Goal: Information Seeking & Learning: Learn about a topic

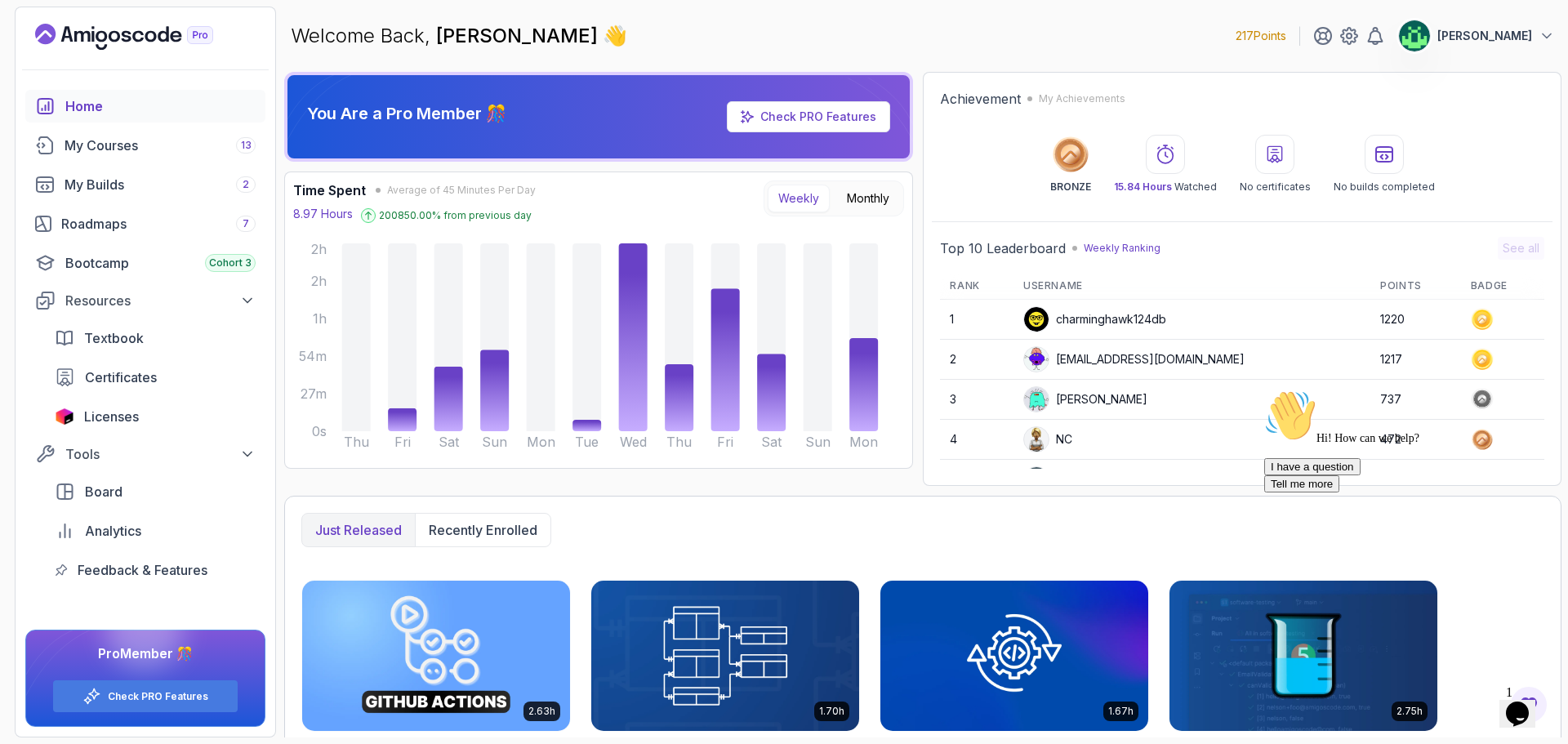
click at [1533, 716] on button "Opens Chat This icon Opens the chat window." at bounding box center [1518, 714] width 36 height 28
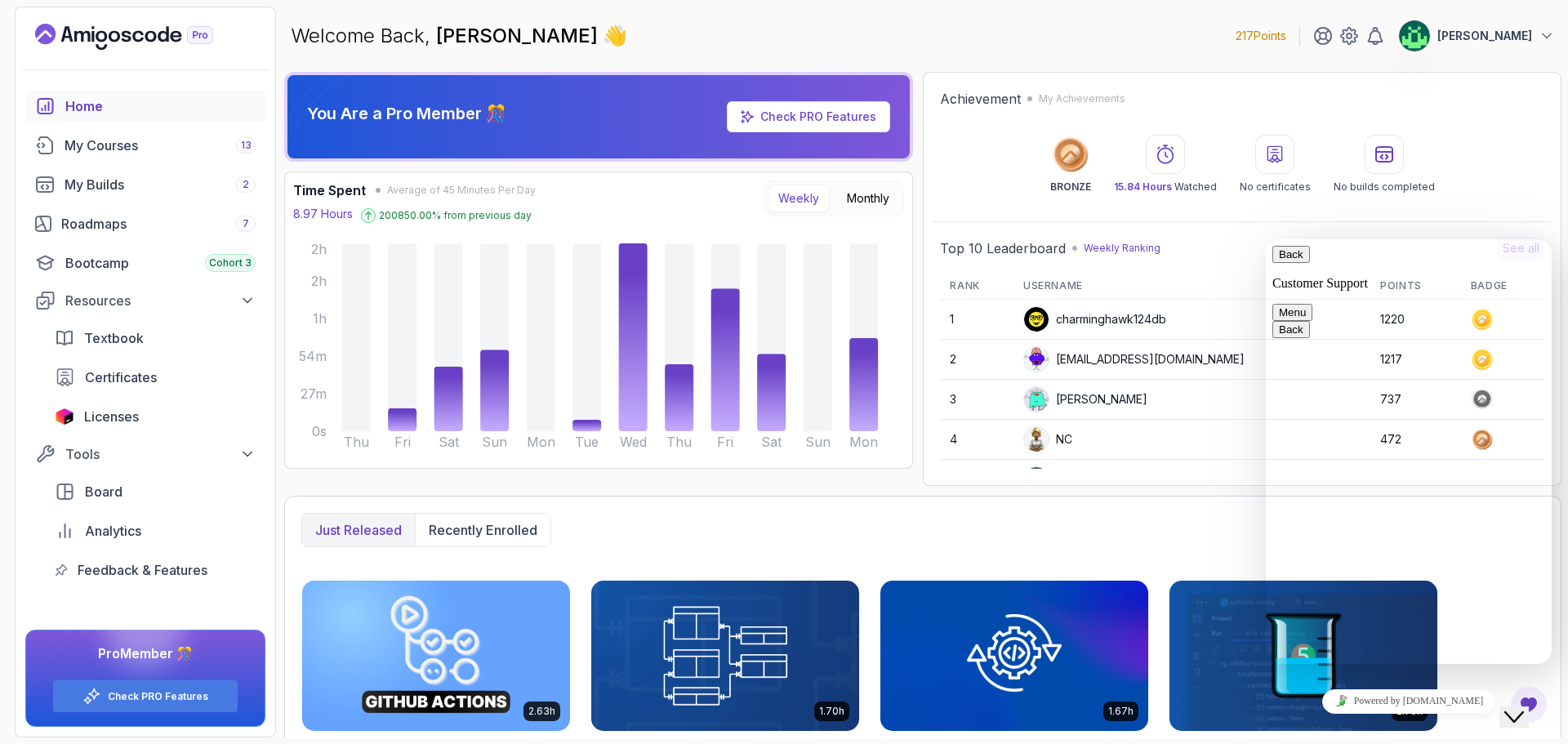
click at [1524, 708] on icon "Close Chat This icon closes the chat window." at bounding box center [1513, 717] width 20 height 20
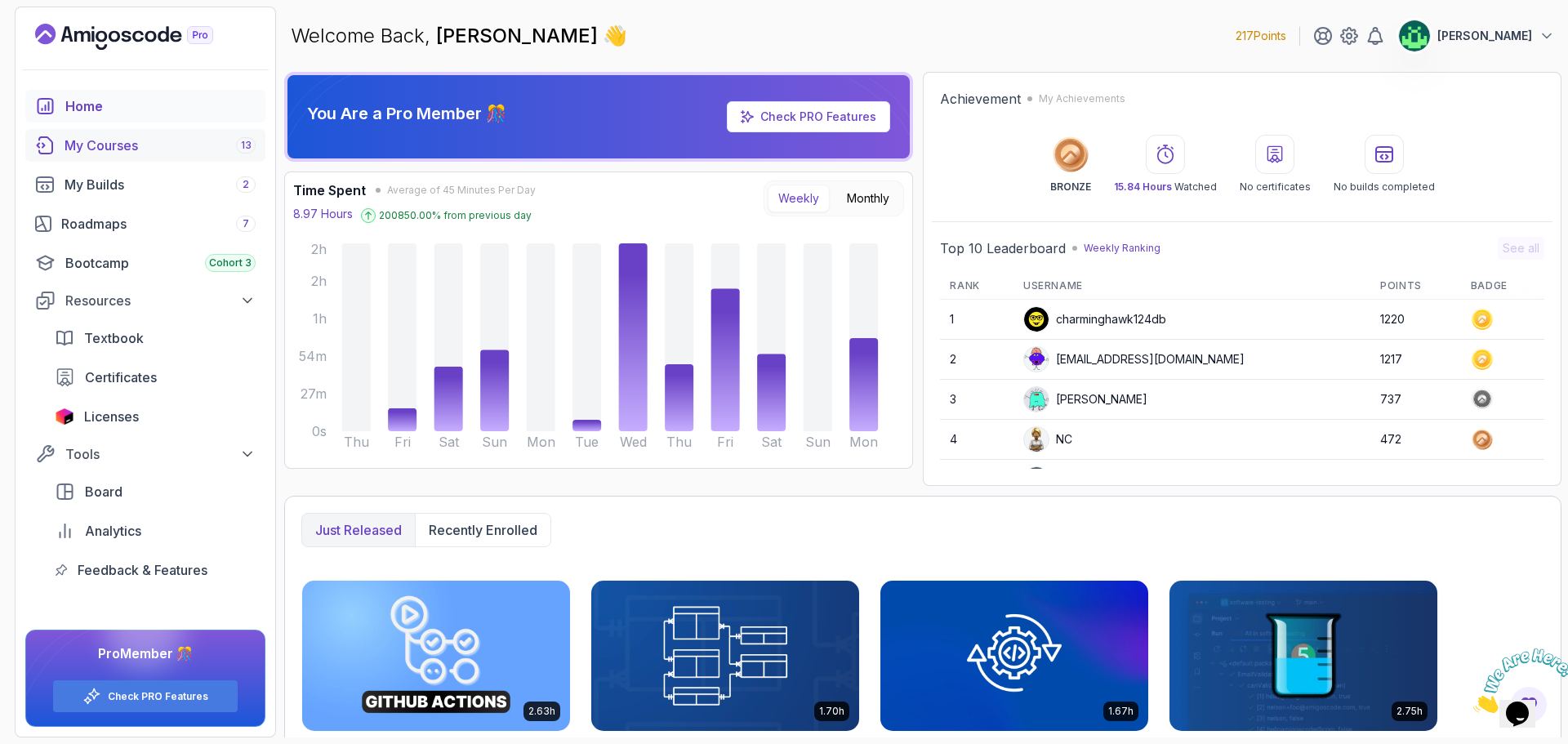
click at [203, 140] on div "My Courses 13" at bounding box center [160, 146] width 191 height 20
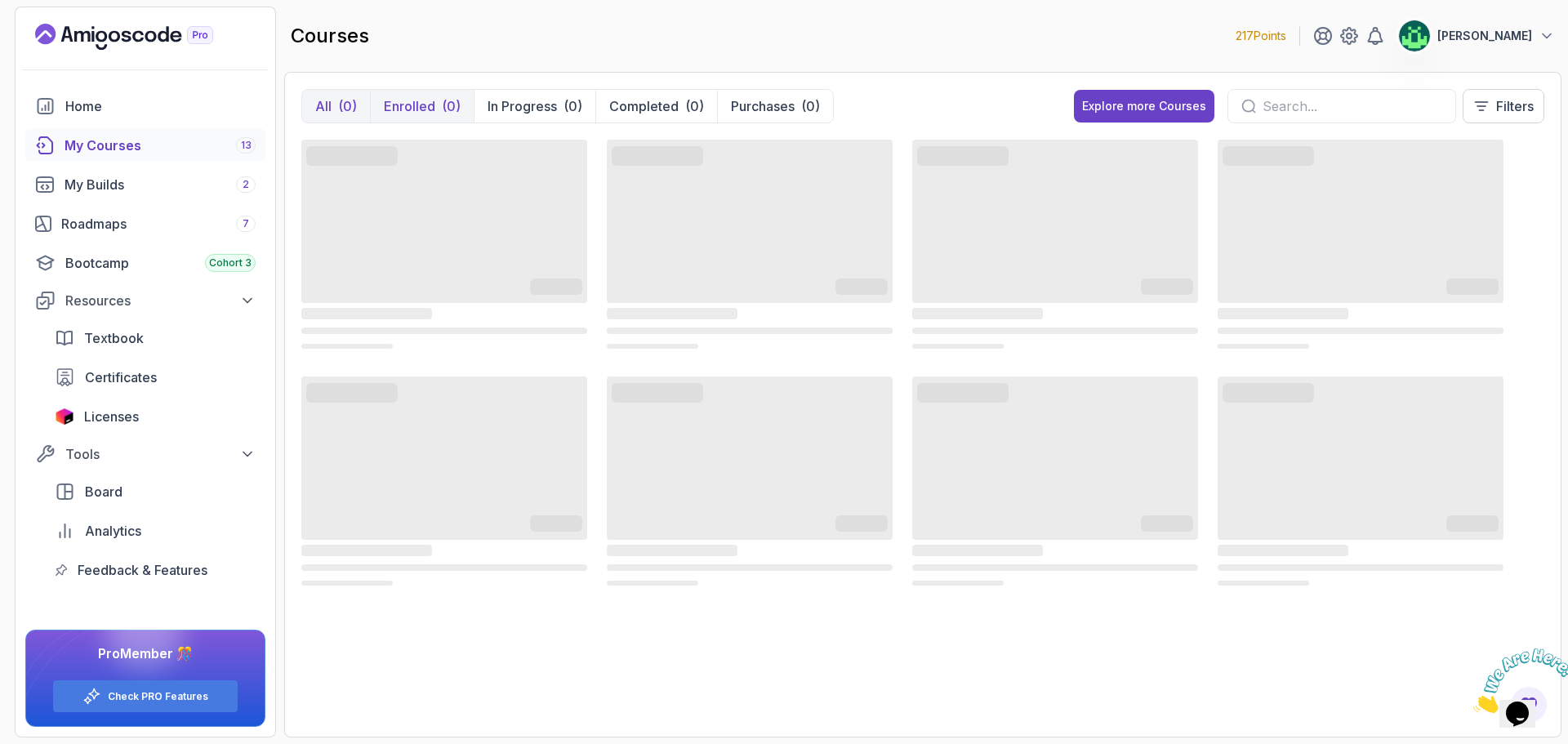
click at [386, 107] on p "Enrolled" at bounding box center [409, 106] width 51 height 20
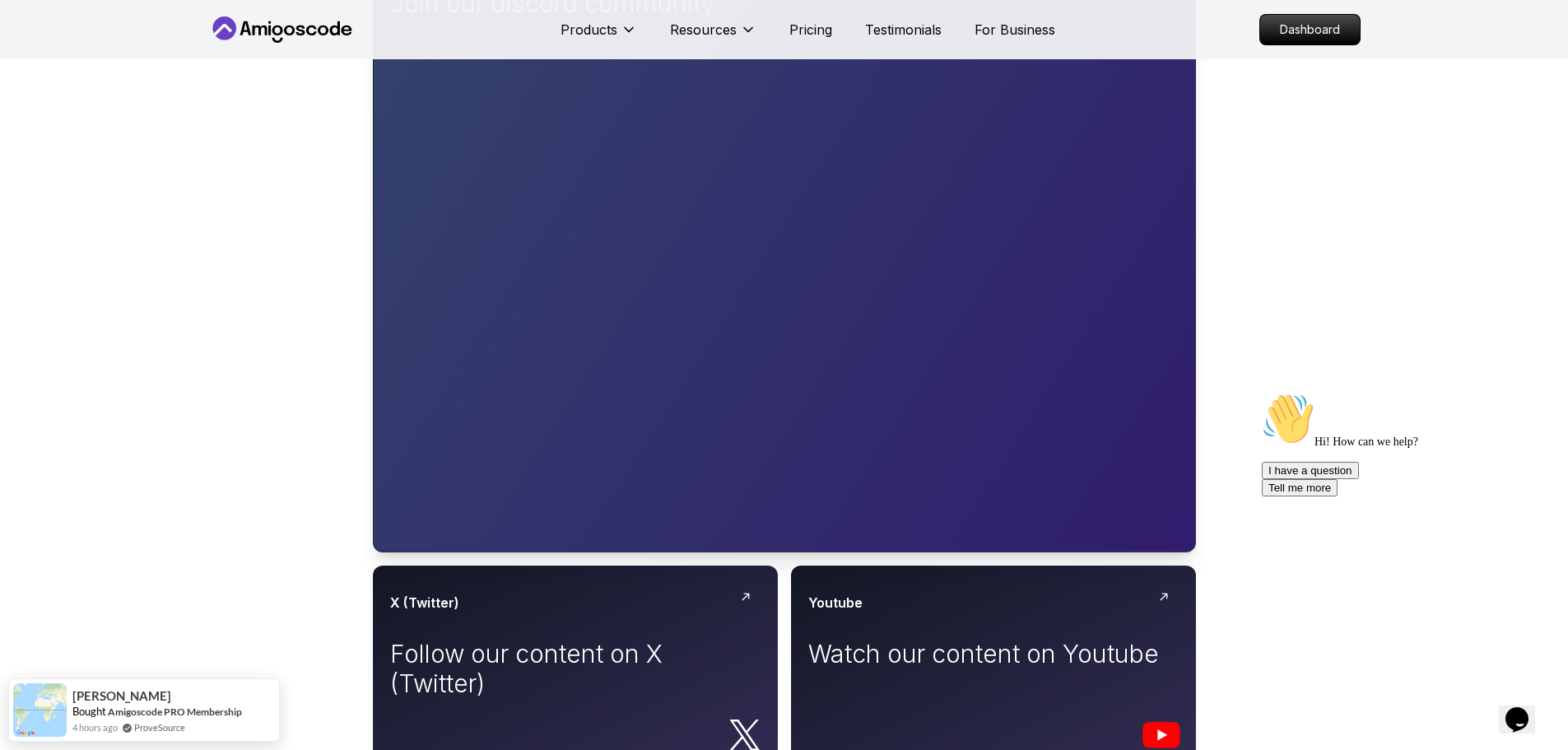
scroll to position [247, 0]
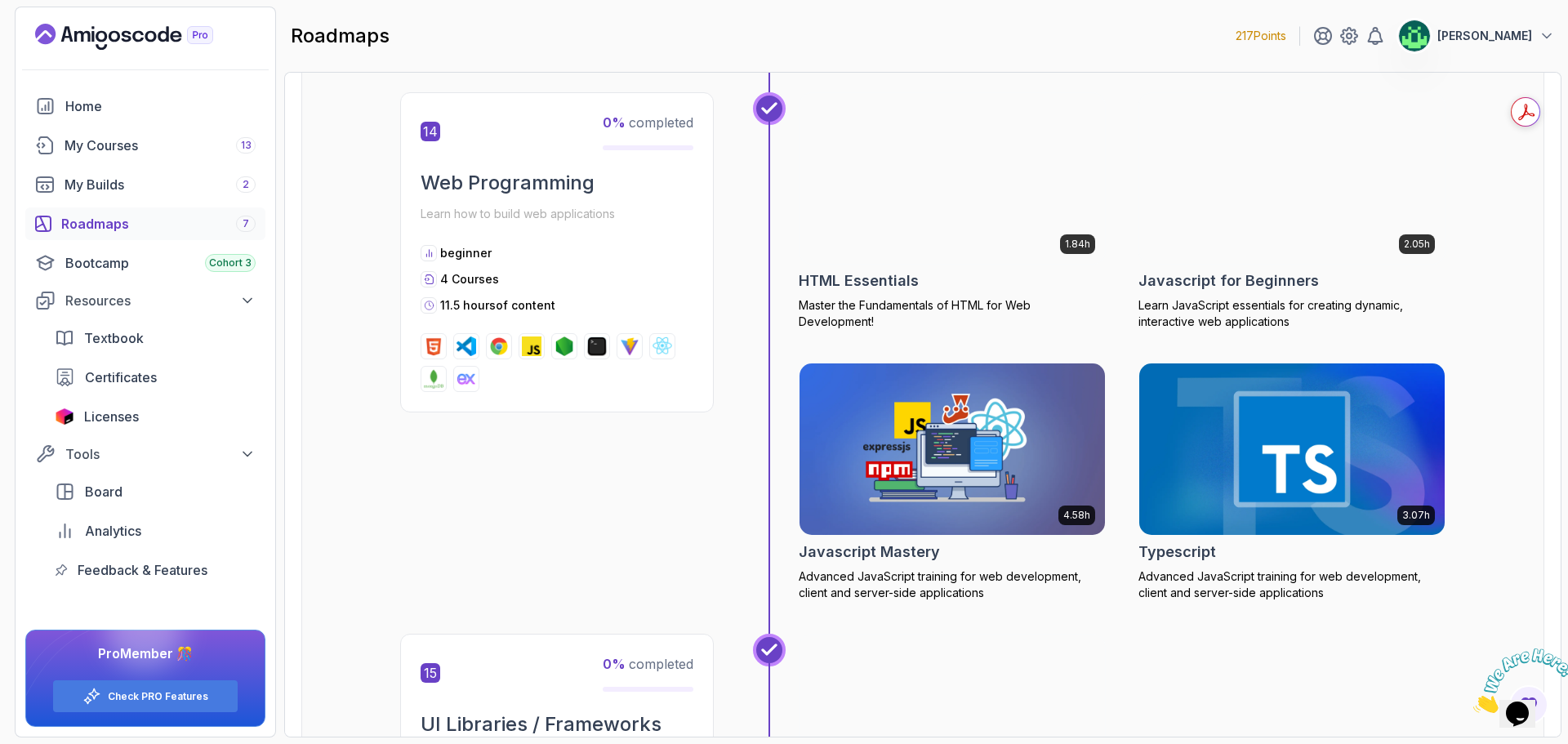
scroll to position [5800, 0]
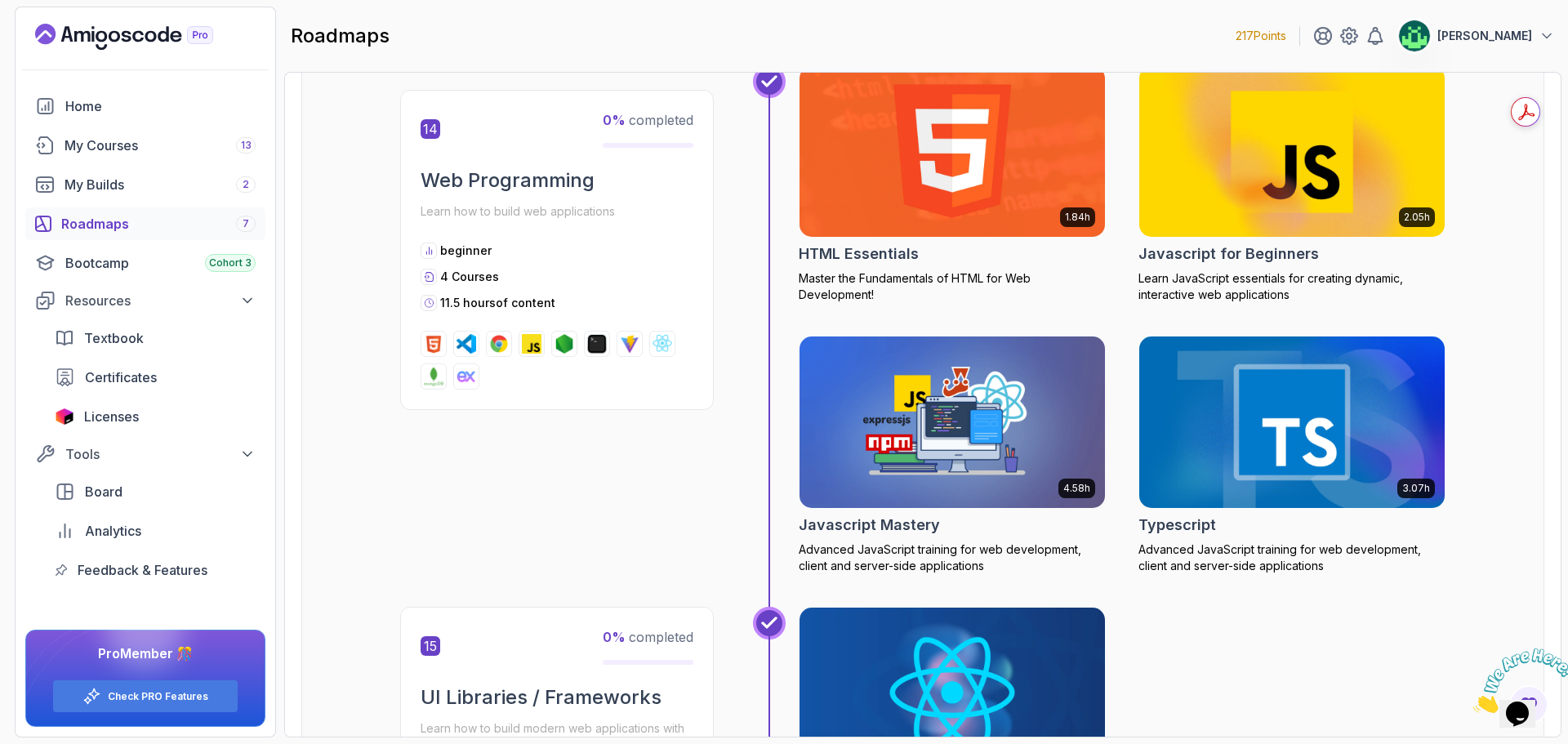
click at [1349, 192] on img at bounding box center [1292, 152] width 321 height 180
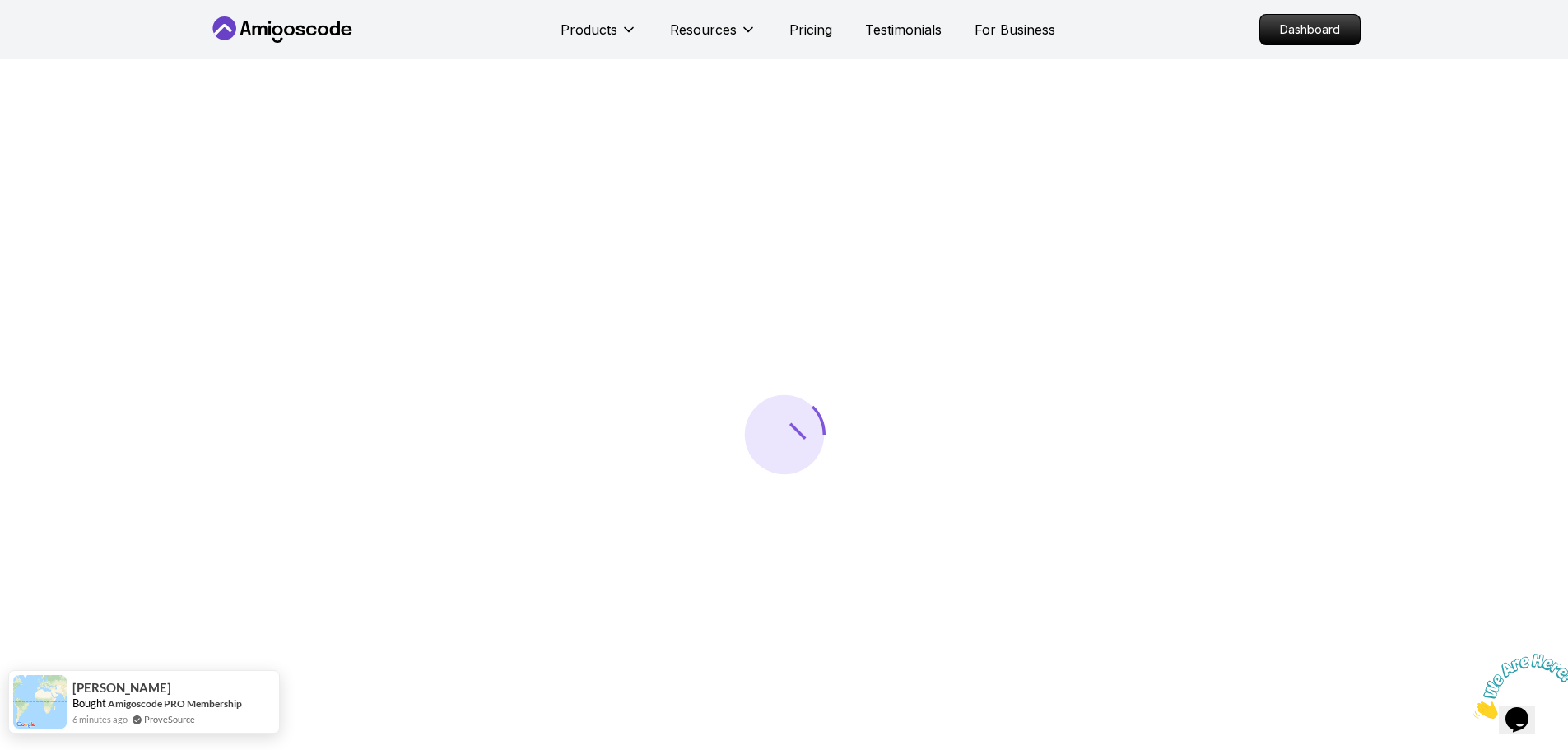
click at [244, 703] on div "Olusegun Bought Amigoscode PRO Membership 6 minutes ago ProveSource" at bounding box center [127, 702] width 237 height 62
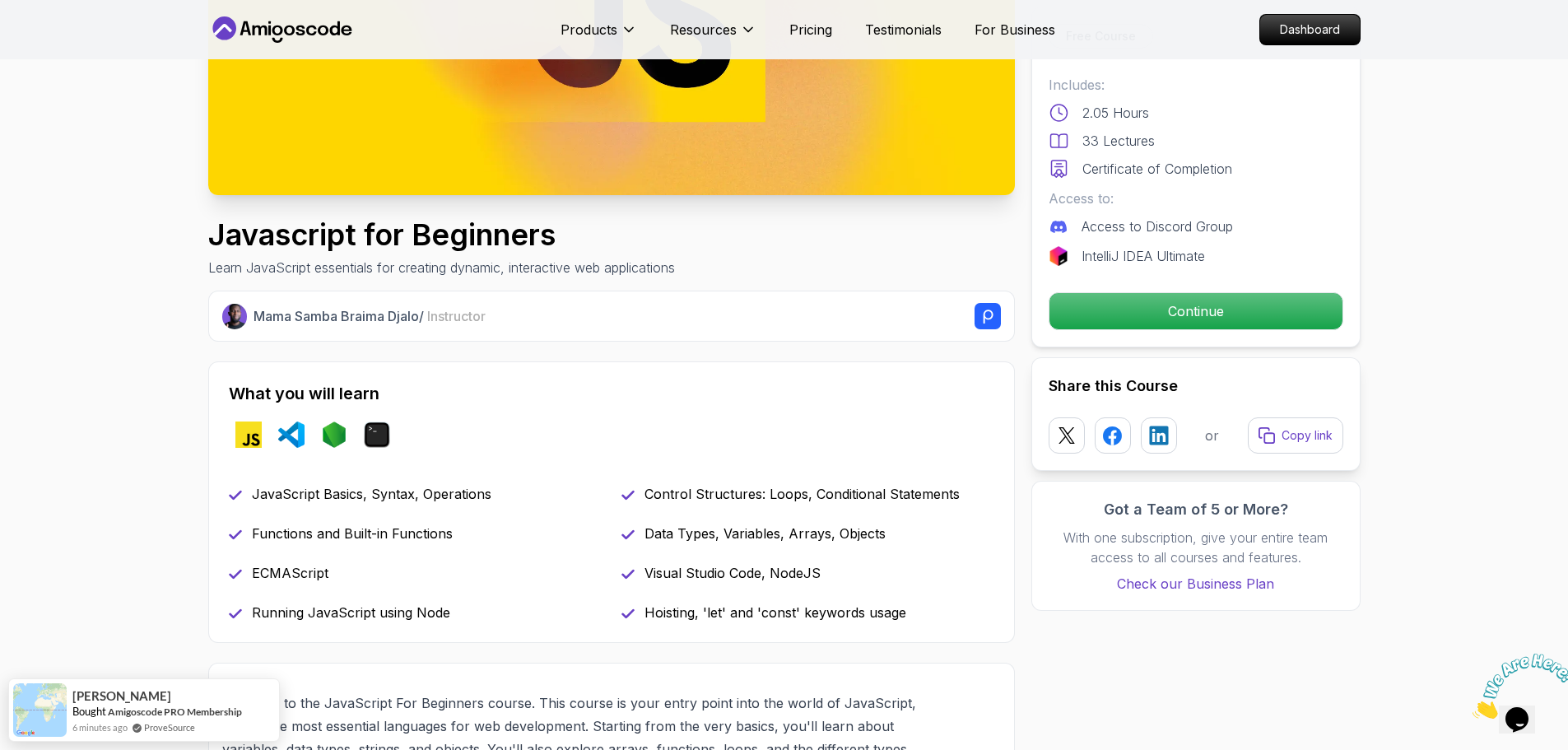
scroll to position [659, 0]
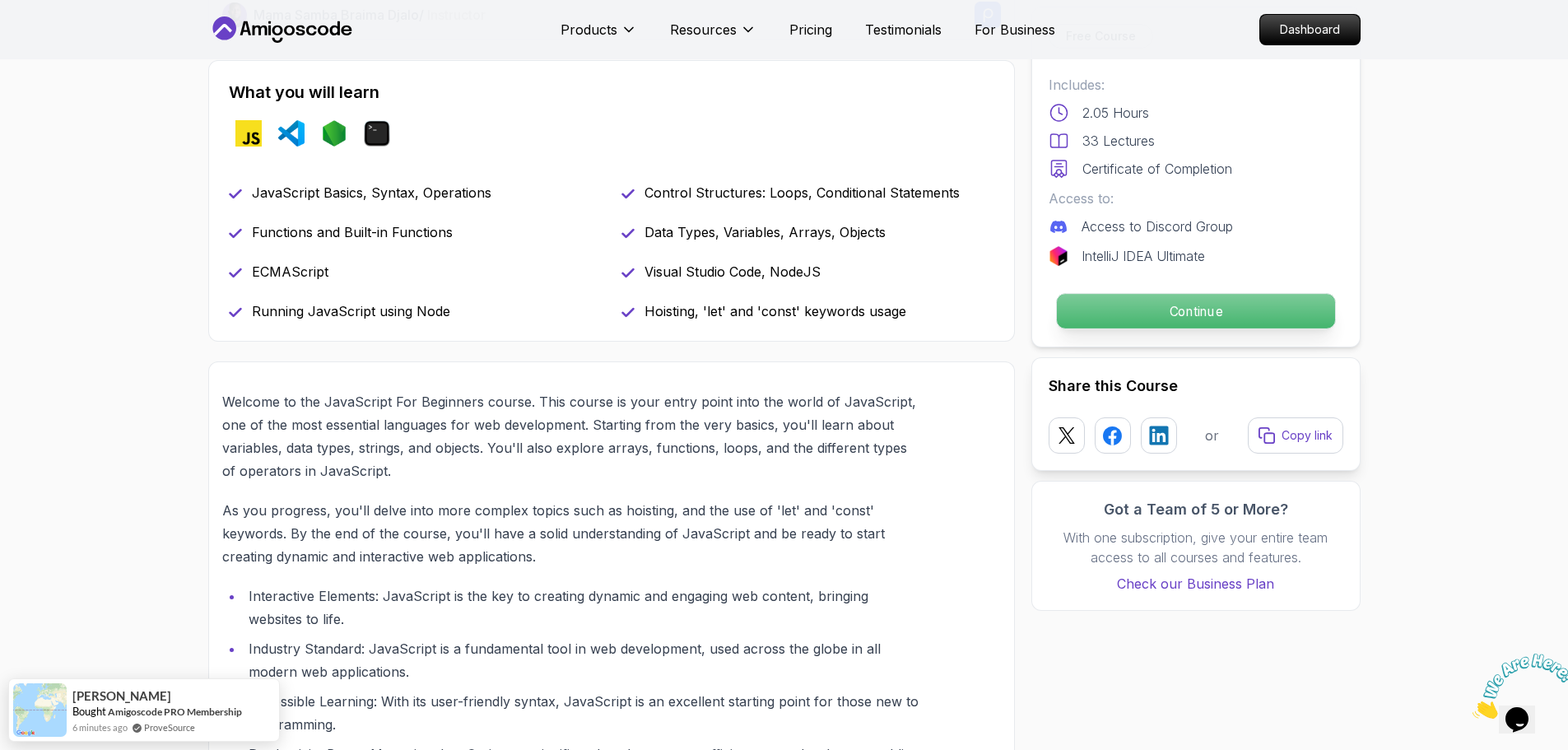
click at [1252, 312] on p "Continue" at bounding box center [1195, 312] width 278 height 35
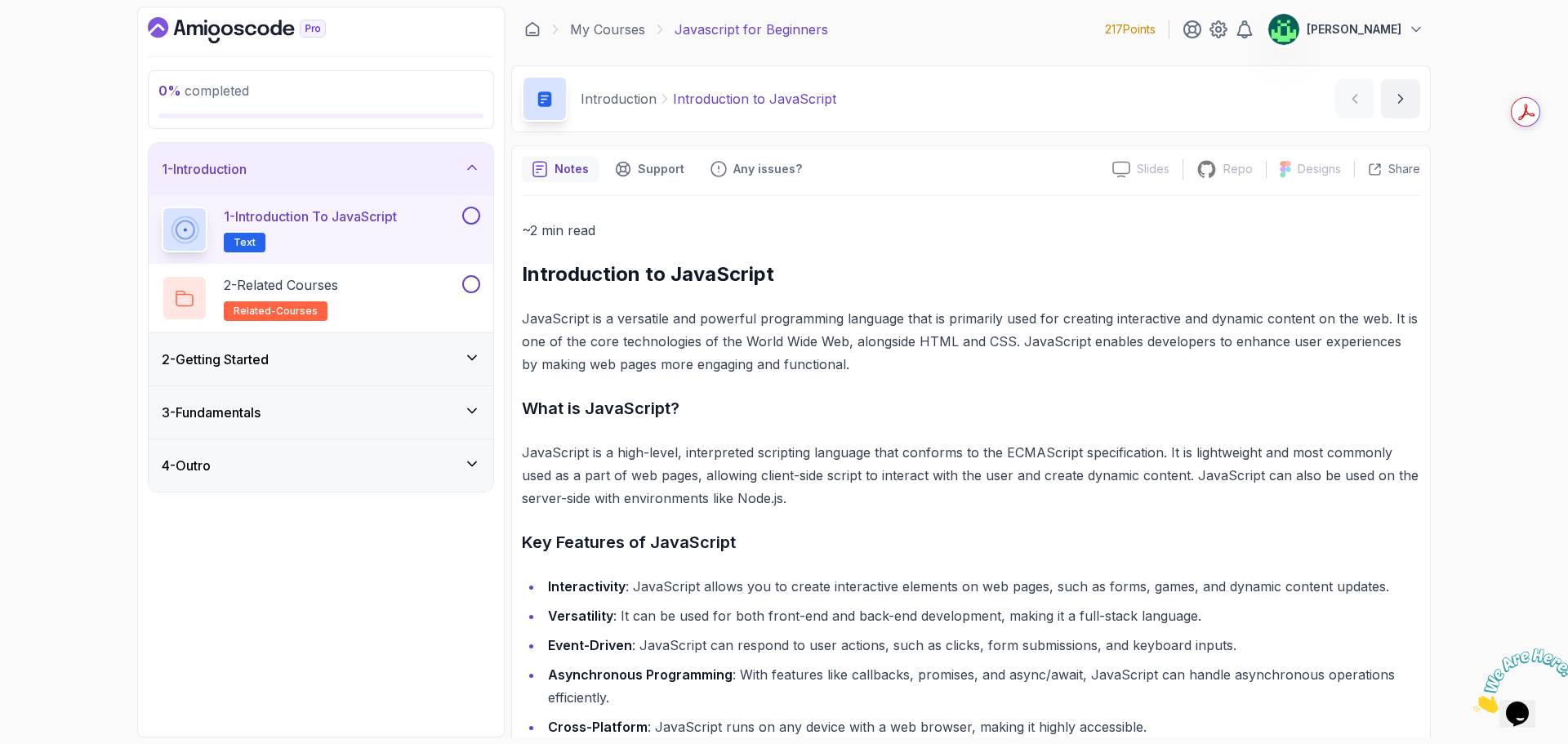
click at [387, 357] on div "2 - Getting Started" at bounding box center [321, 359] width 319 height 20
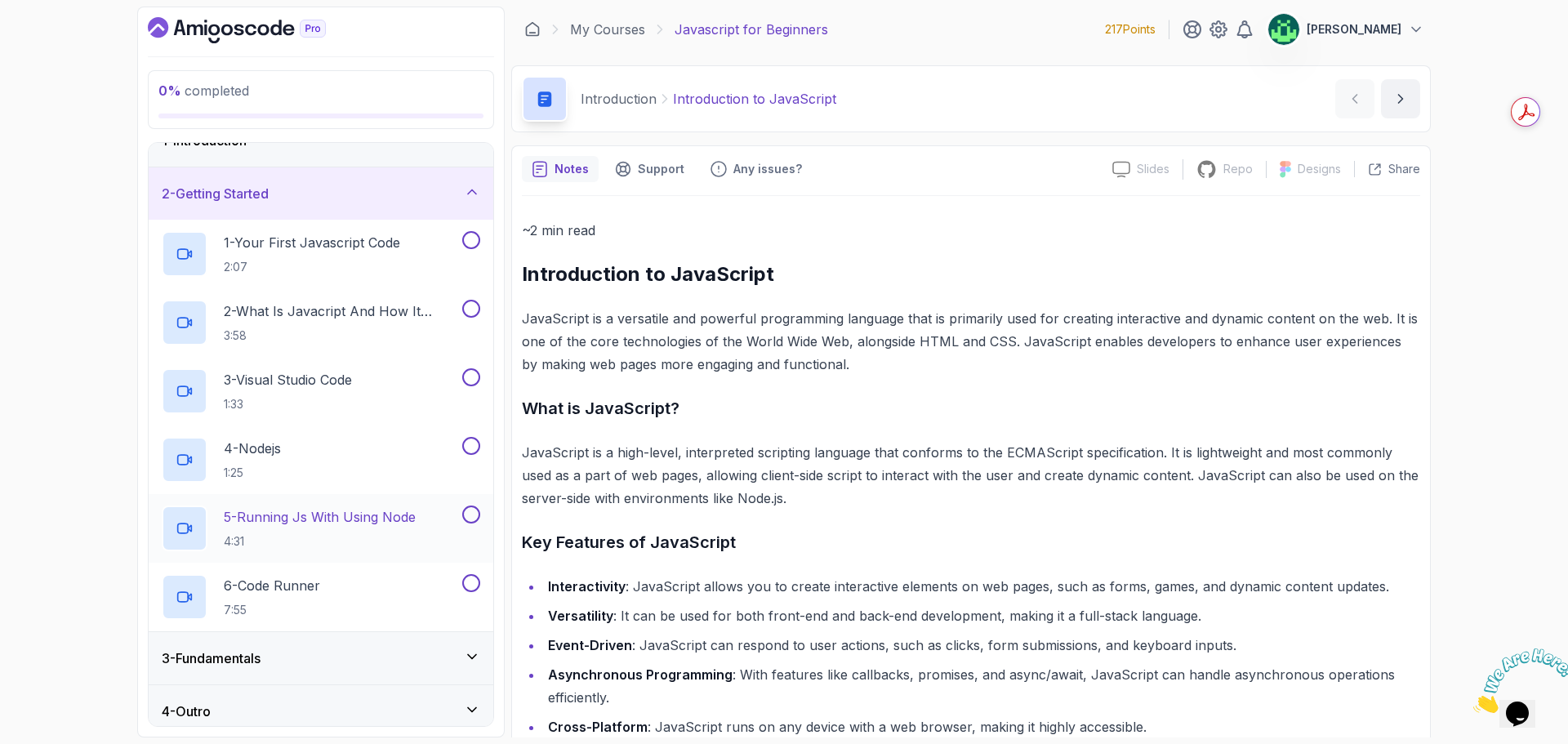
scroll to position [40, 0]
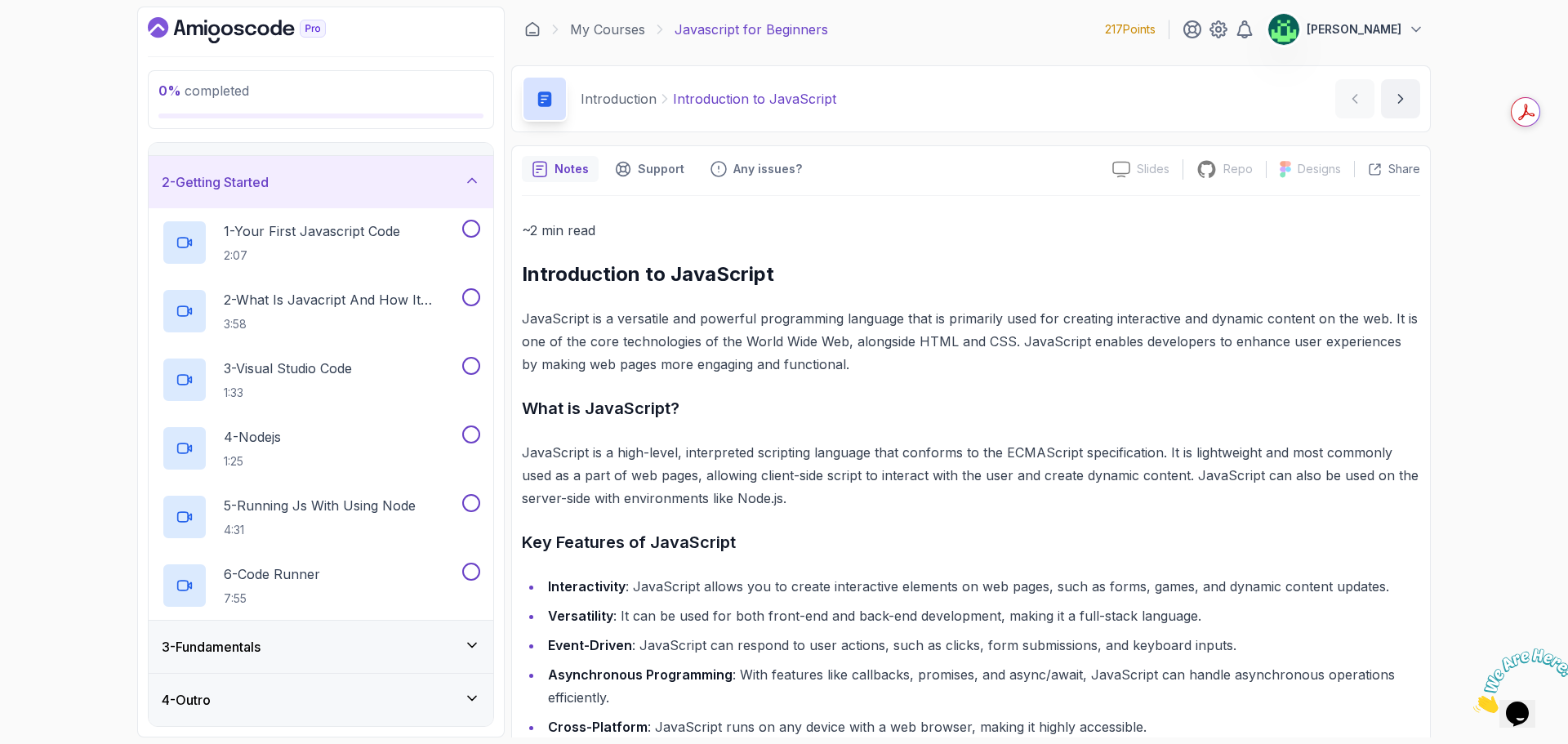
click at [358, 647] on div "3 - Fundamentals" at bounding box center [321, 647] width 319 height 20
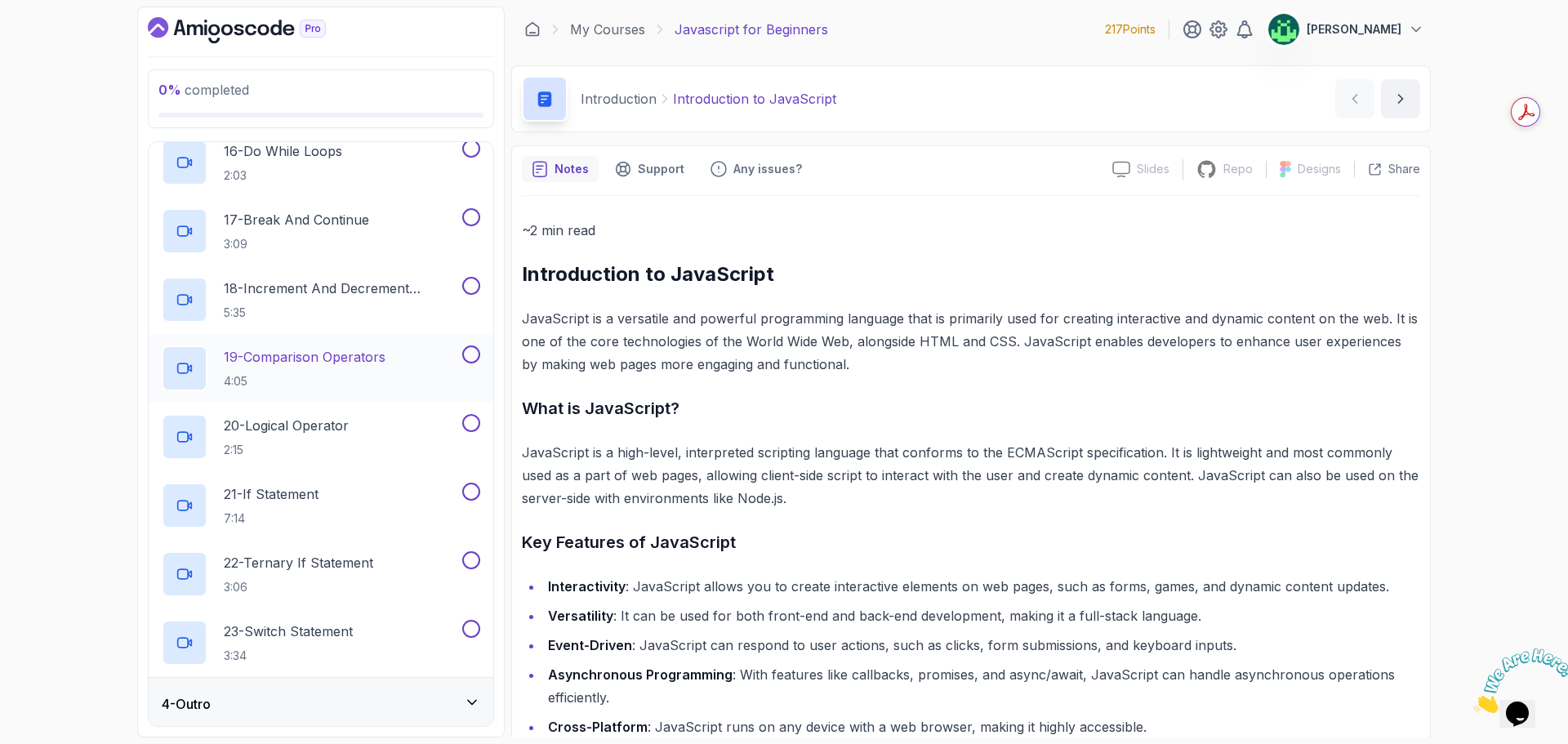
scroll to position [1206, 0]
drag, startPoint x: 330, startPoint y: 691, endPoint x: 327, endPoint y: 608, distance: 83.1
click at [330, 682] on div "4 - Outro" at bounding box center [321, 700] width 345 height 52
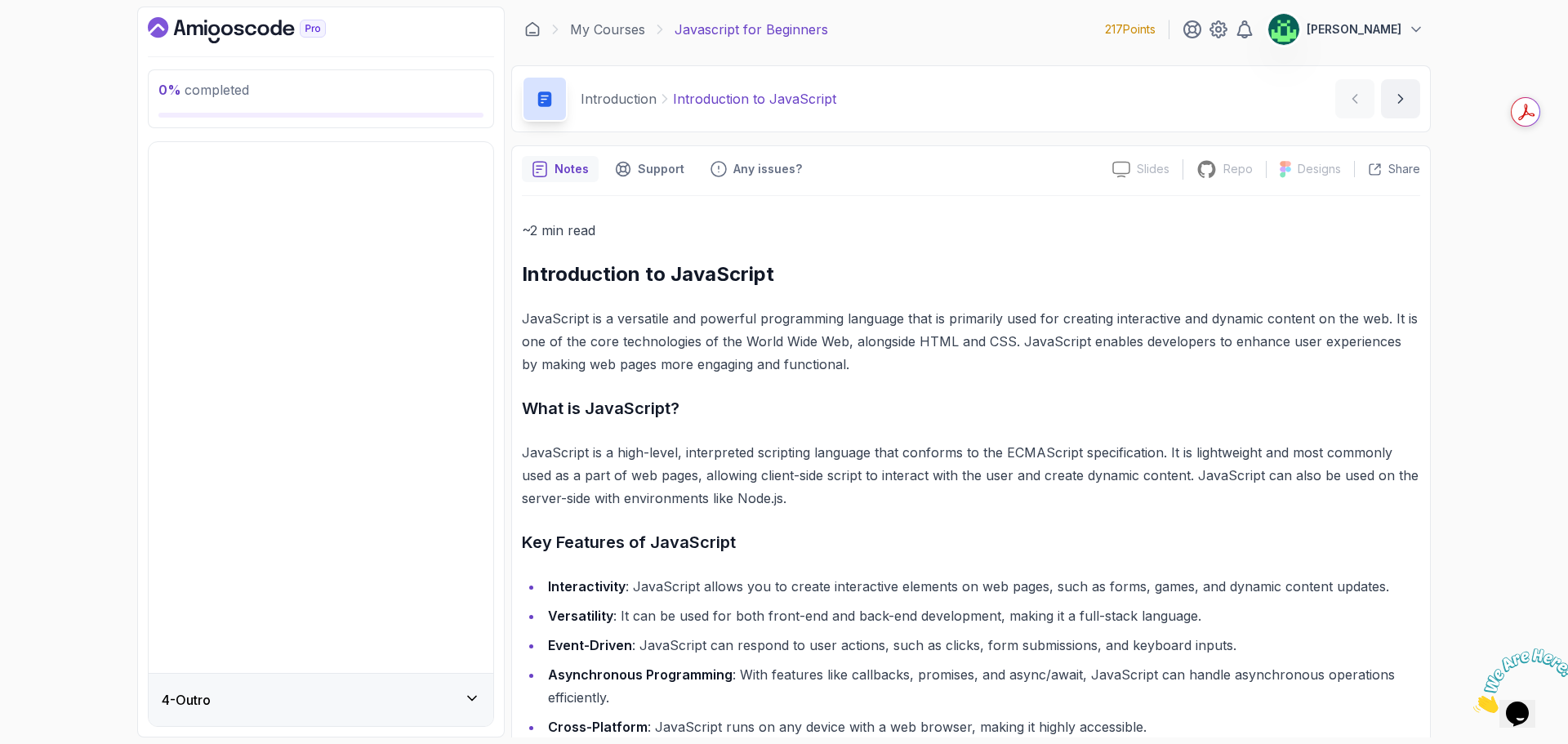
scroll to position [0, 0]
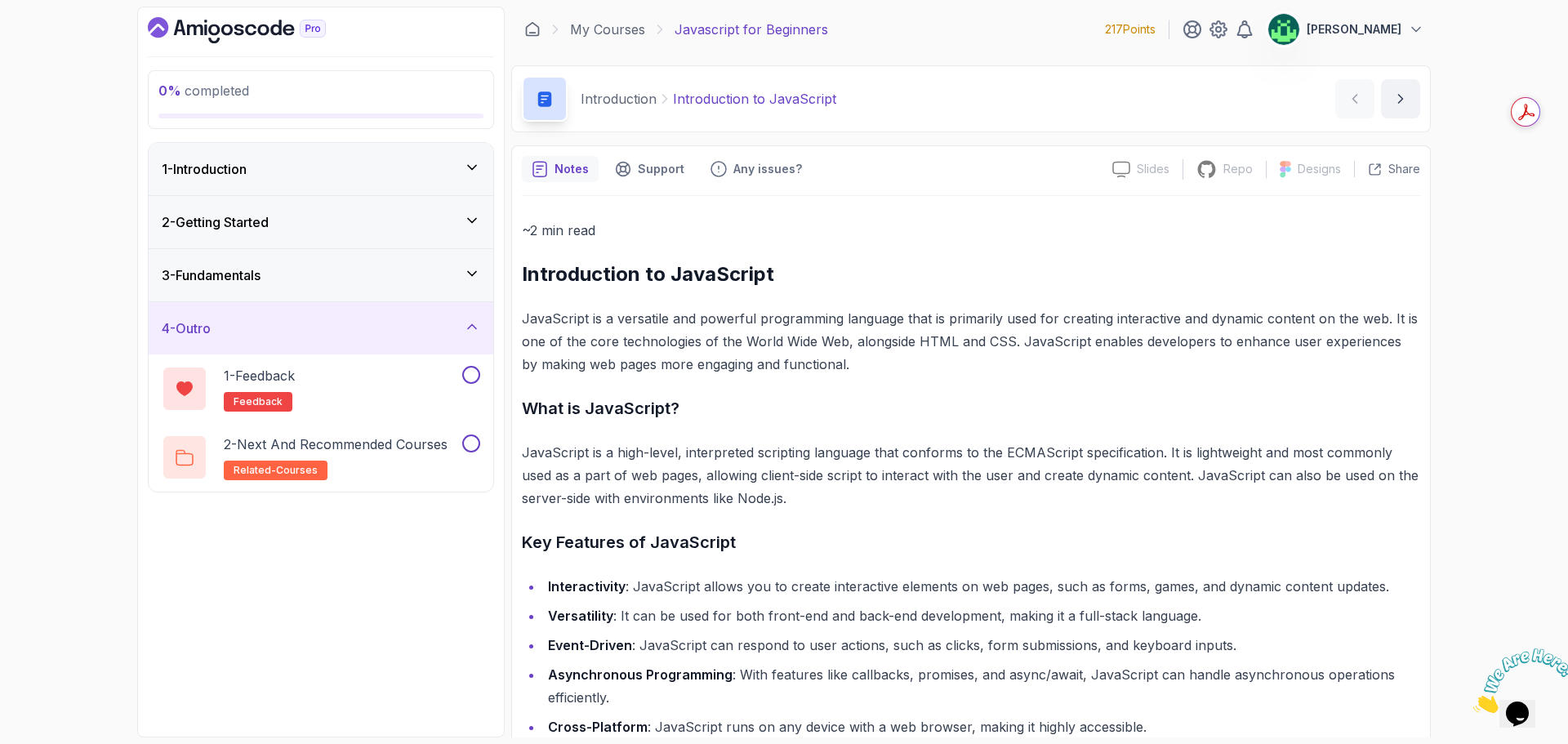
click at [367, 172] on div "1 - Introduction" at bounding box center [321, 169] width 319 height 20
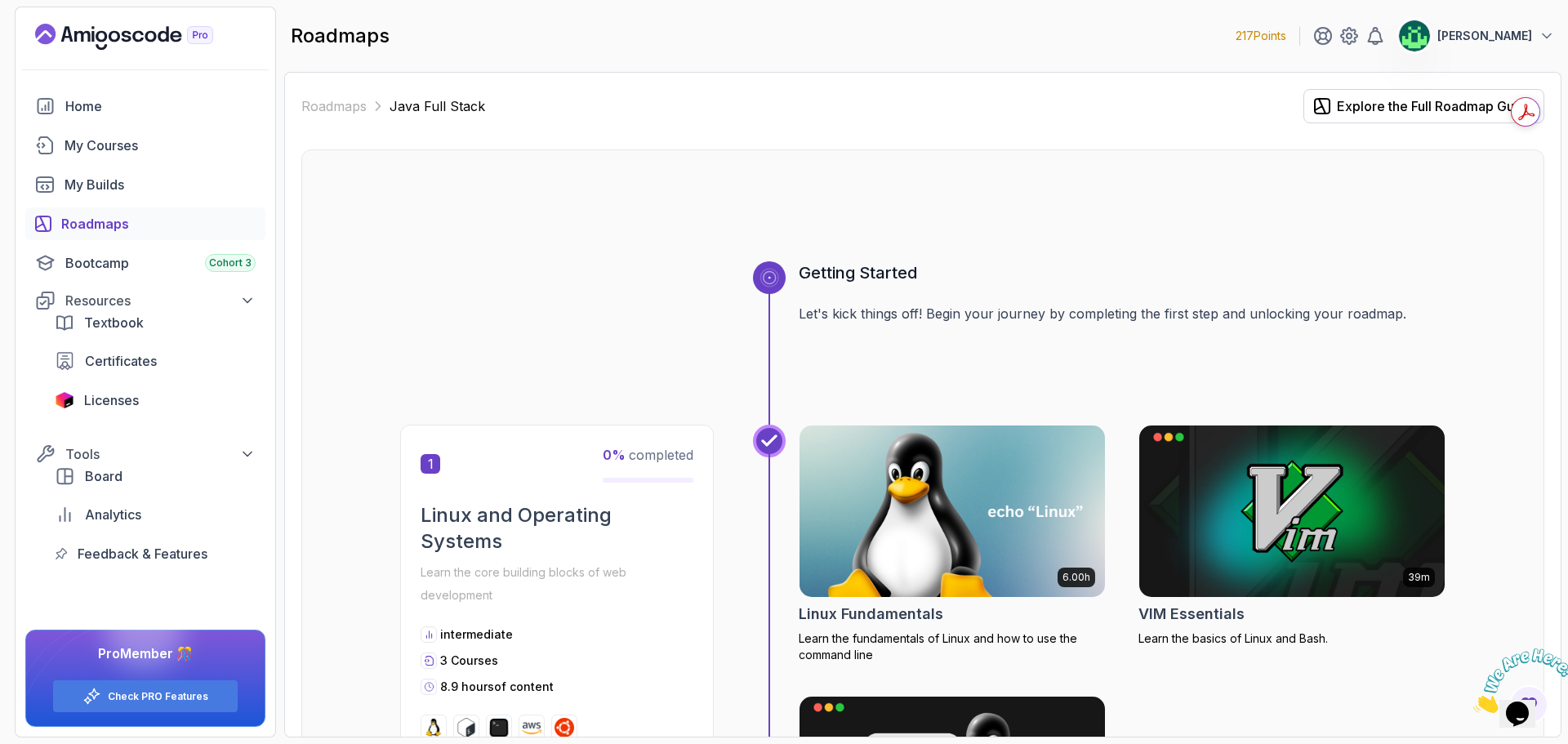
click at [1474, 702] on icon "Close" at bounding box center [1474, 708] width 0 height 14
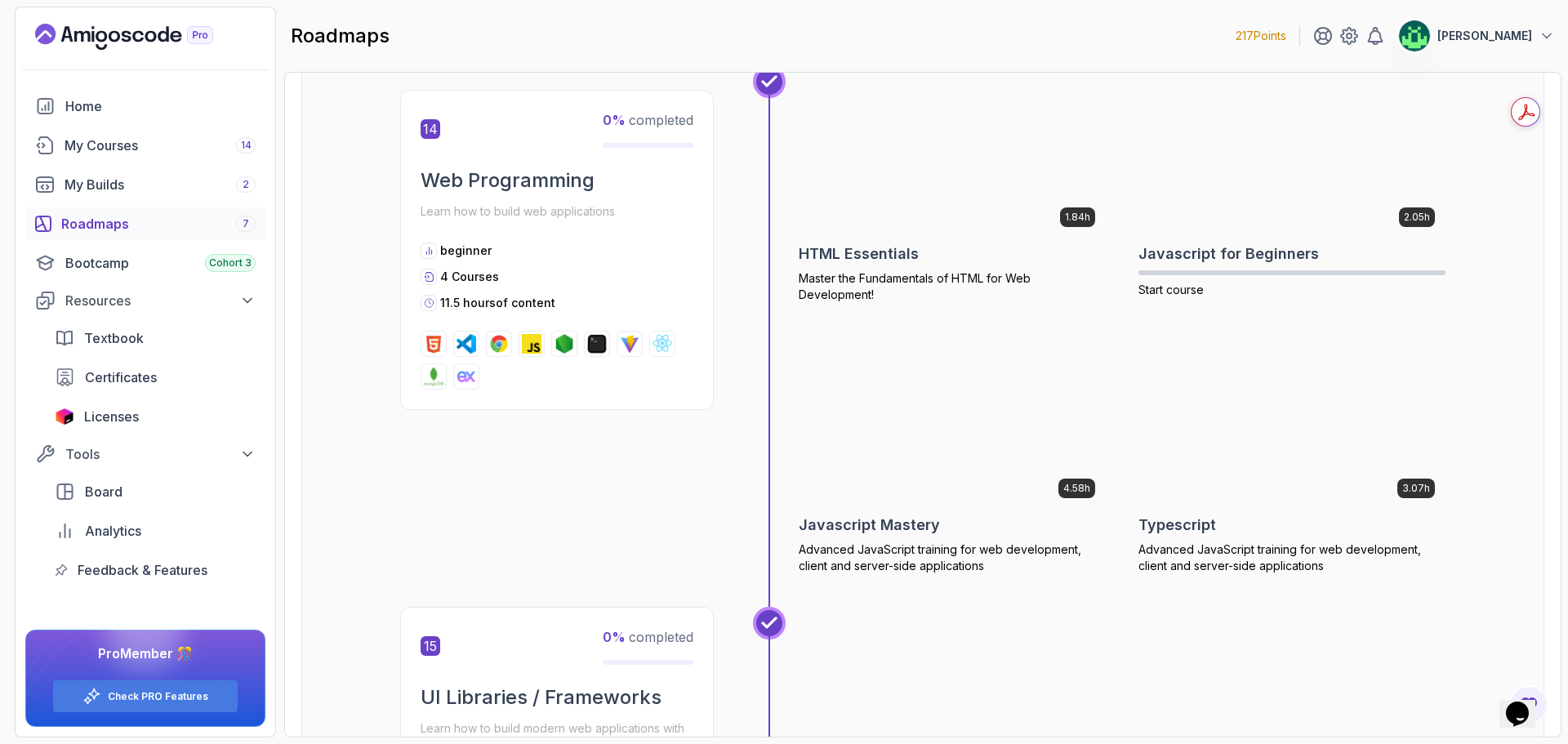
scroll to position [5963, 0]
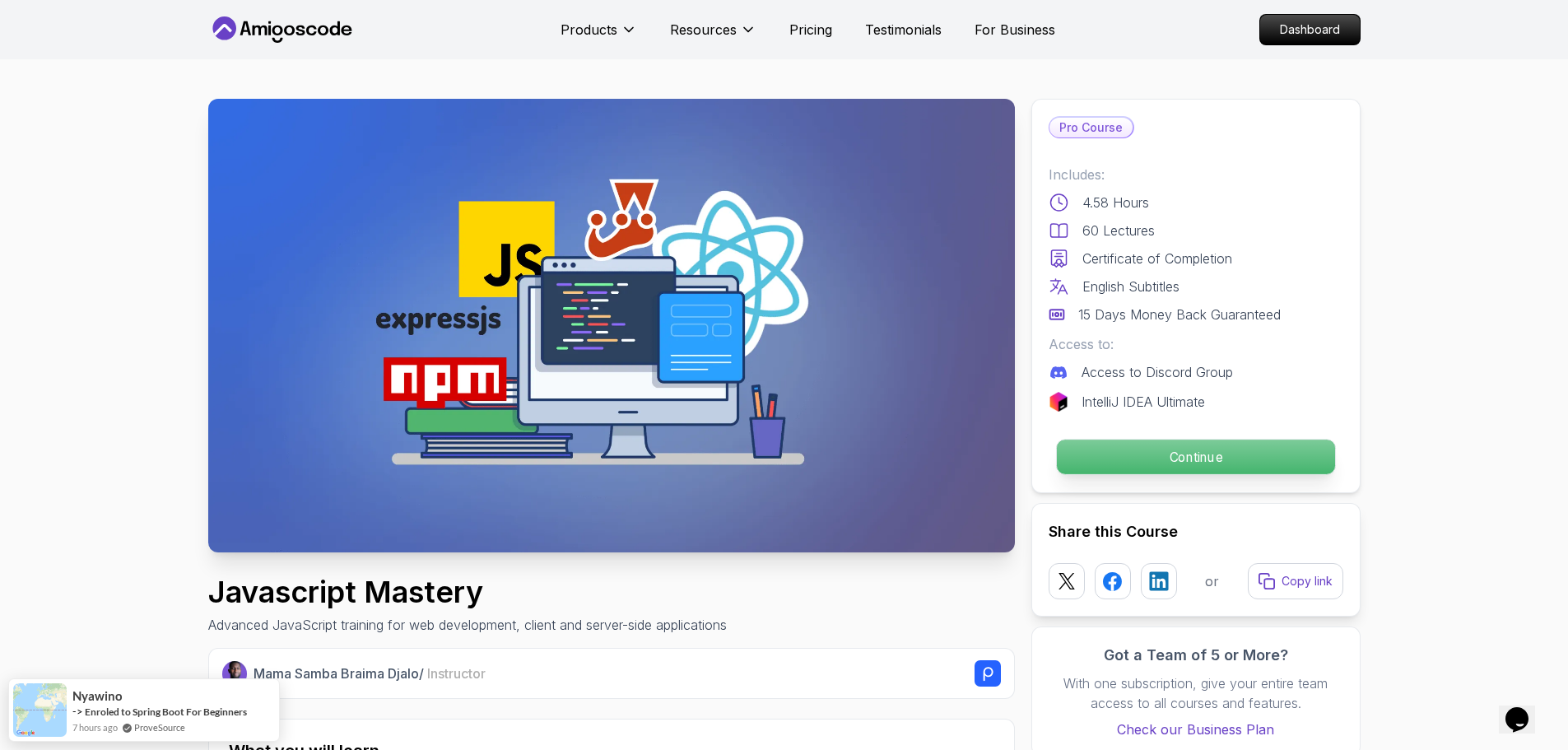
click at [1191, 462] on p "Continue" at bounding box center [1195, 458] width 278 height 35
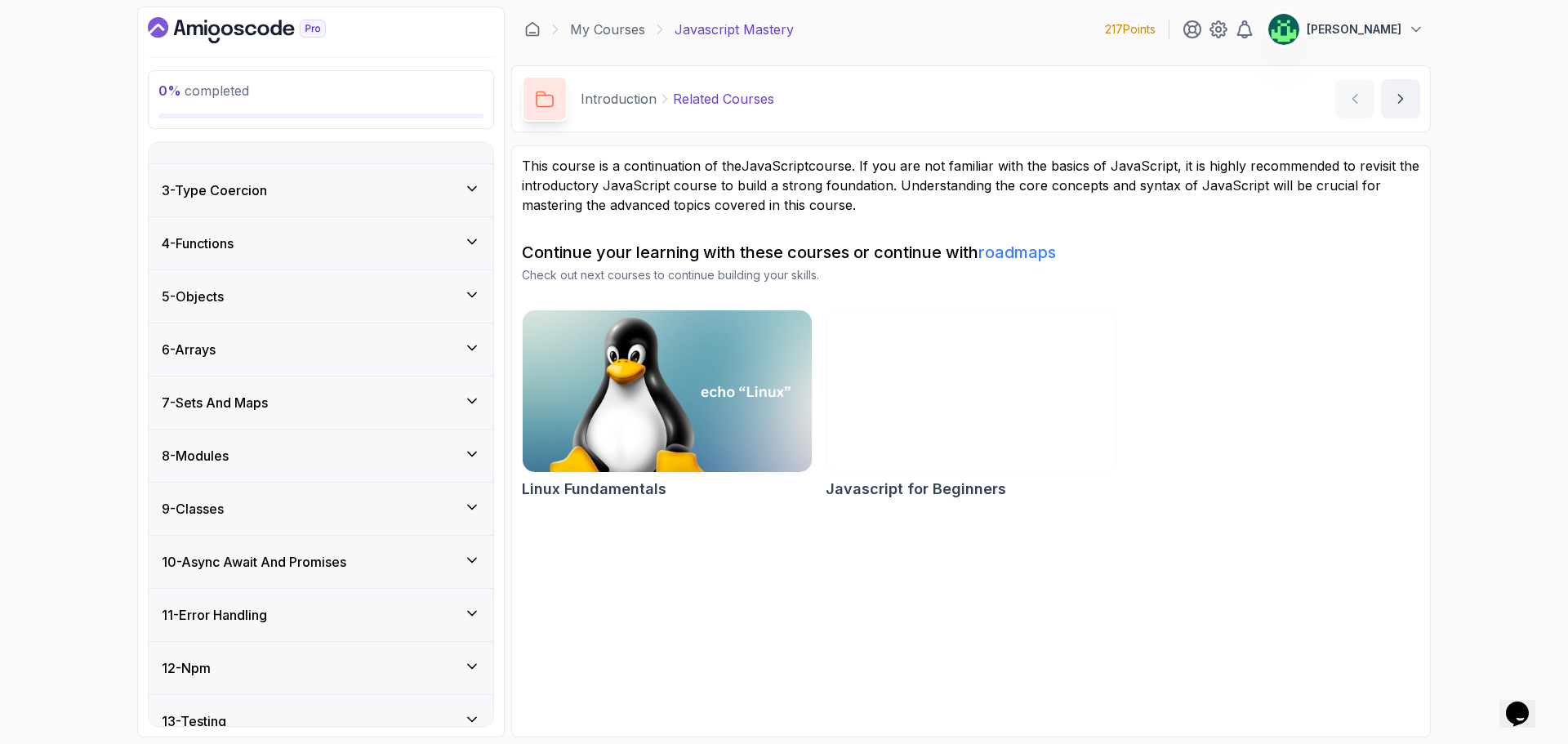
scroll to position [164, 0]
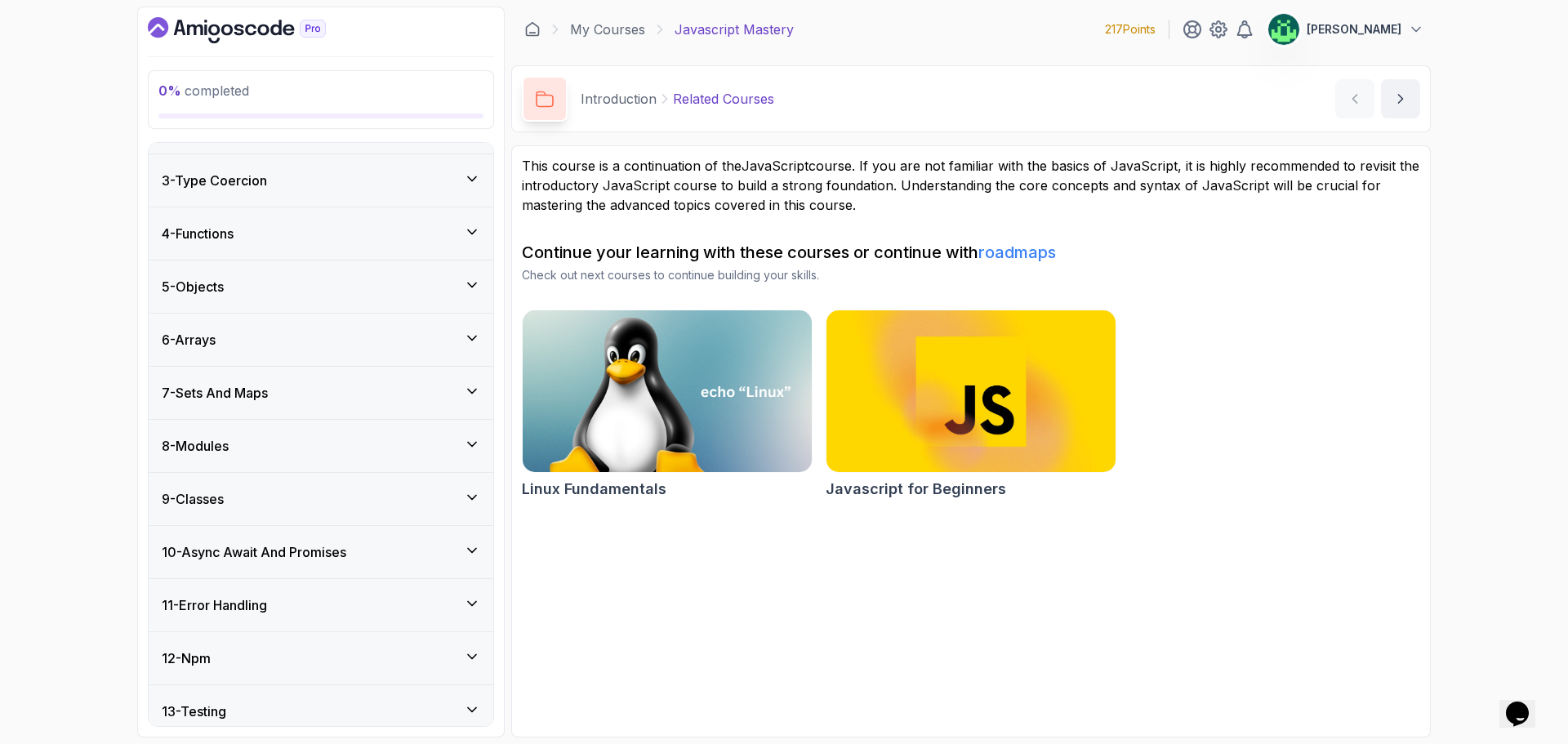
click at [322, 289] on div "5 - Objects" at bounding box center [321, 287] width 319 height 20
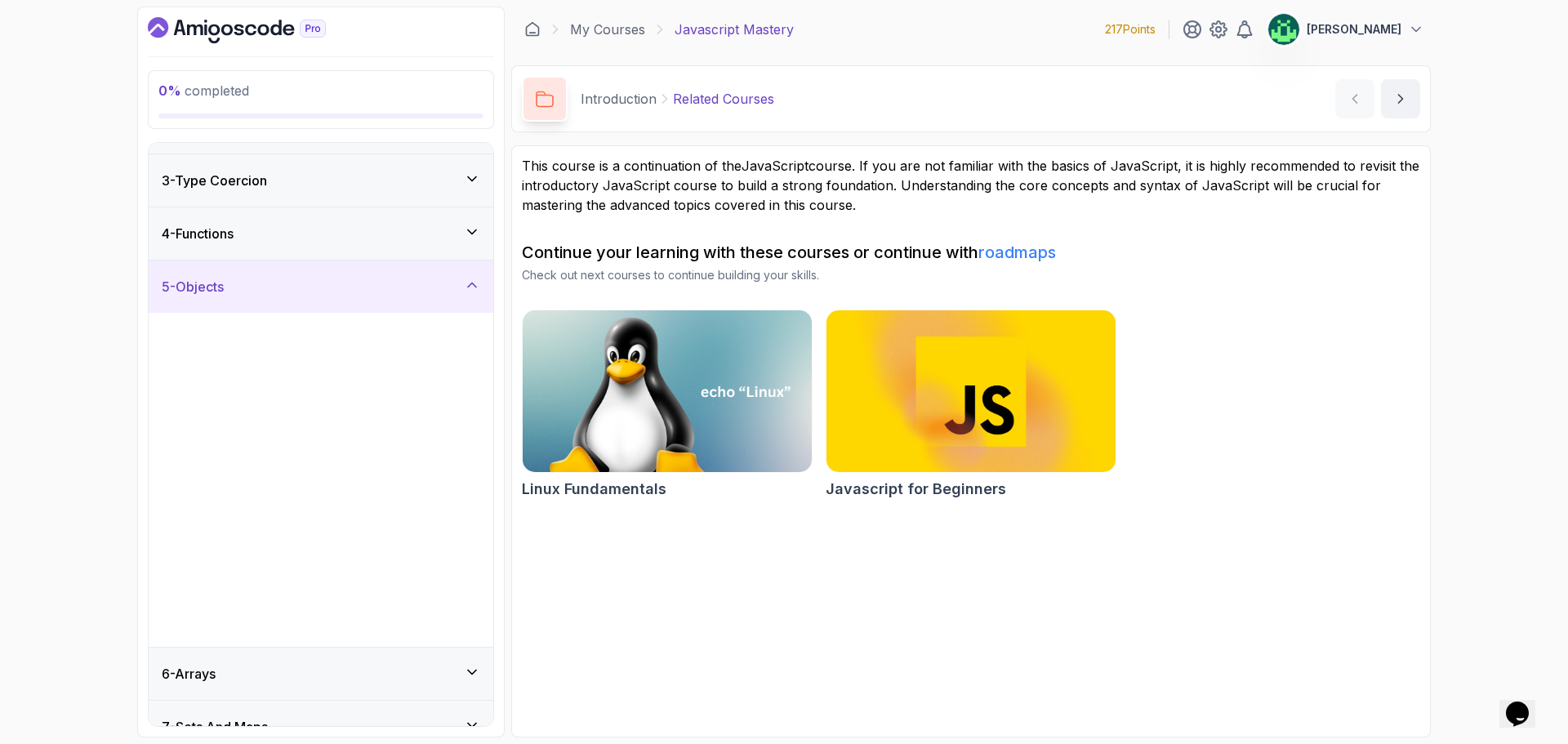
scroll to position [94, 0]
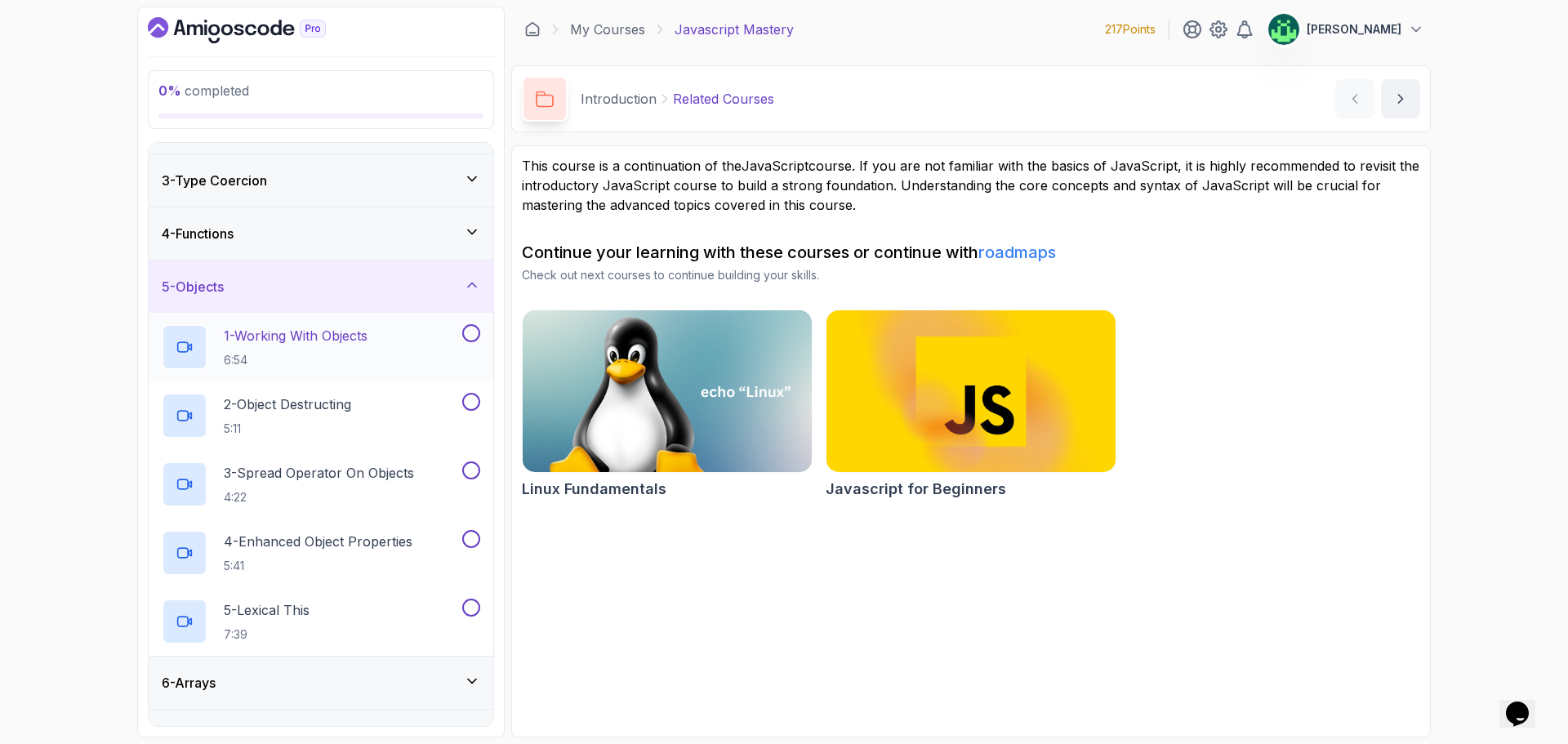
click at [318, 335] on p "1 - Working With Objects" at bounding box center [295, 335] width 144 height 20
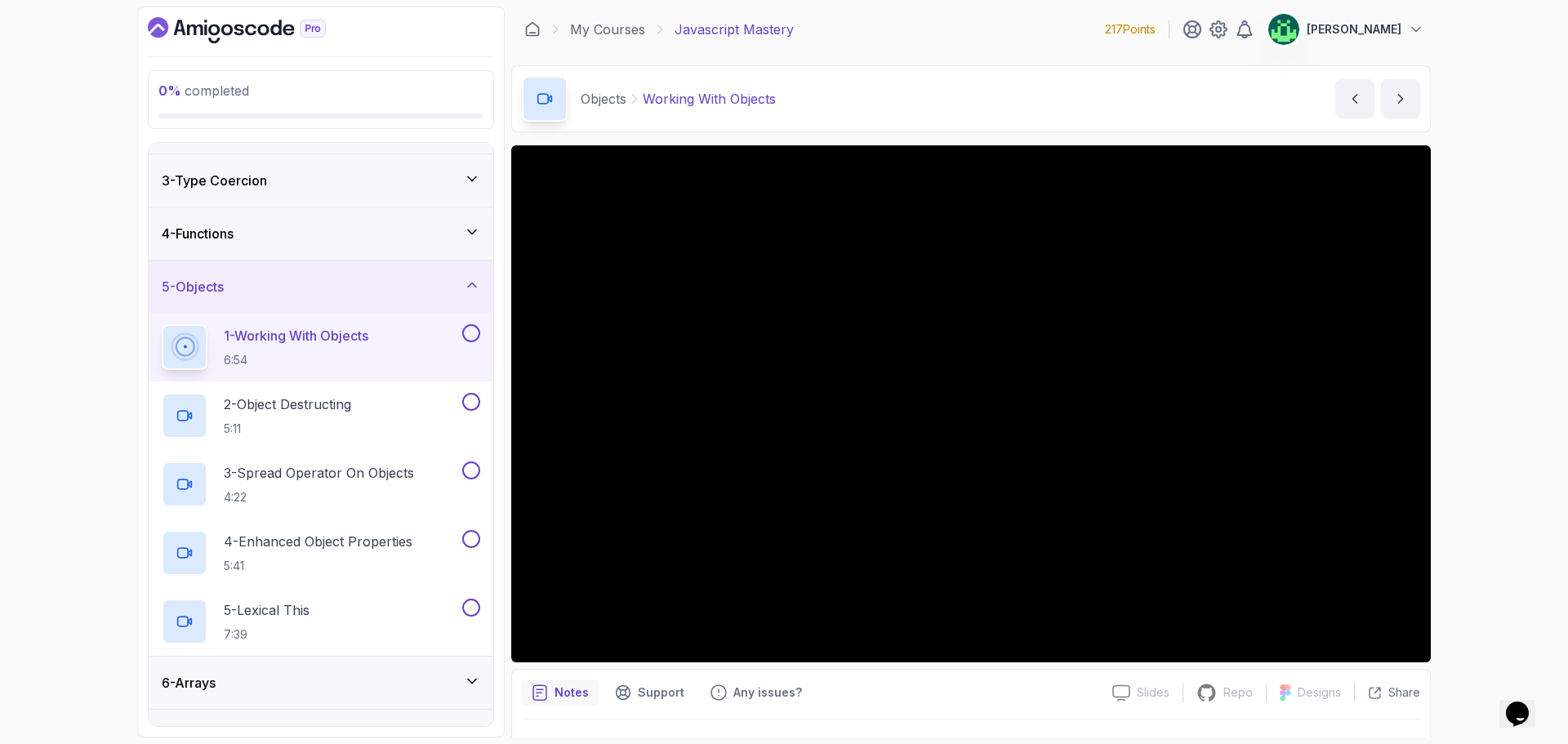
click at [410, 291] on div "5 - Objects" at bounding box center [321, 287] width 319 height 20
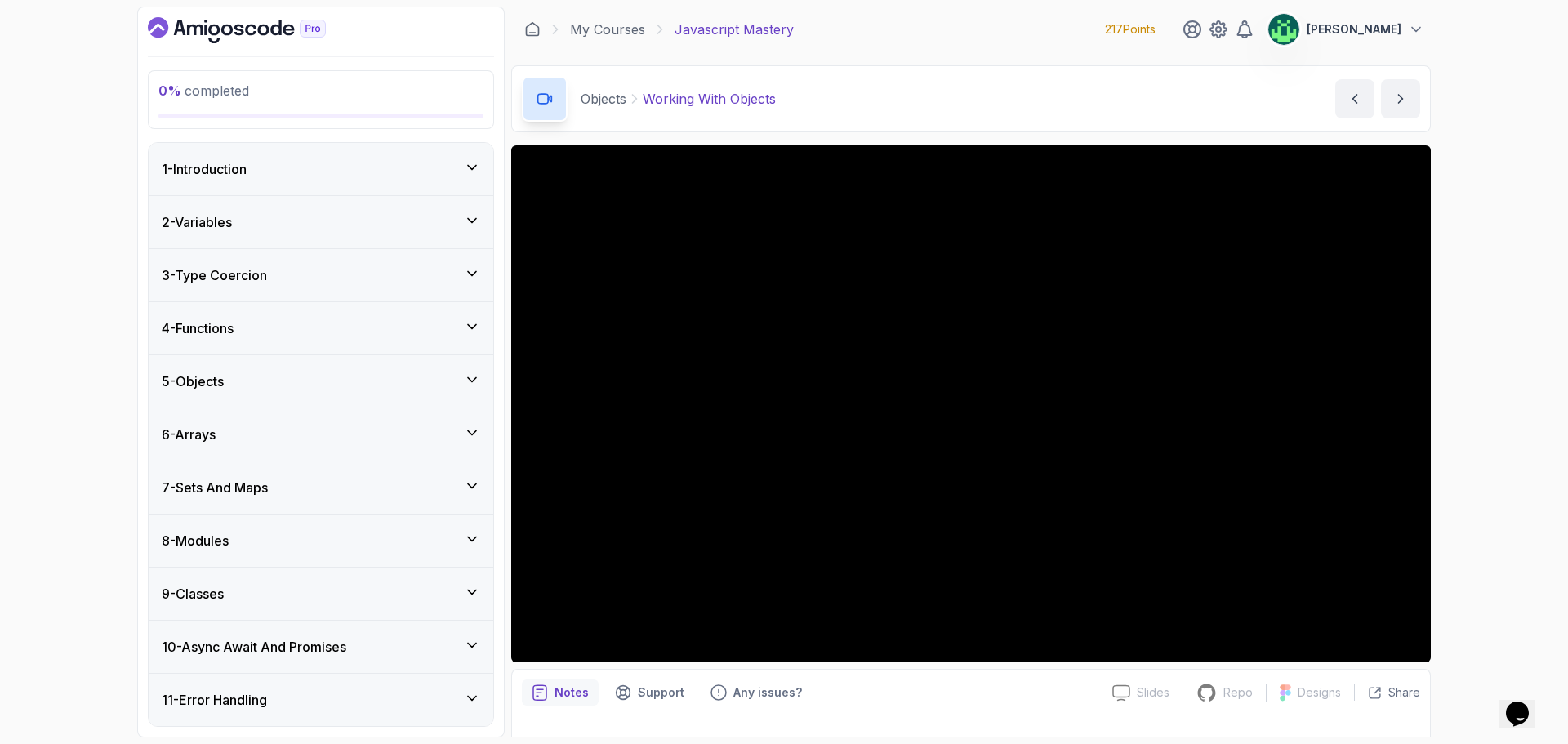
scroll to position [81, 0]
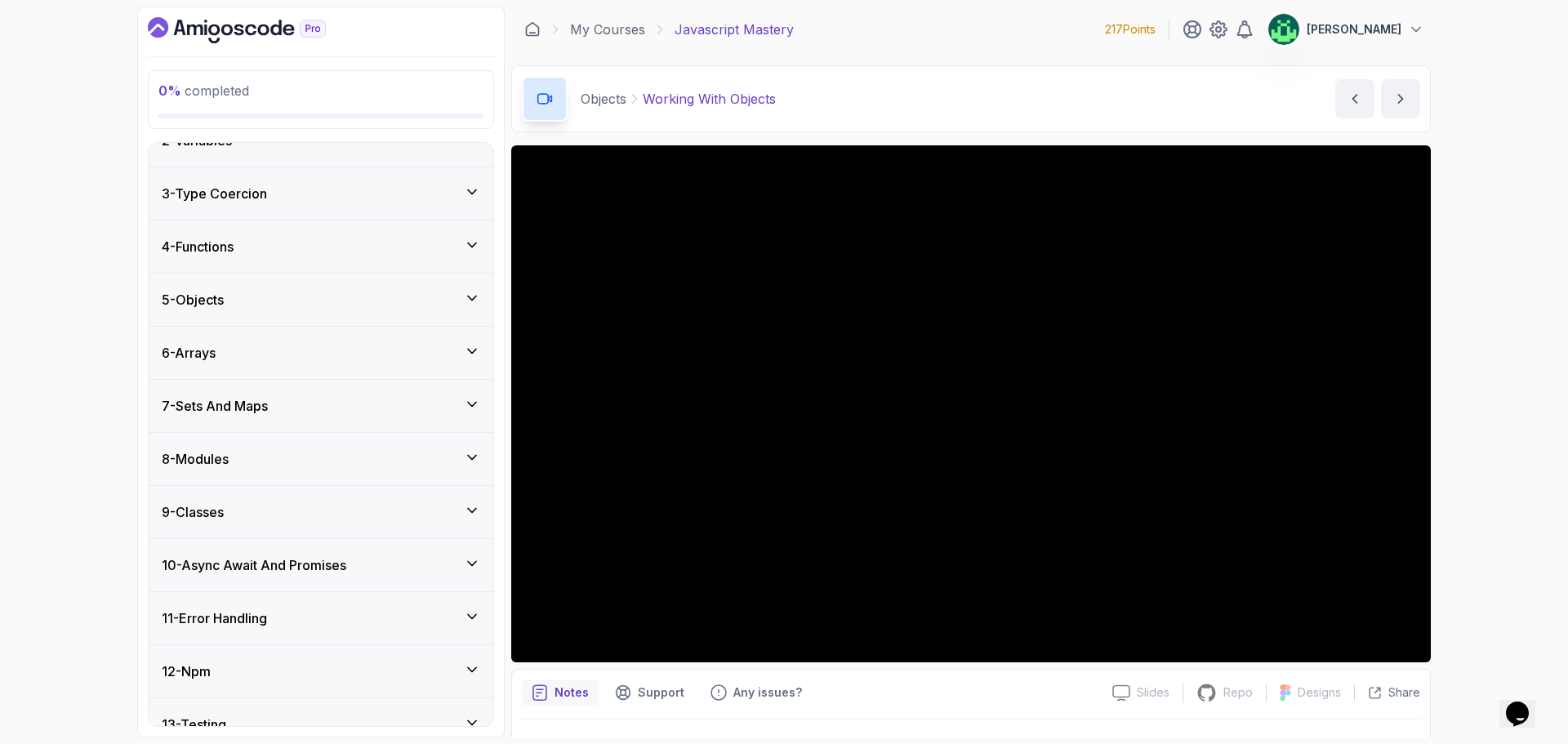
click at [396, 557] on div "10 - Async Await And Promises" at bounding box center [321, 565] width 319 height 20
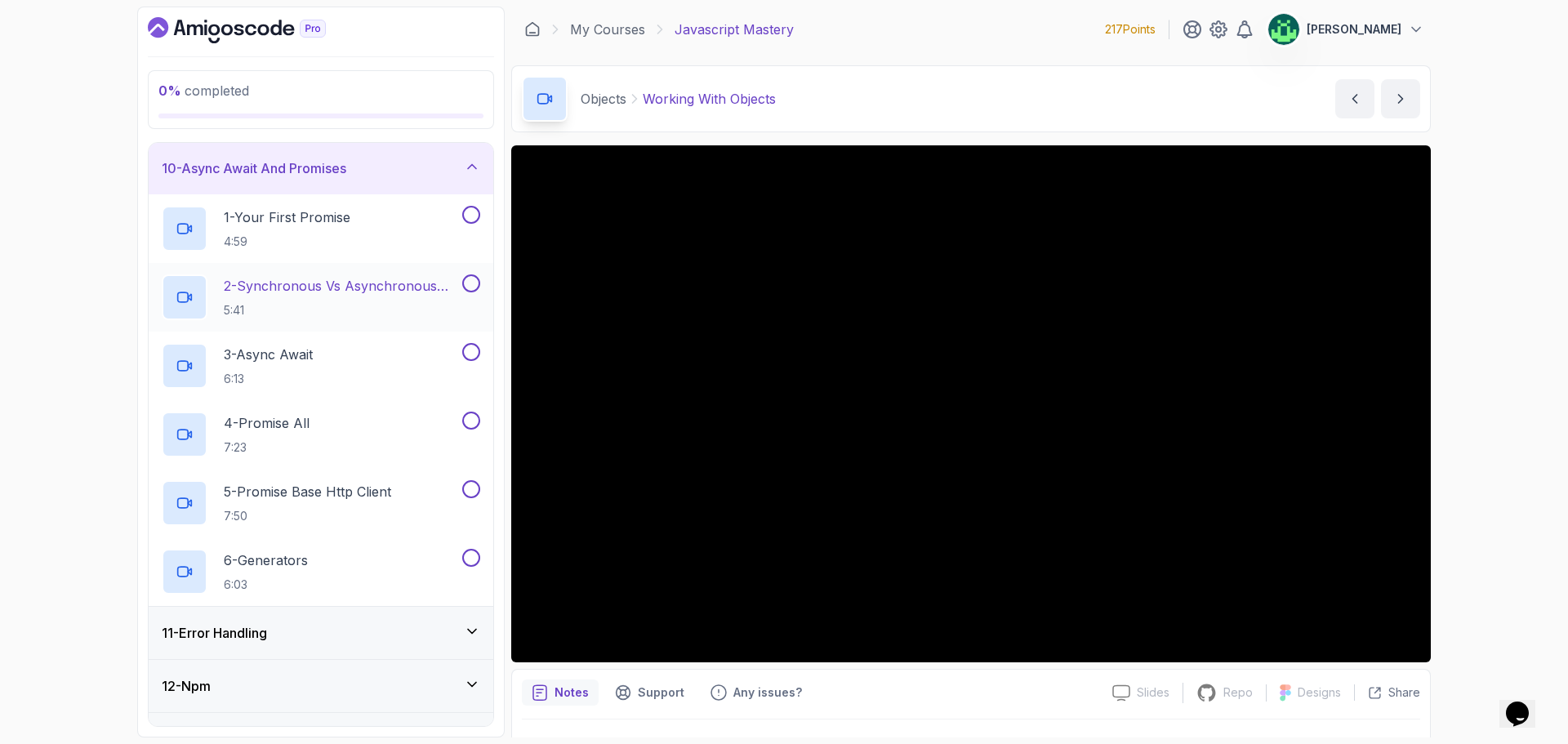
scroll to position [570, 0]
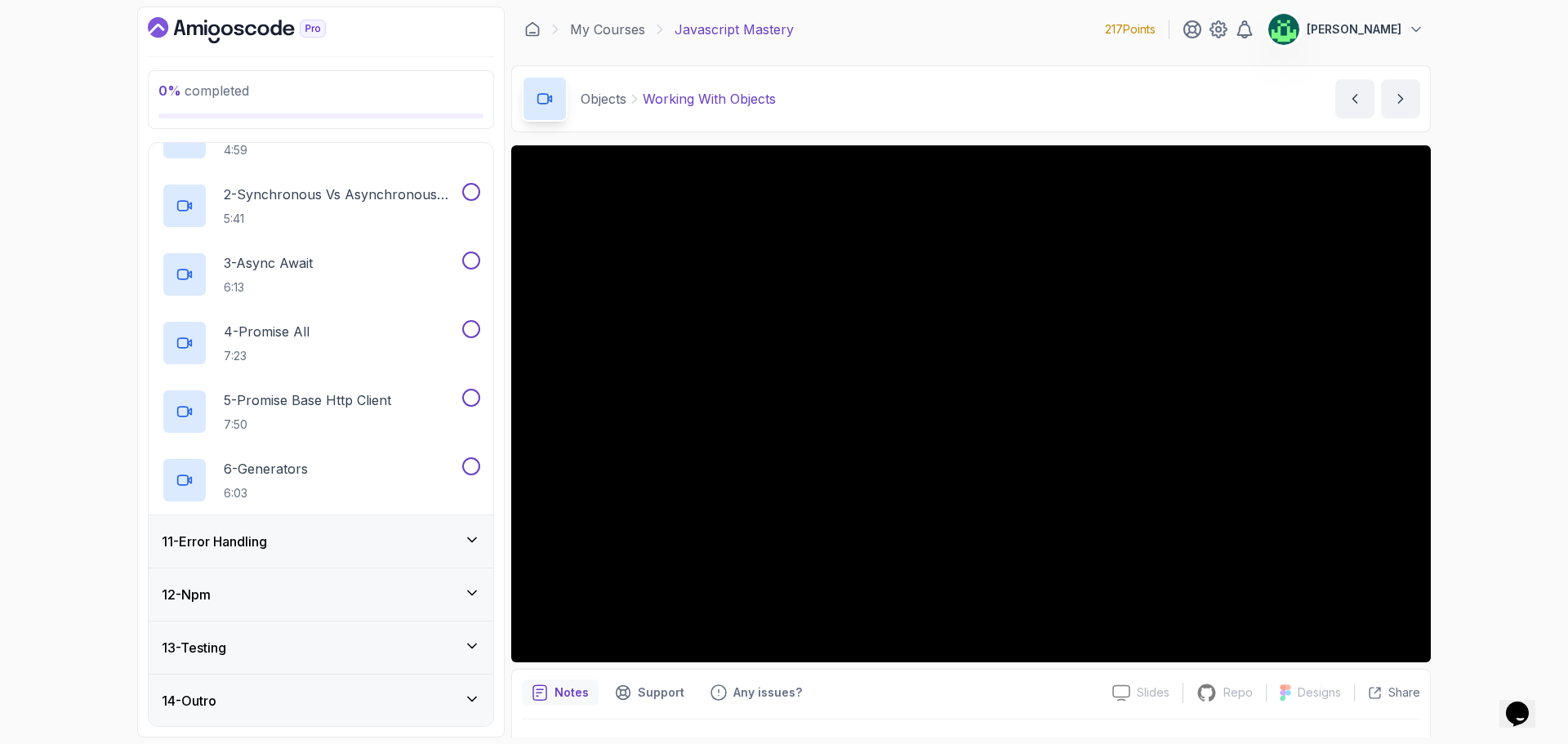
click at [394, 546] on div "11 - Error Handling" at bounding box center [321, 541] width 319 height 20
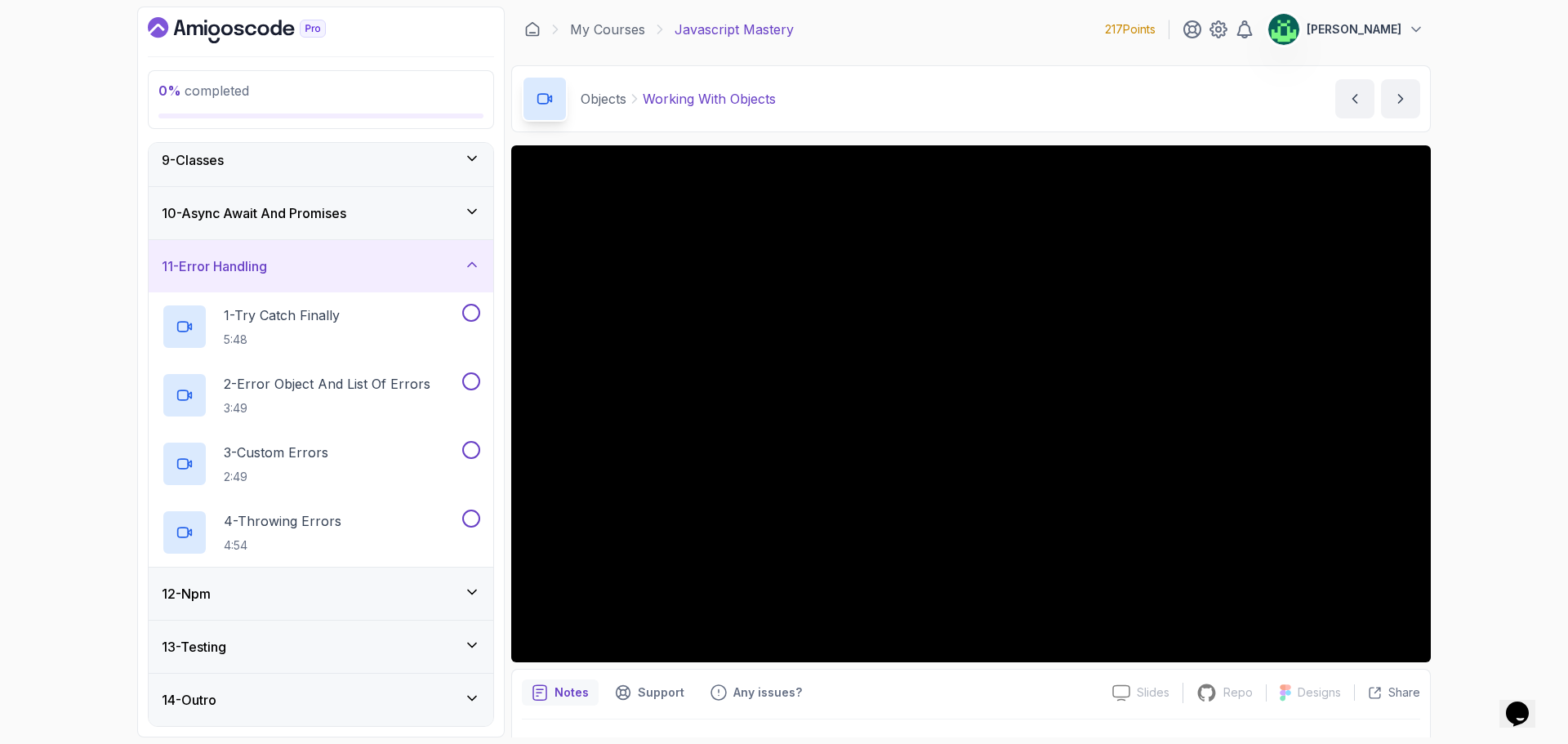
click at [405, 598] on div "12 - Npm" at bounding box center [321, 593] width 319 height 20
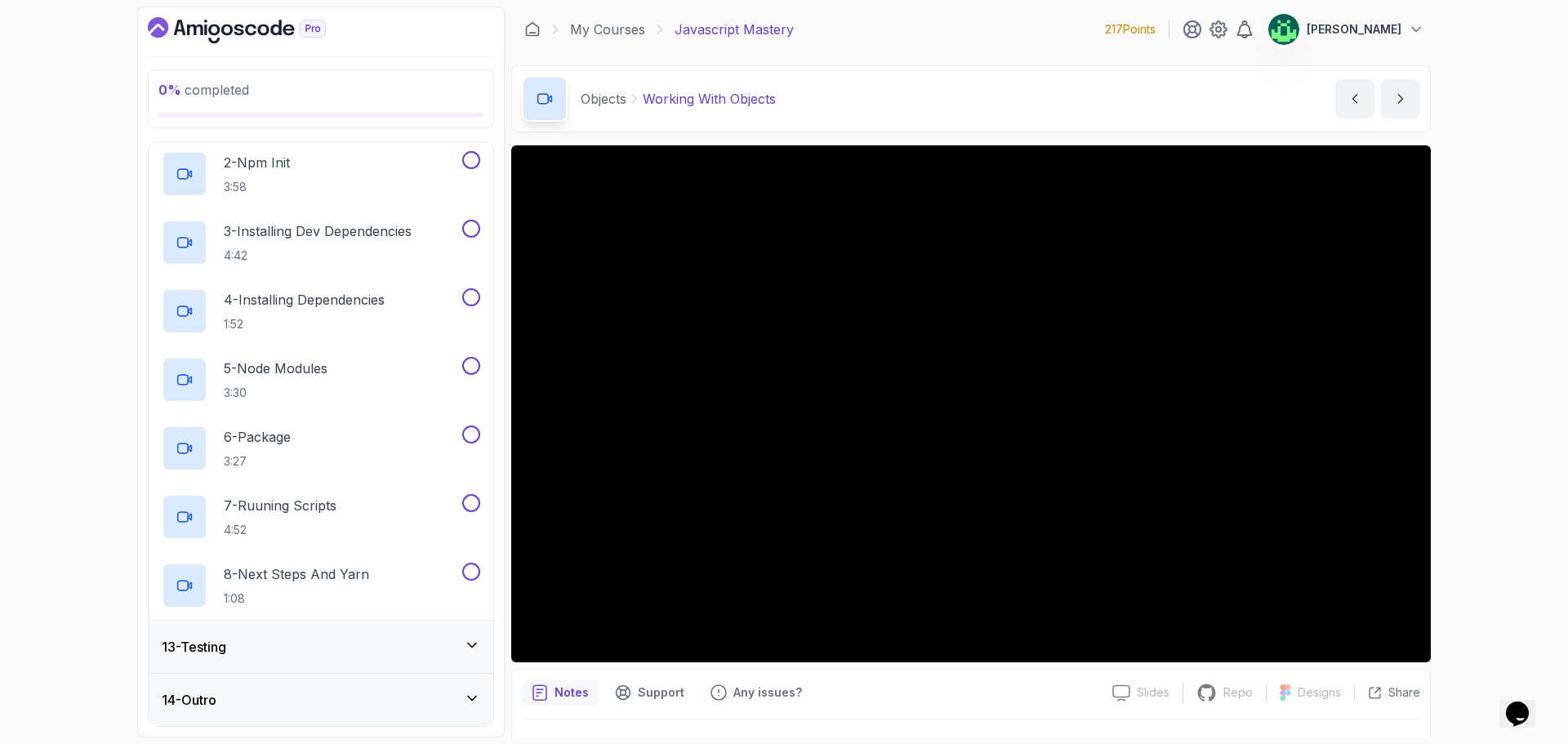
click at [362, 643] on div "13 - Testing" at bounding box center [321, 647] width 319 height 20
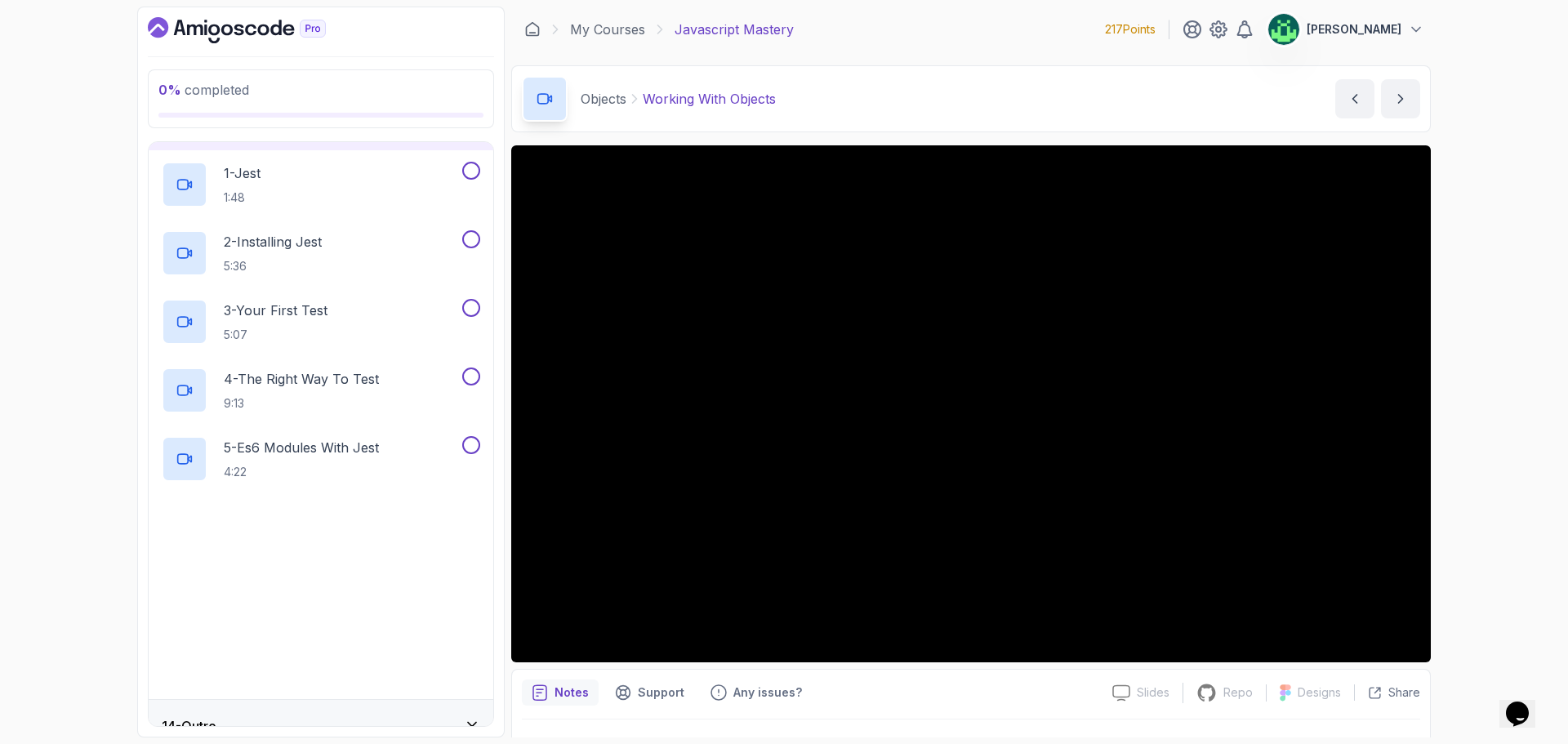
scroll to position [708, 0]
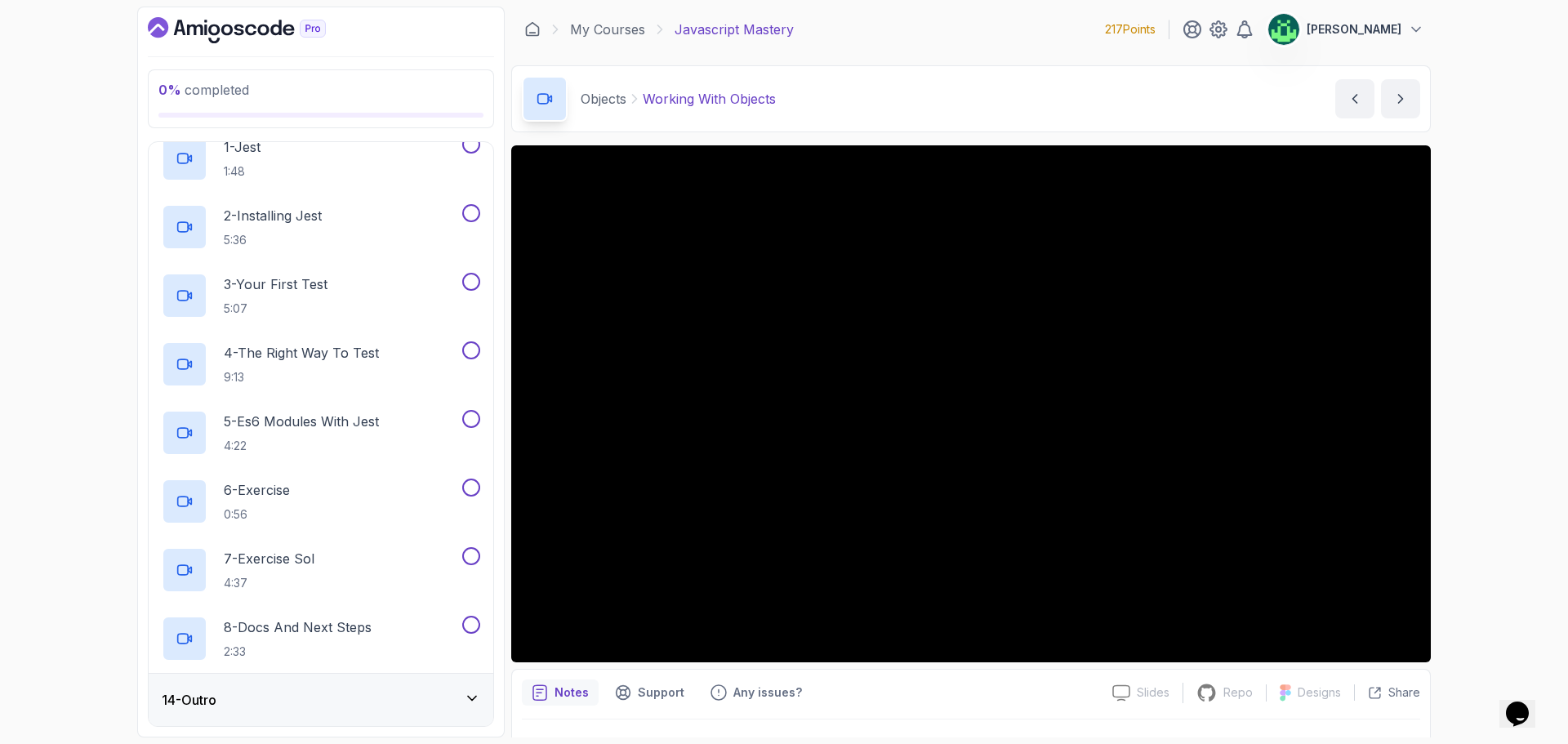
click at [363, 689] on div "14 - Outro" at bounding box center [321, 700] width 345 height 52
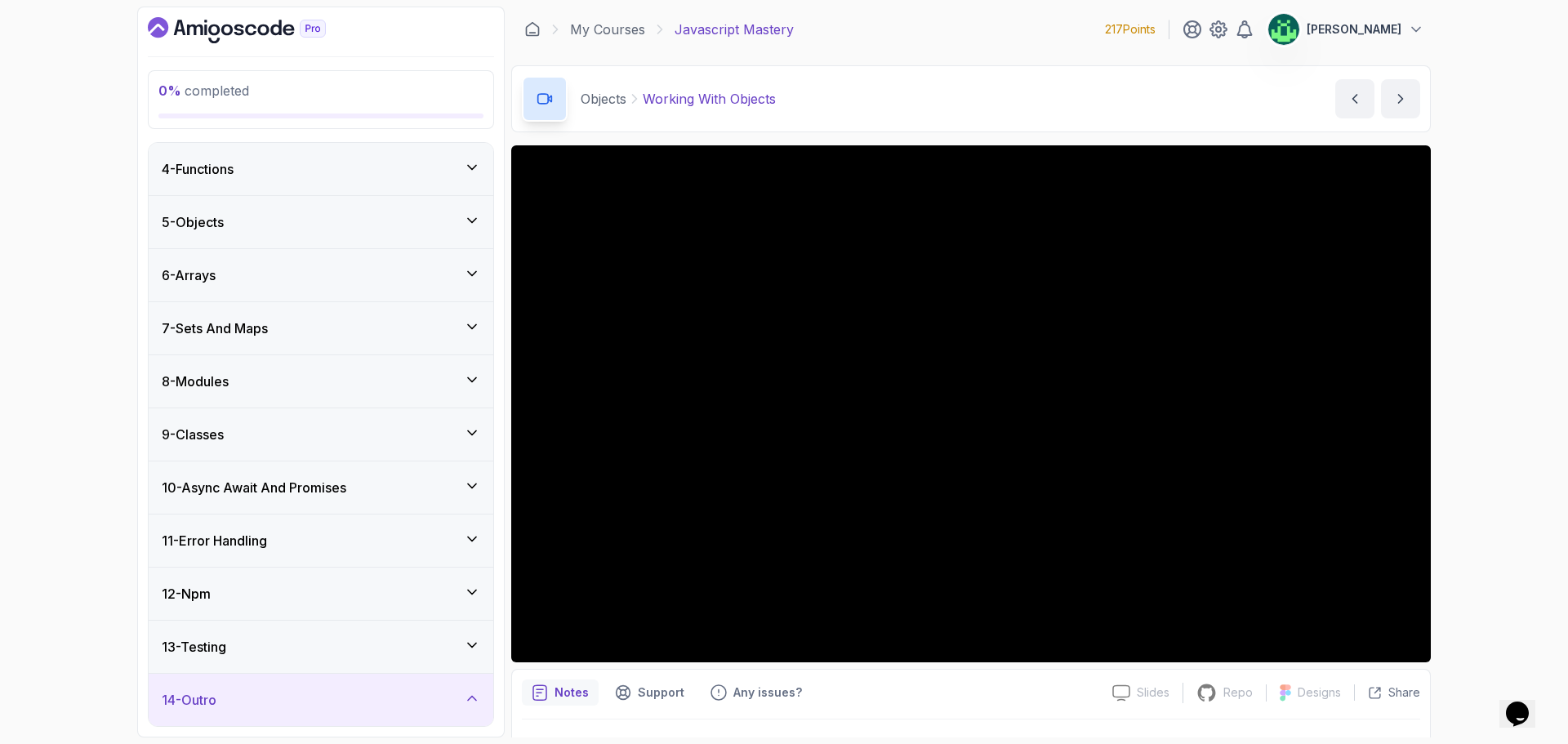
scroll to position [296, 0]
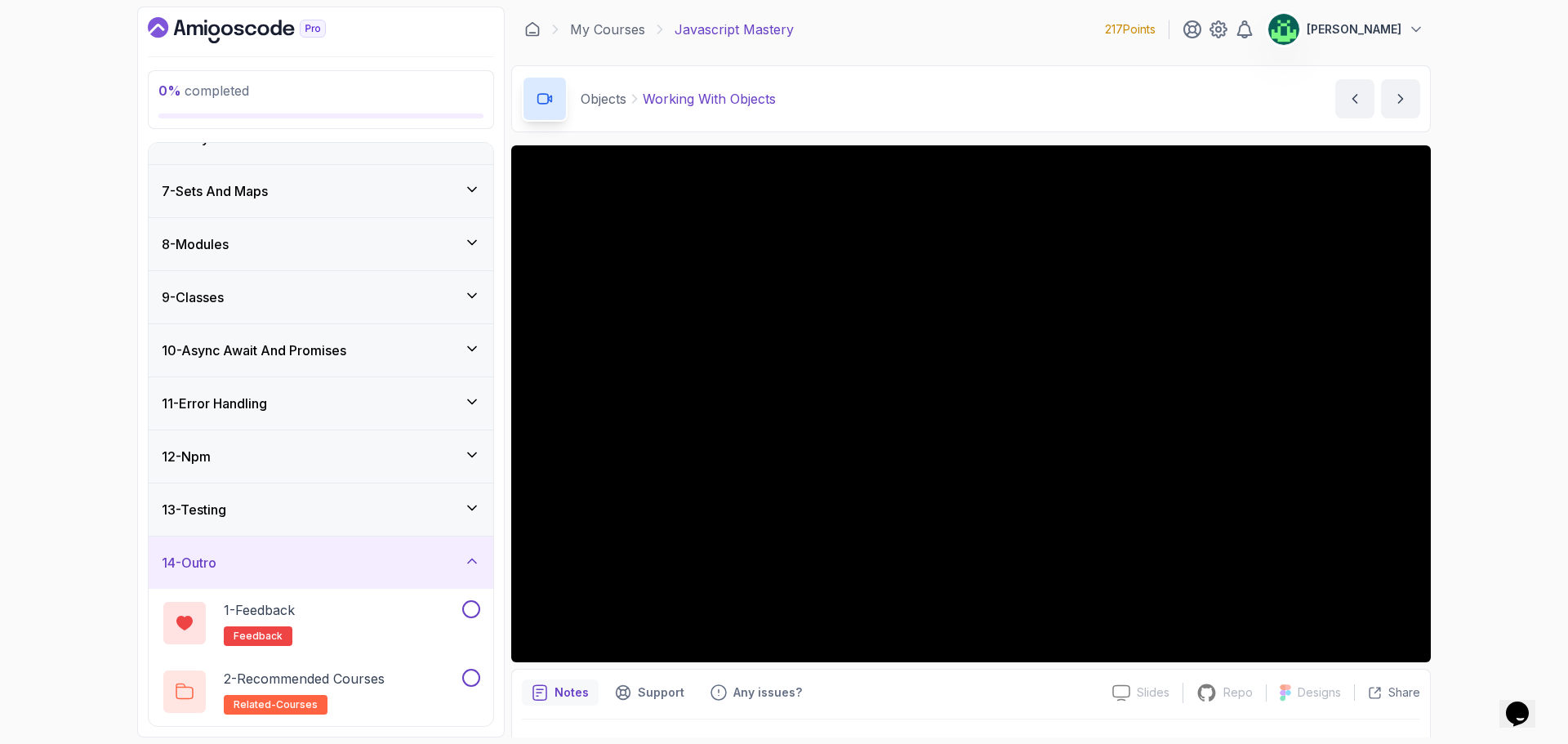
click at [405, 562] on div "14 - Outro" at bounding box center [321, 563] width 319 height 20
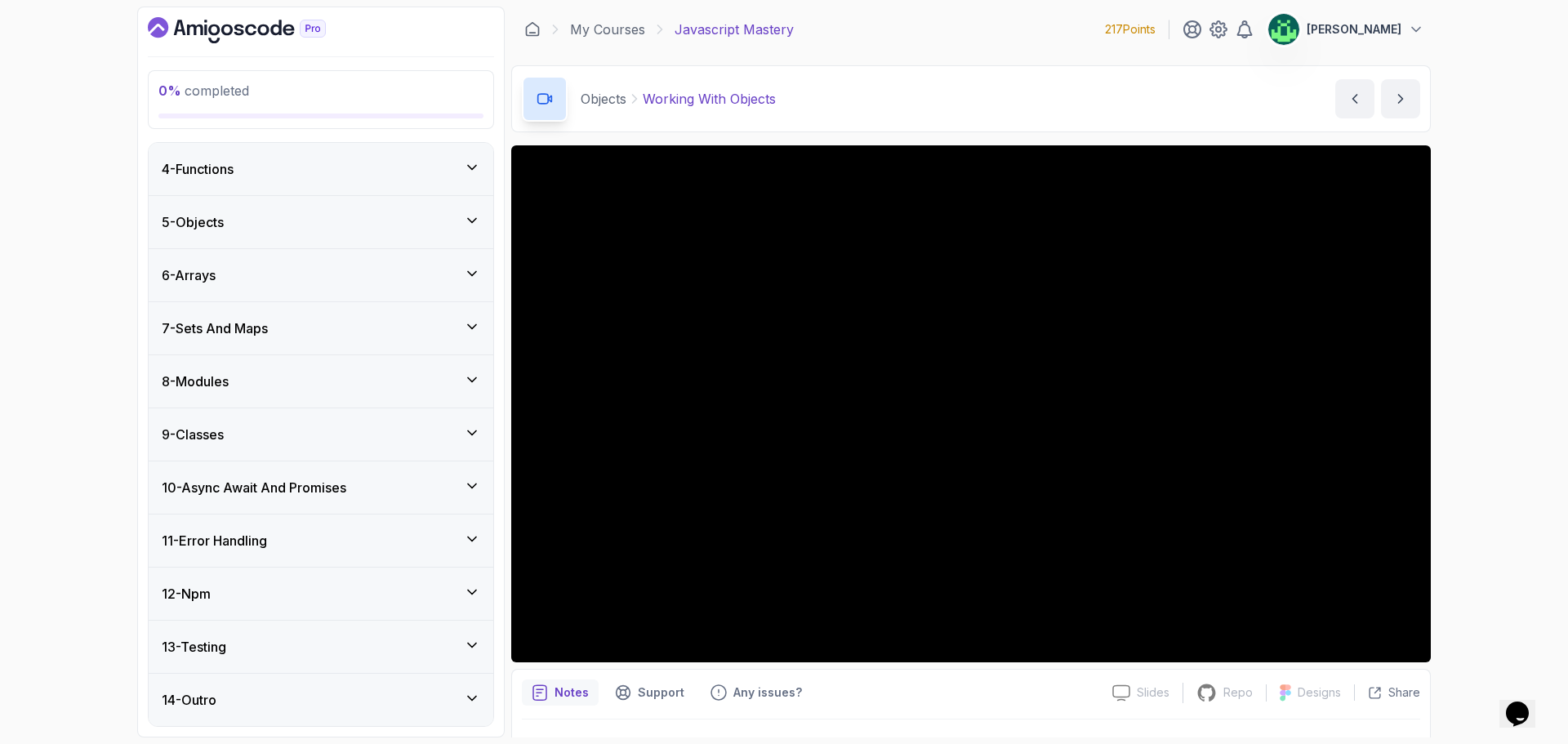
scroll to position [0, 0]
click at [396, 227] on div "2 - Variables" at bounding box center [321, 222] width 319 height 20
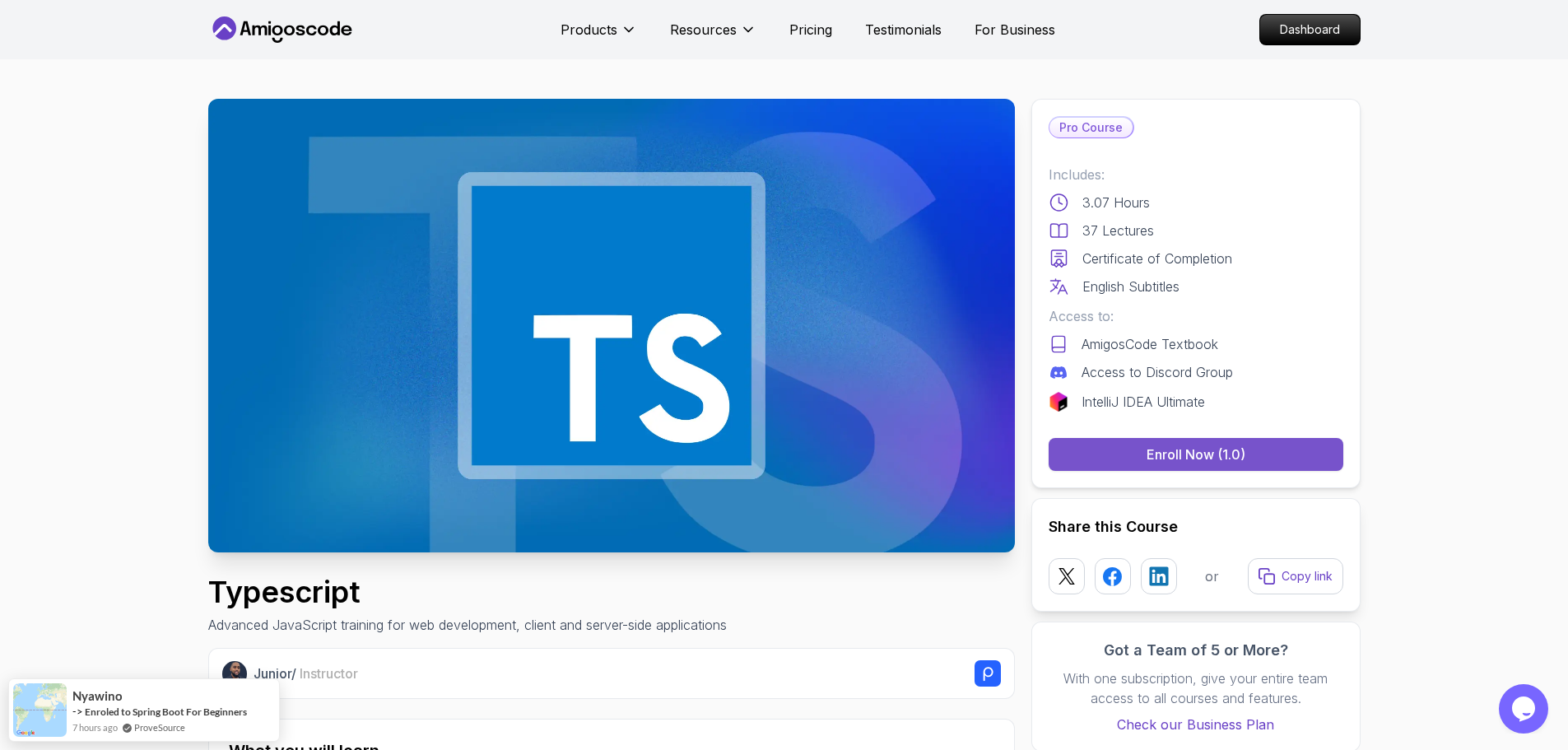
click at [1237, 456] on div "Enroll Now (1.0)" at bounding box center [1195, 454] width 99 height 20
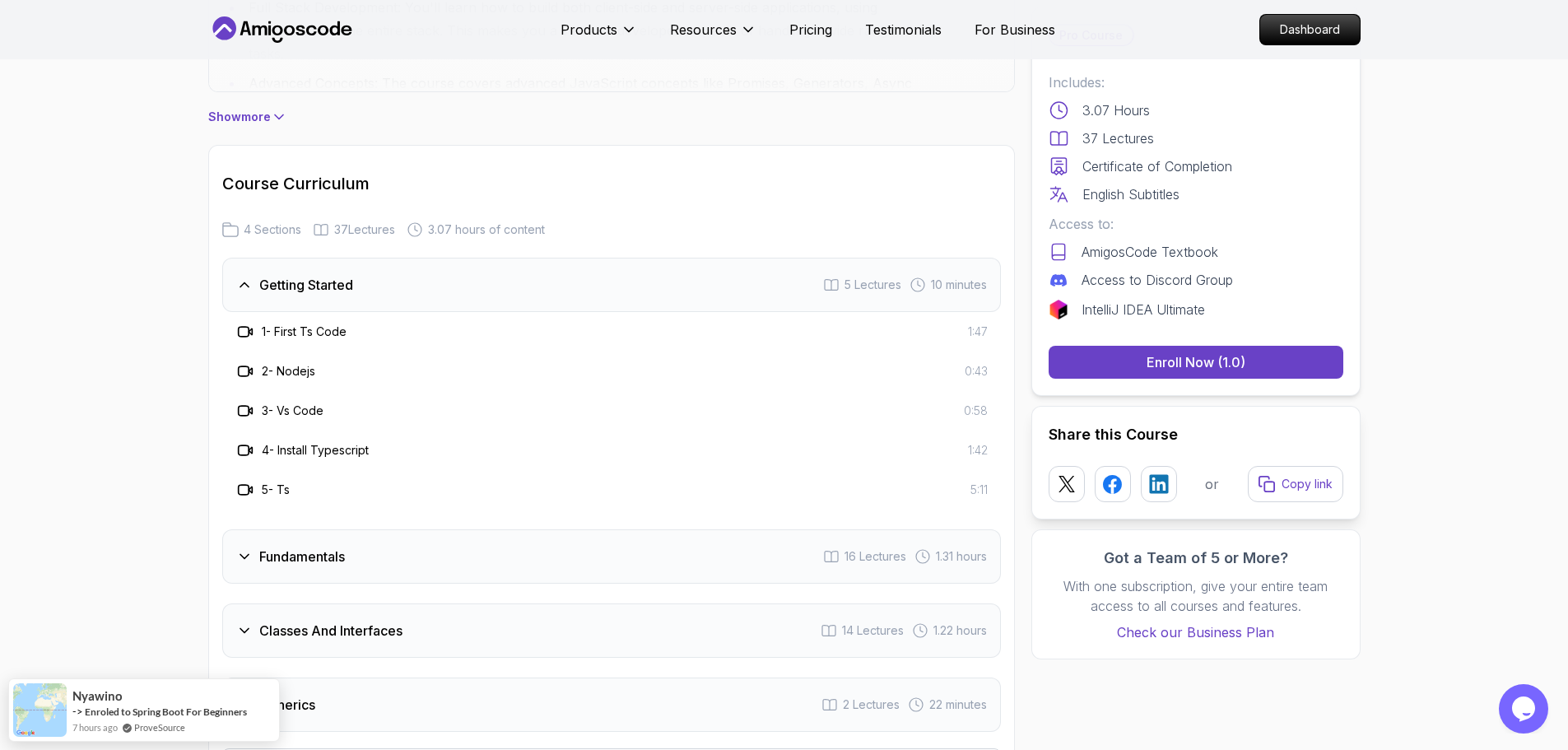
scroll to position [1400, 0]
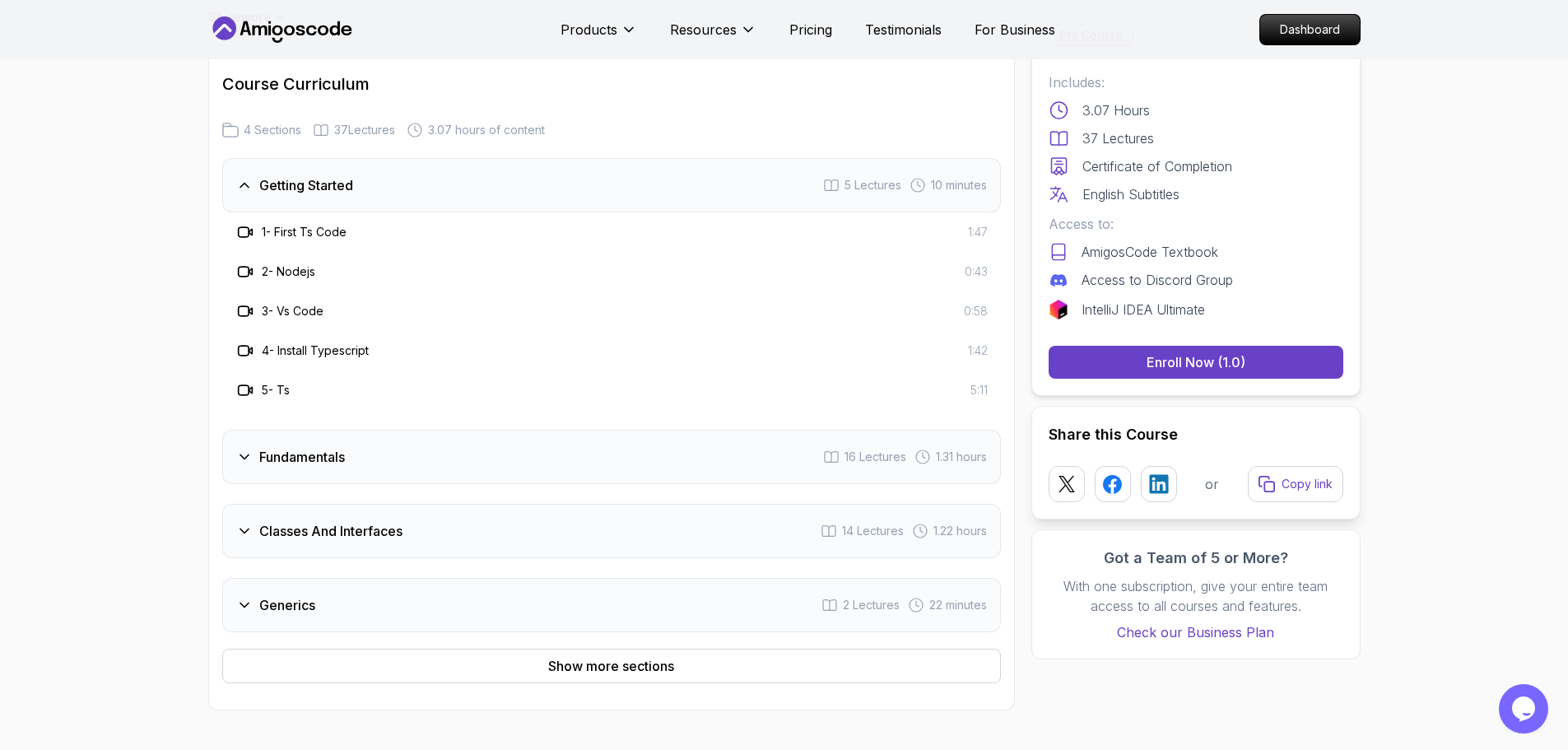
click at [340, 225] on h3 "1 - First Ts Code" at bounding box center [304, 232] width 85 height 17
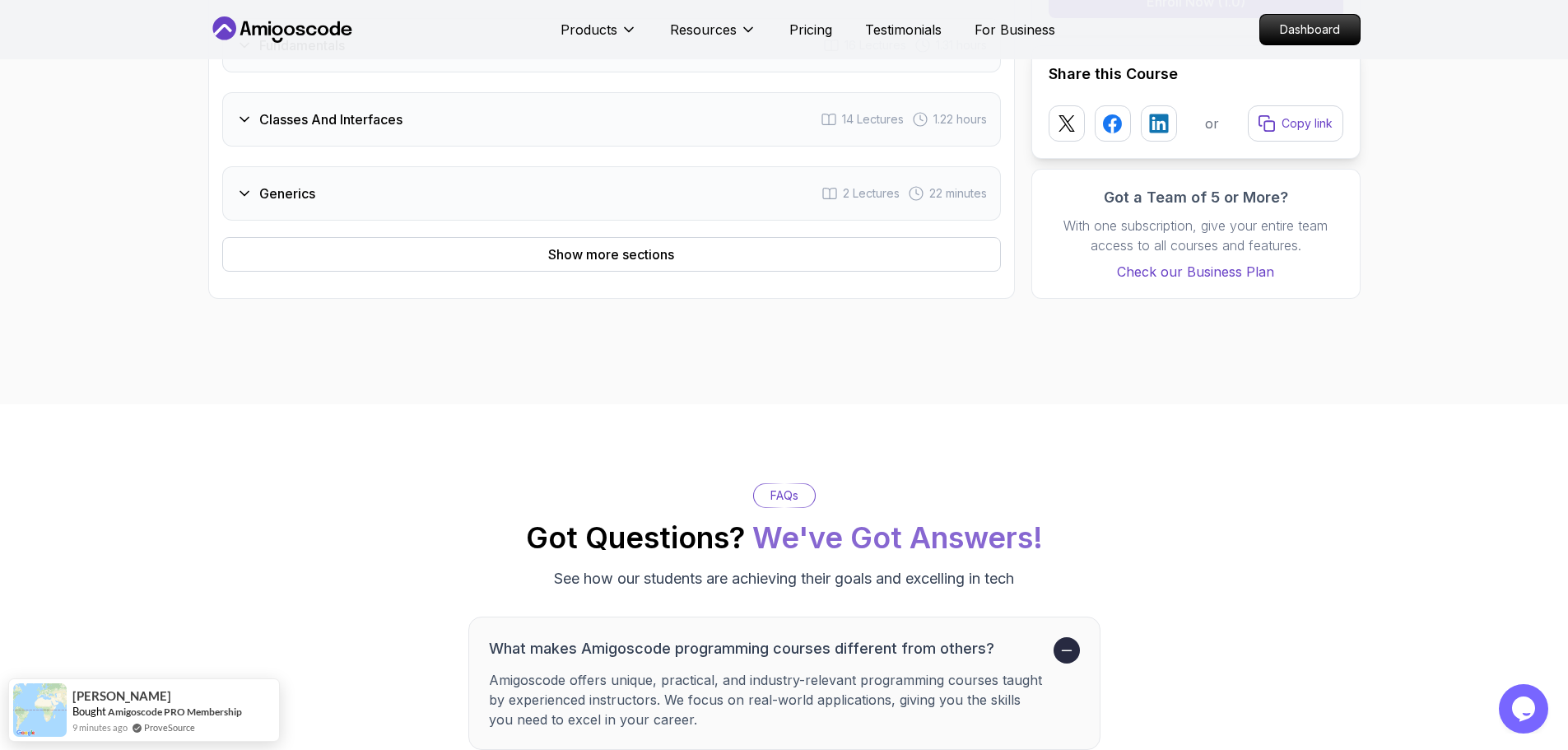
scroll to position [1483, 0]
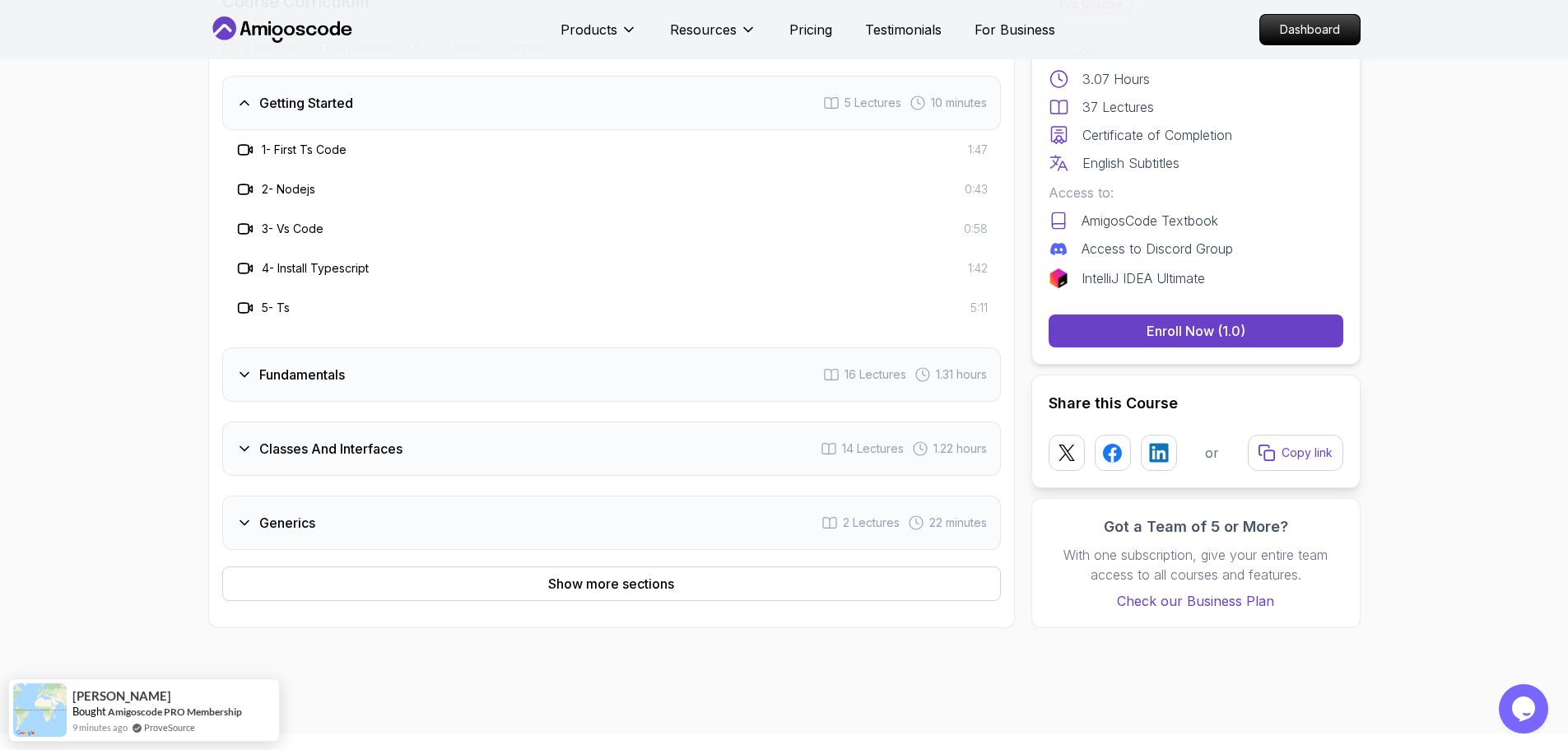
click at [332, 534] on div "Generics 2 Lectures 22 minutes" at bounding box center [612, 523] width 778 height 54
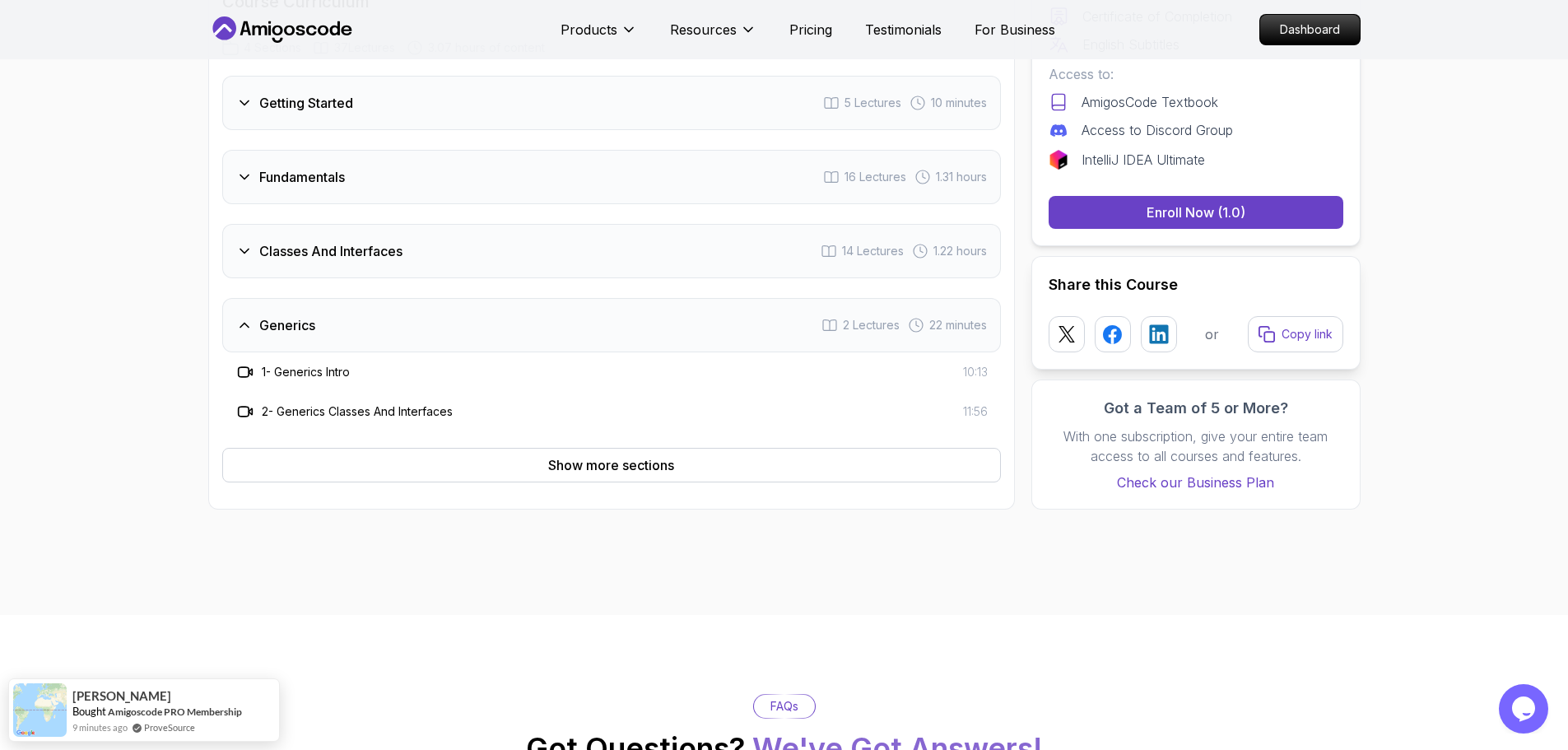
click at [379, 254] on h3 "Classes And Interfaces" at bounding box center [331, 251] width 143 height 20
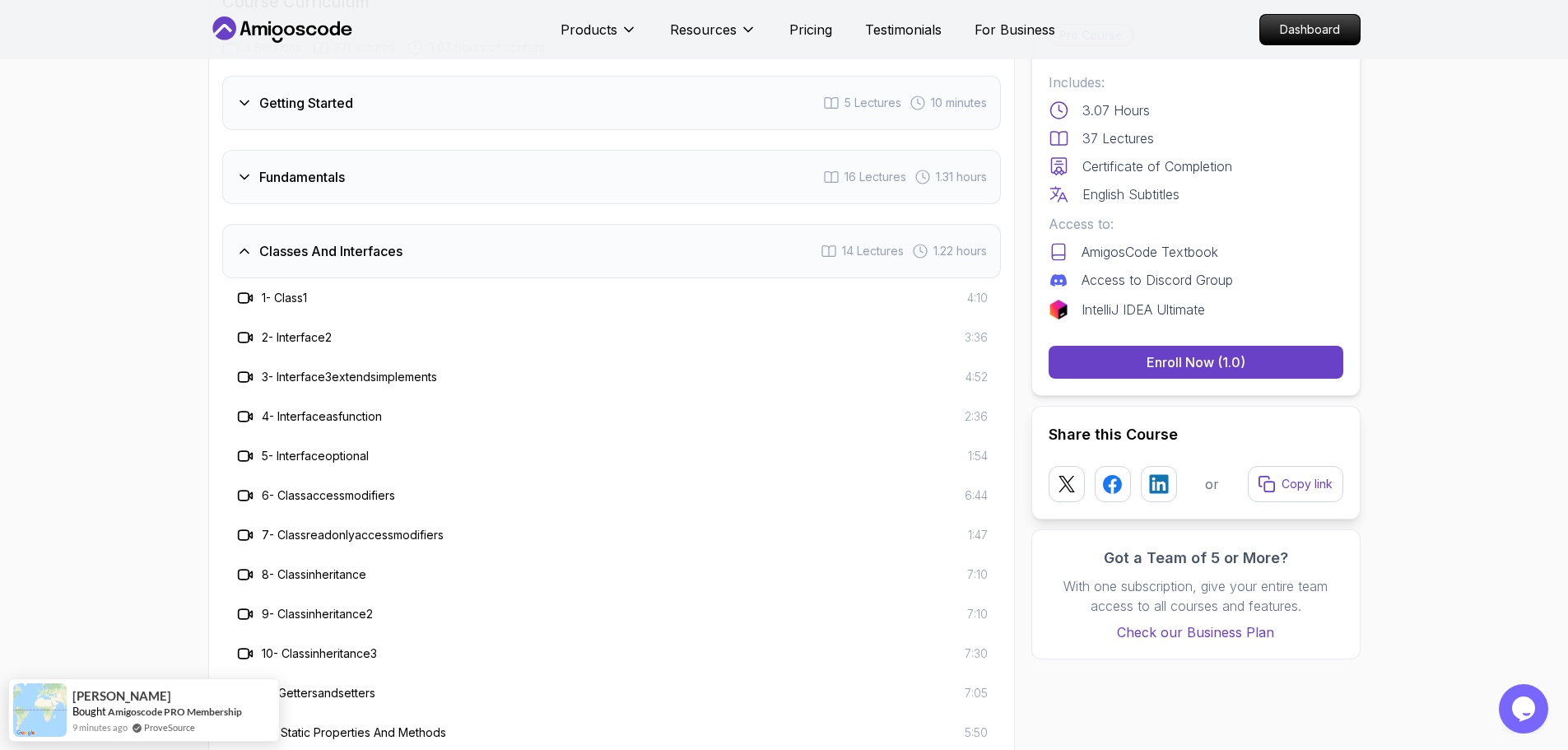
click at [373, 189] on div "Fundamentals 16 Lectures 1.31 hours" at bounding box center [612, 177] width 778 height 54
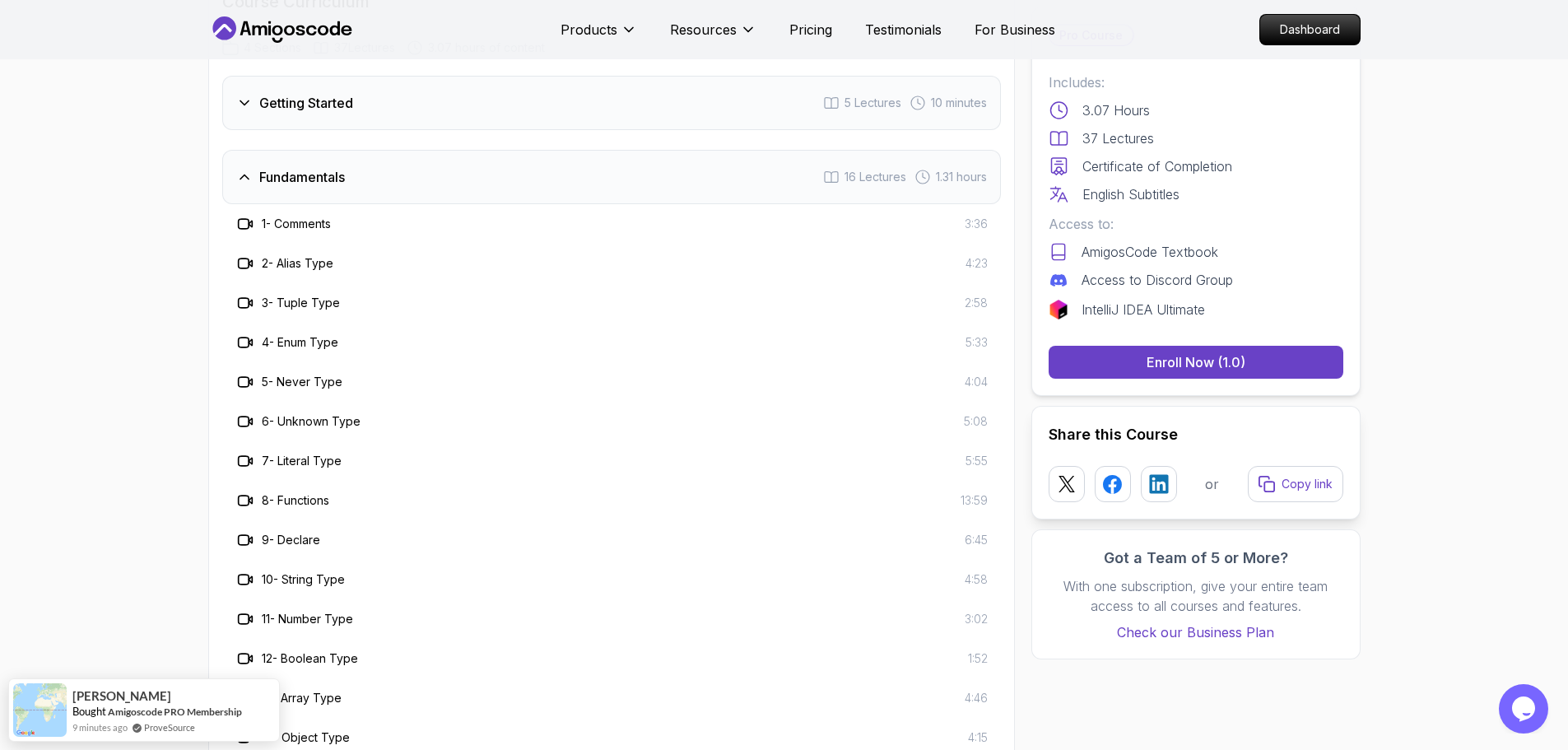
click at [366, 114] on div "Getting Started 5 Lectures 10 minutes" at bounding box center [612, 103] width 778 height 54
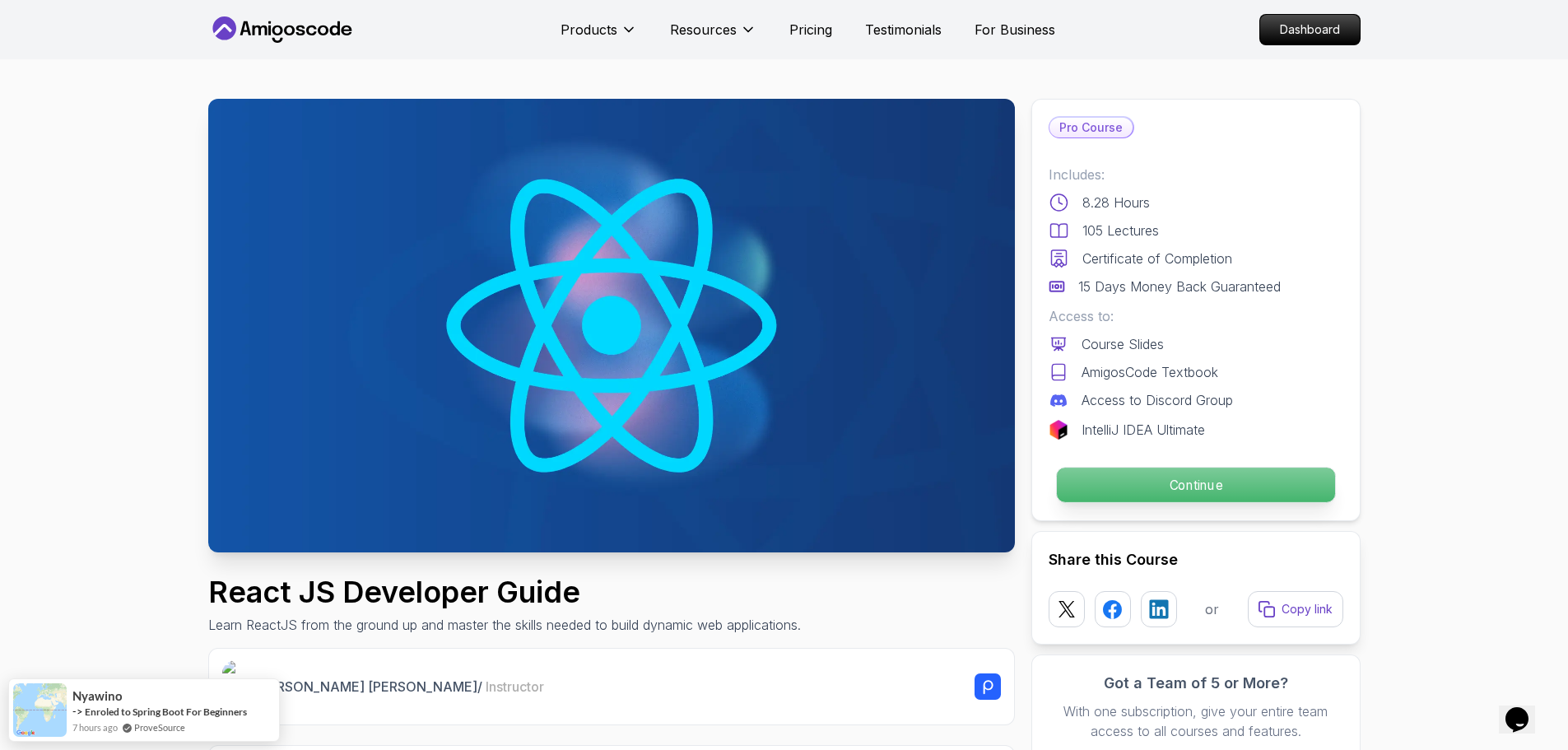
click at [1176, 478] on p "Continue" at bounding box center [1195, 485] width 278 height 35
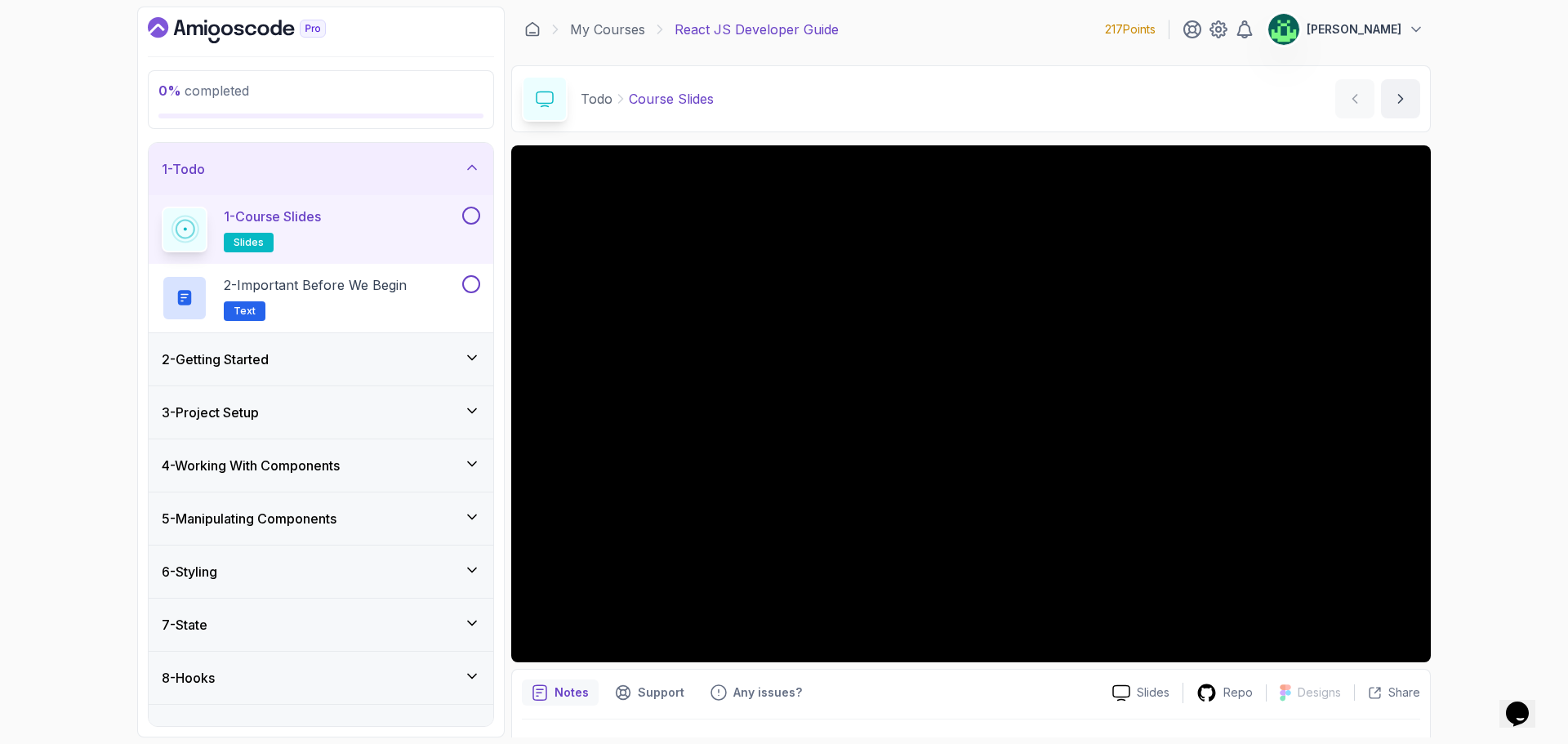
click at [404, 170] on div "1 - Todo" at bounding box center [321, 169] width 319 height 20
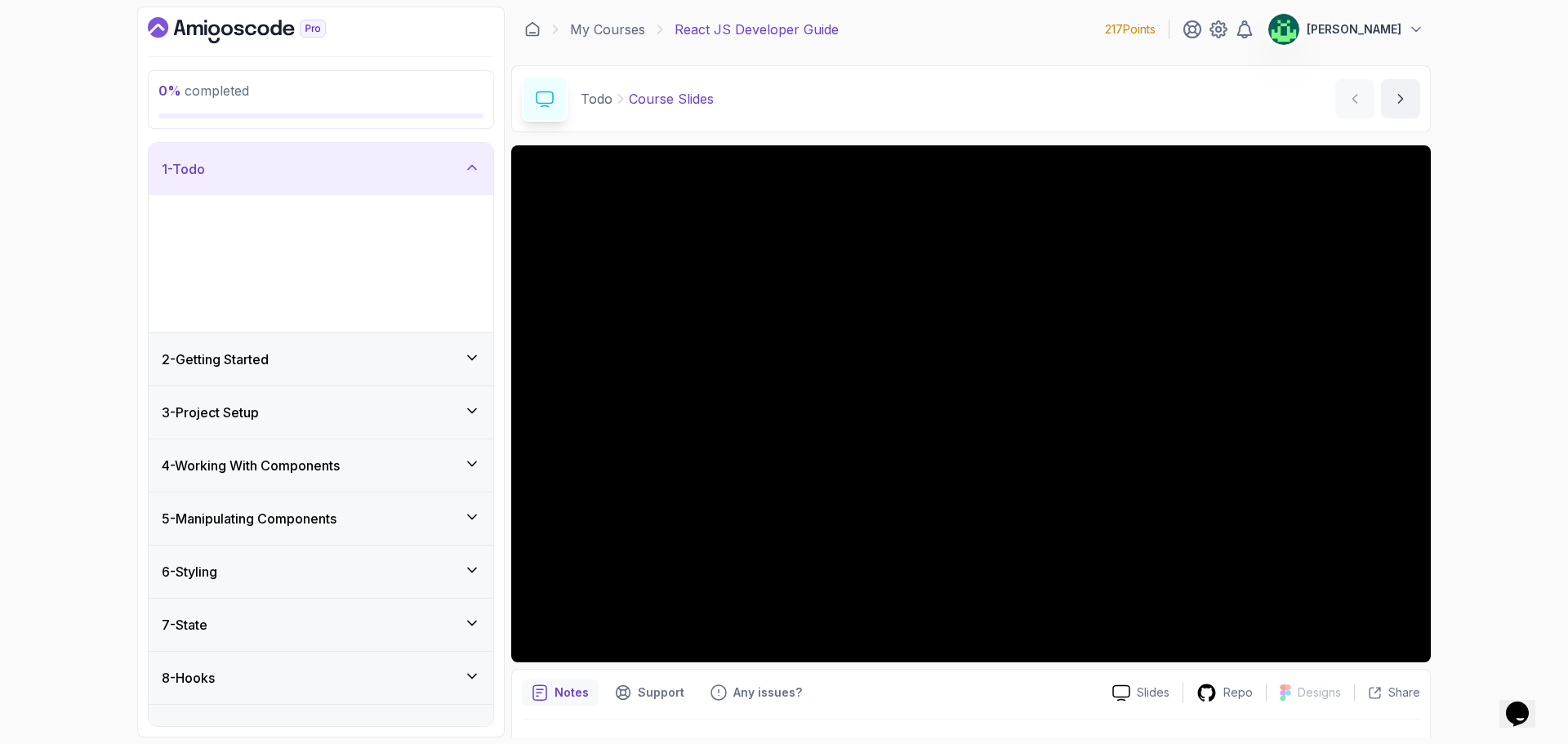
click at [404, 170] on div "1 - Todo" at bounding box center [321, 169] width 319 height 20
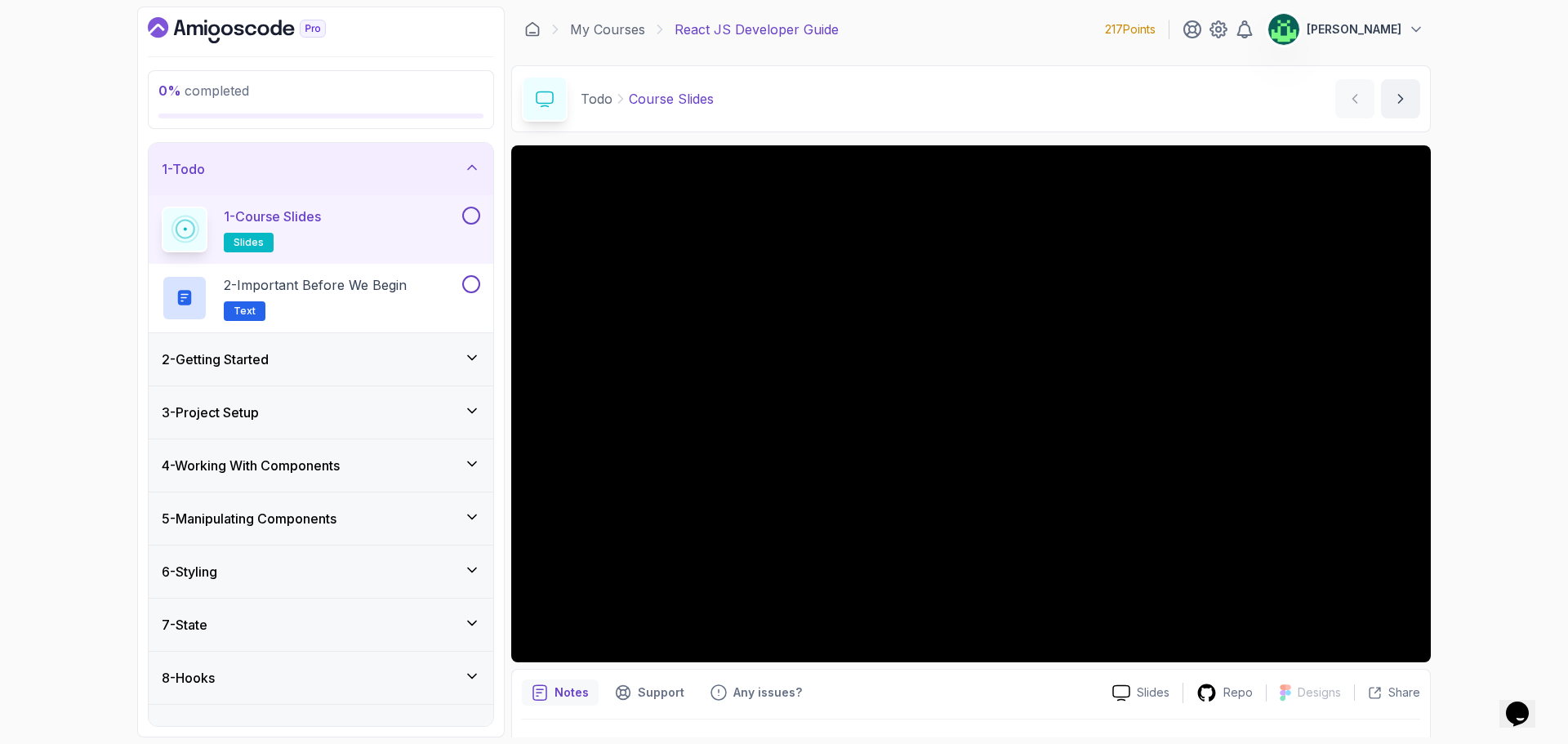
click at [403, 170] on div "1 - Todo" at bounding box center [321, 169] width 319 height 20
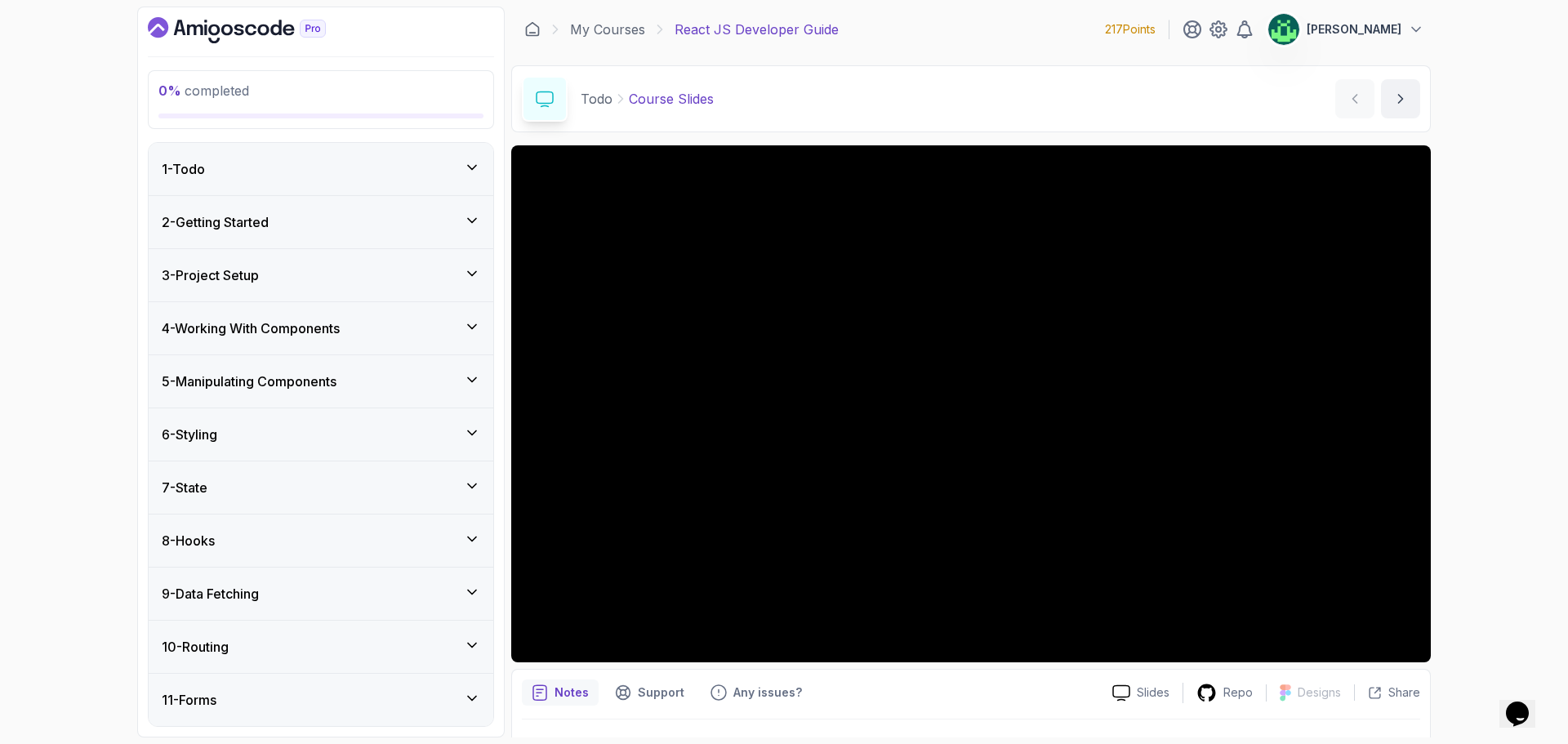
click at [370, 237] on div "2 - Getting Started" at bounding box center [321, 222] width 345 height 52
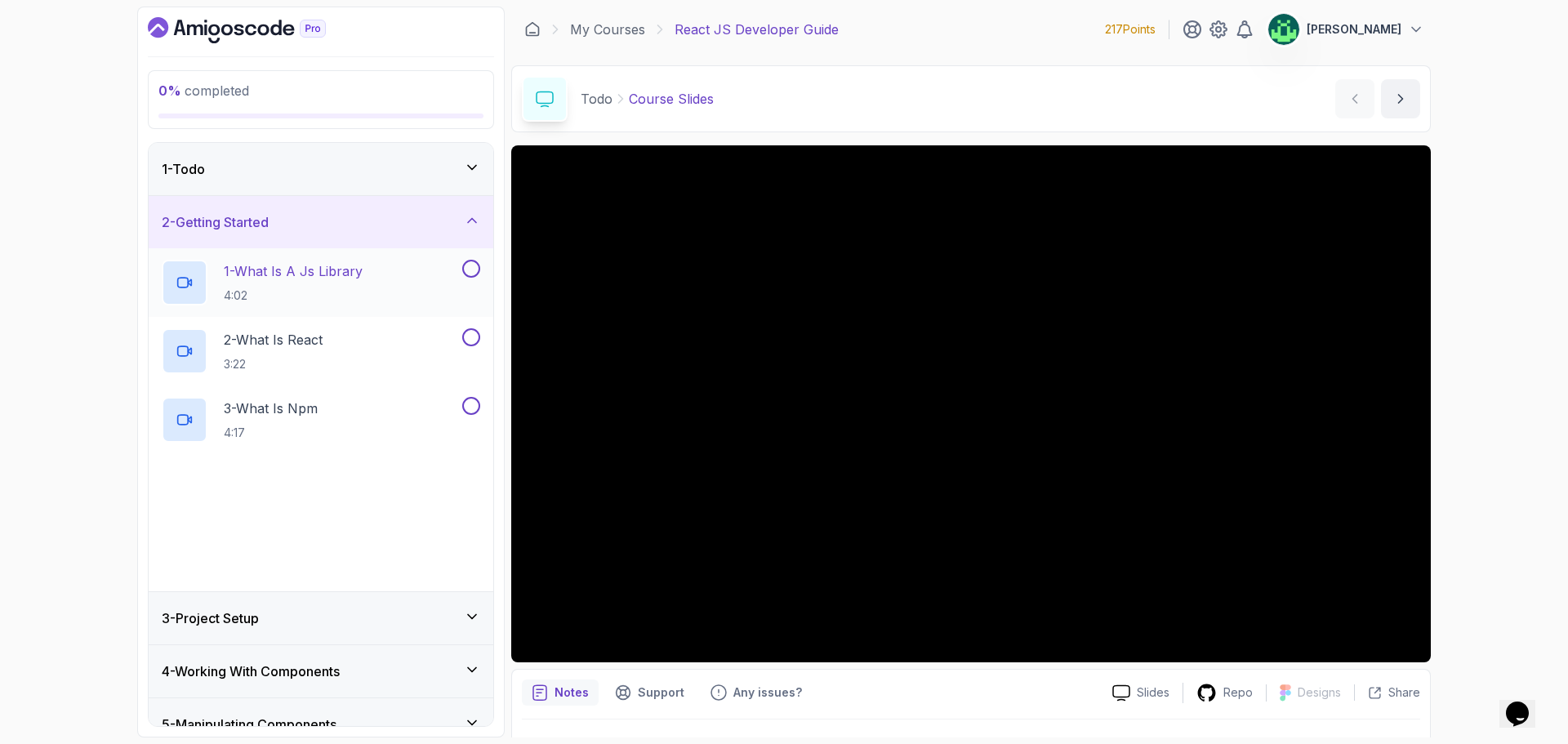
click at [358, 276] on p "1 - What Is A Js Library" at bounding box center [293, 271] width 139 height 20
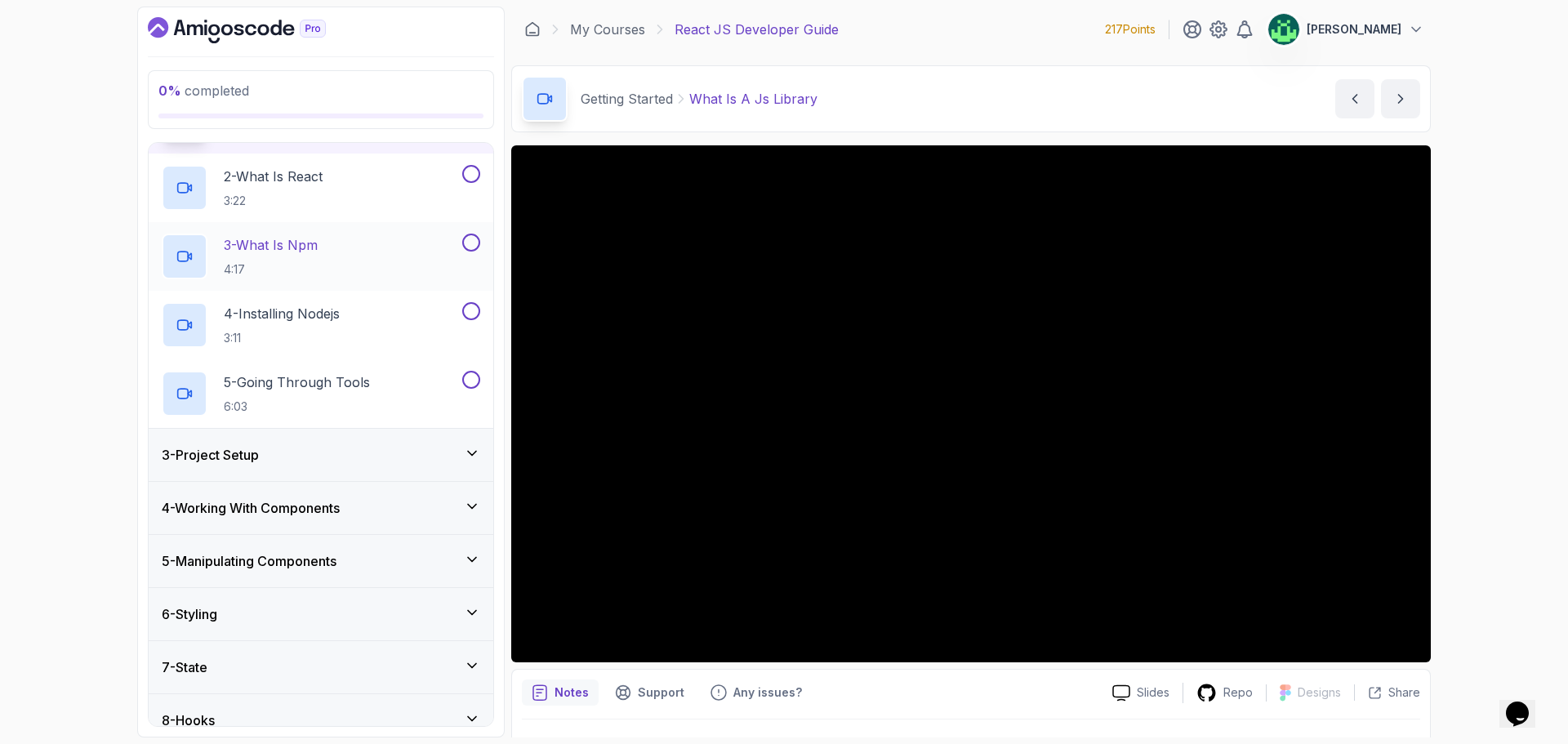
scroll to position [409, 0]
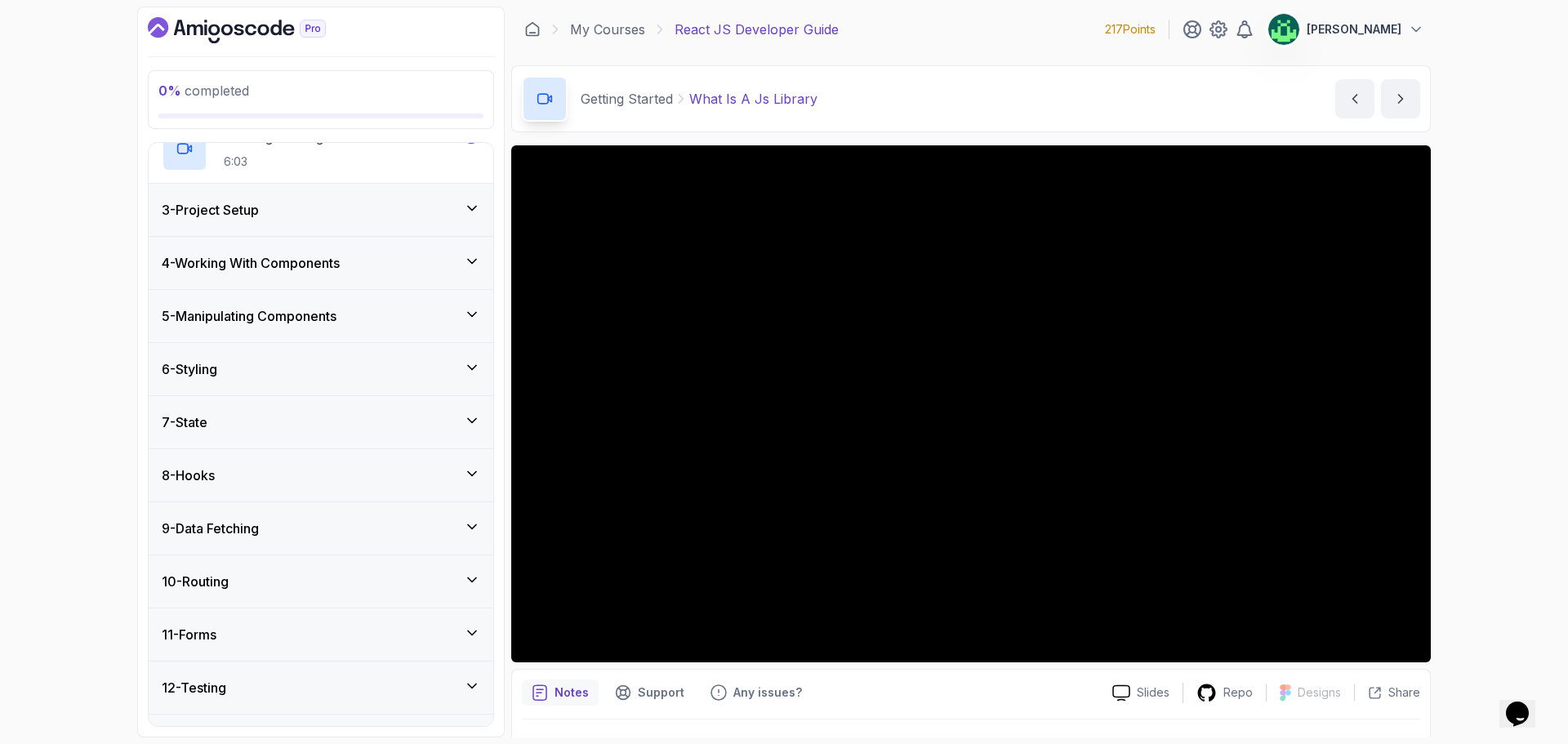
click at [360, 360] on div "6 - Styling" at bounding box center [321, 369] width 319 height 20
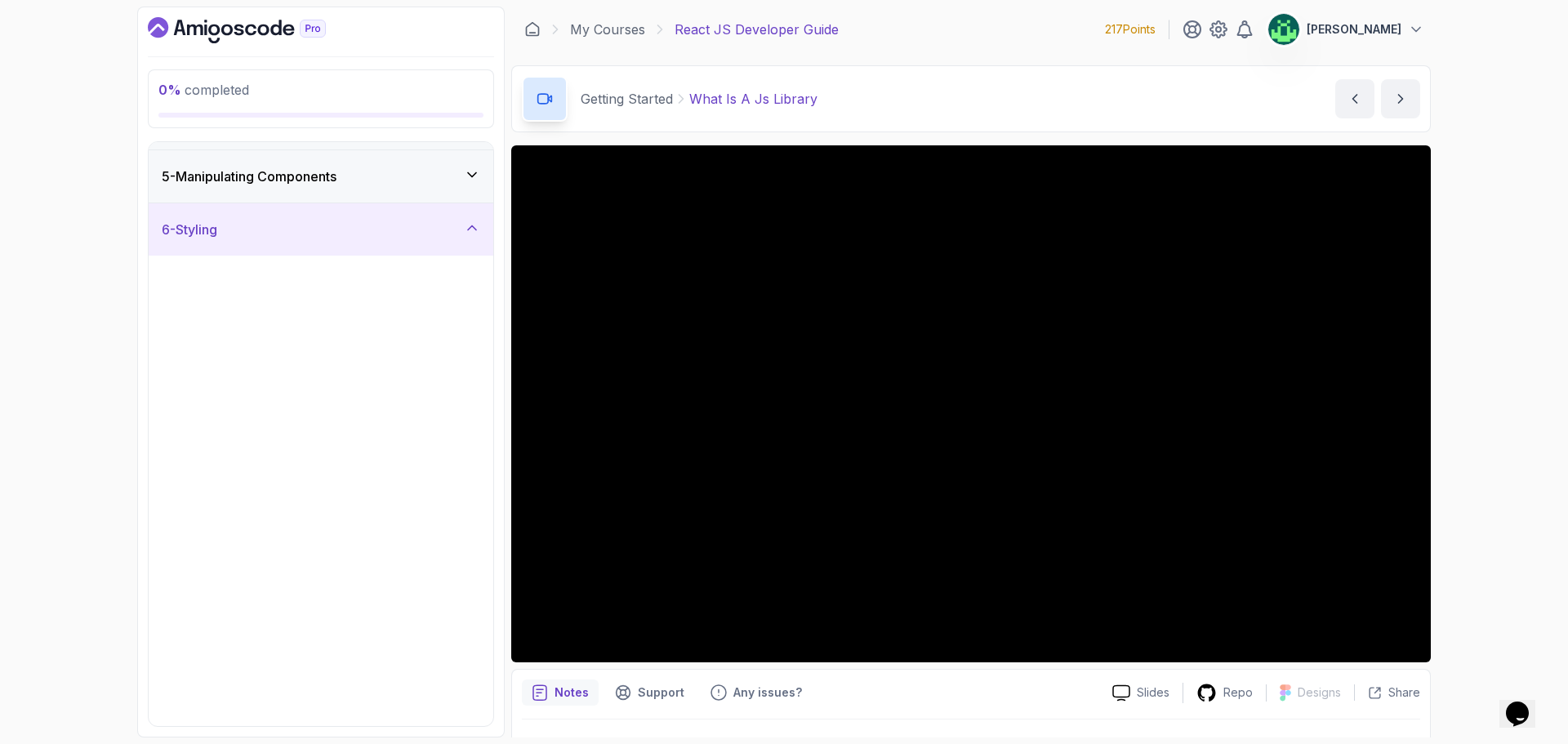
scroll to position [212, 0]
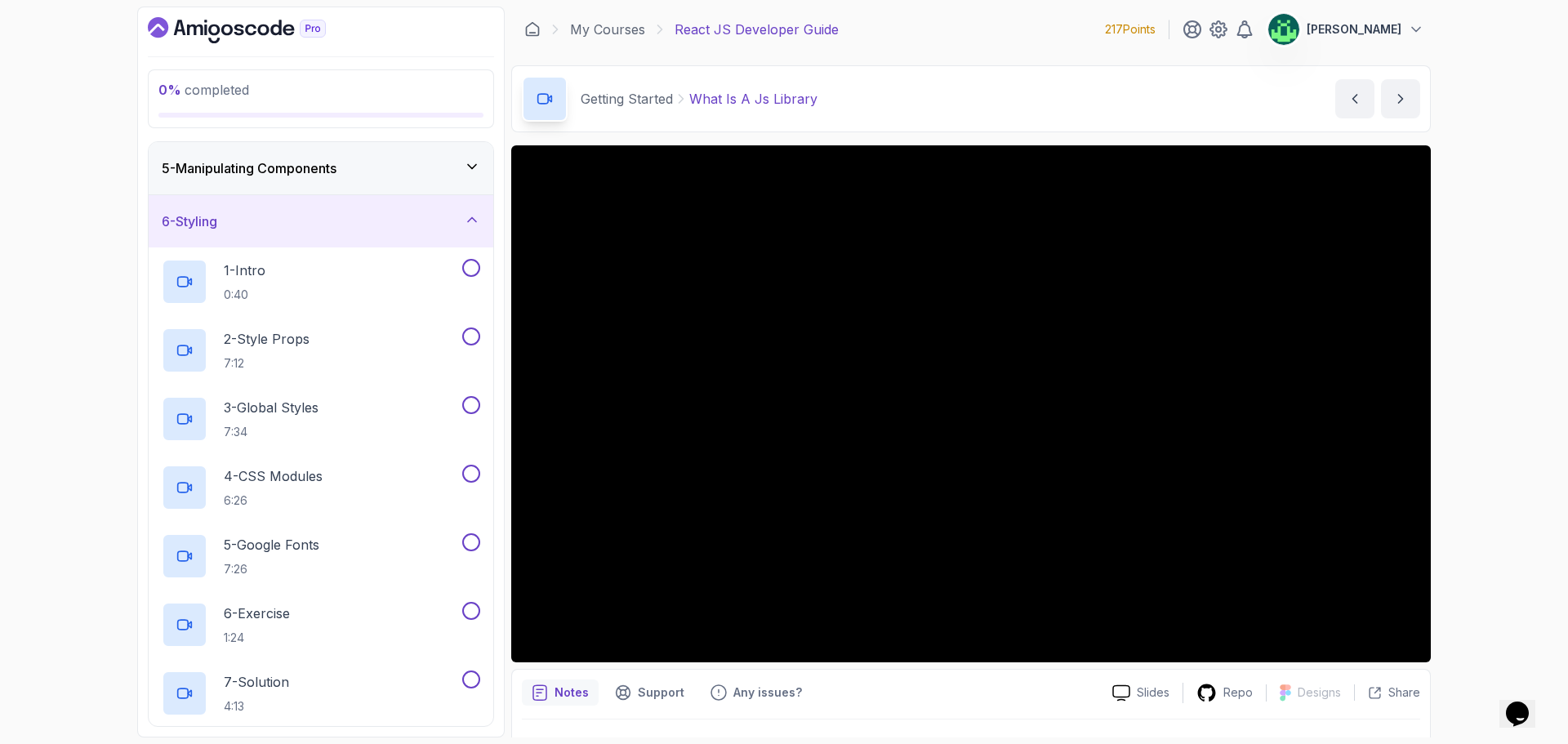
click at [366, 213] on div "6 - Styling" at bounding box center [321, 221] width 319 height 20
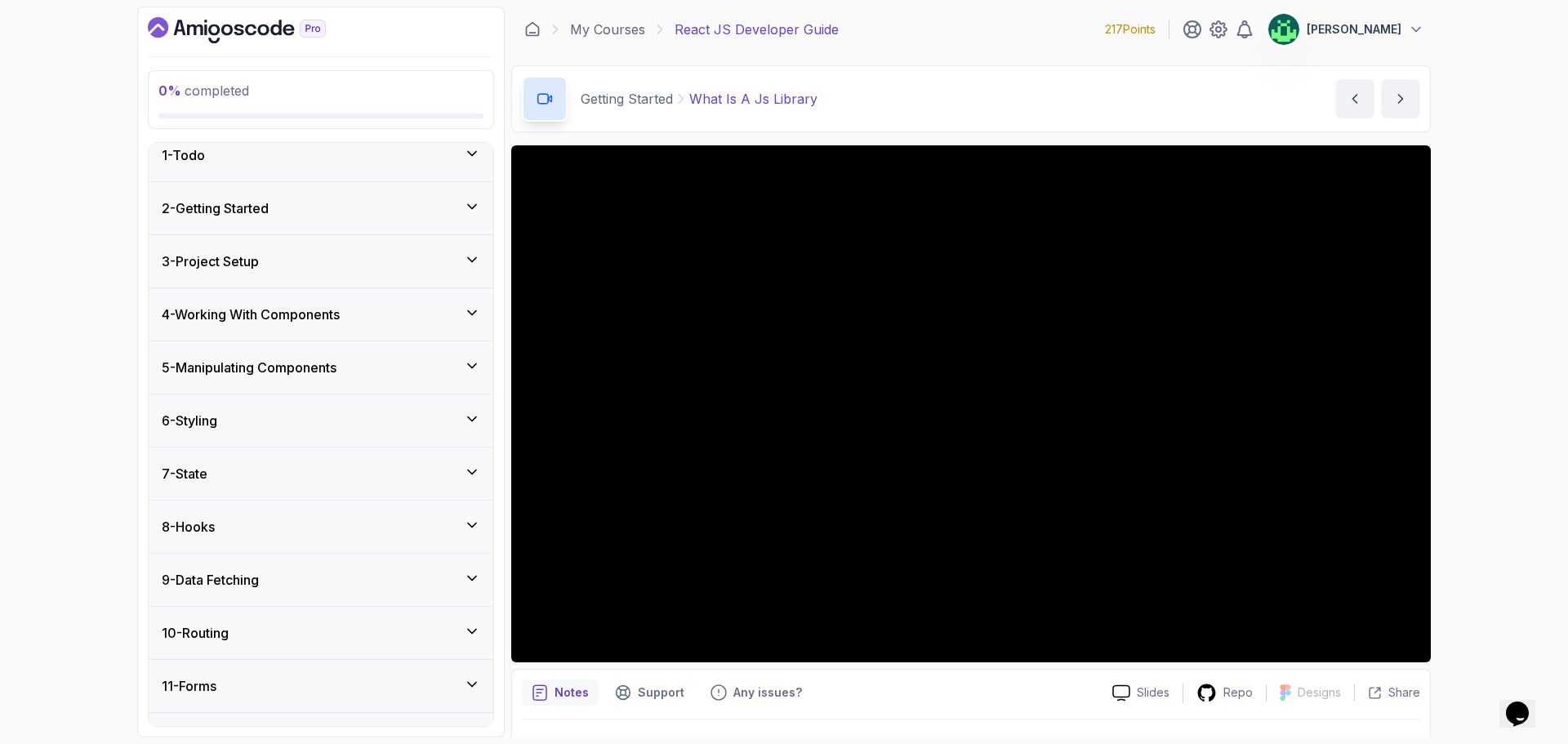
scroll to position [0, 0]
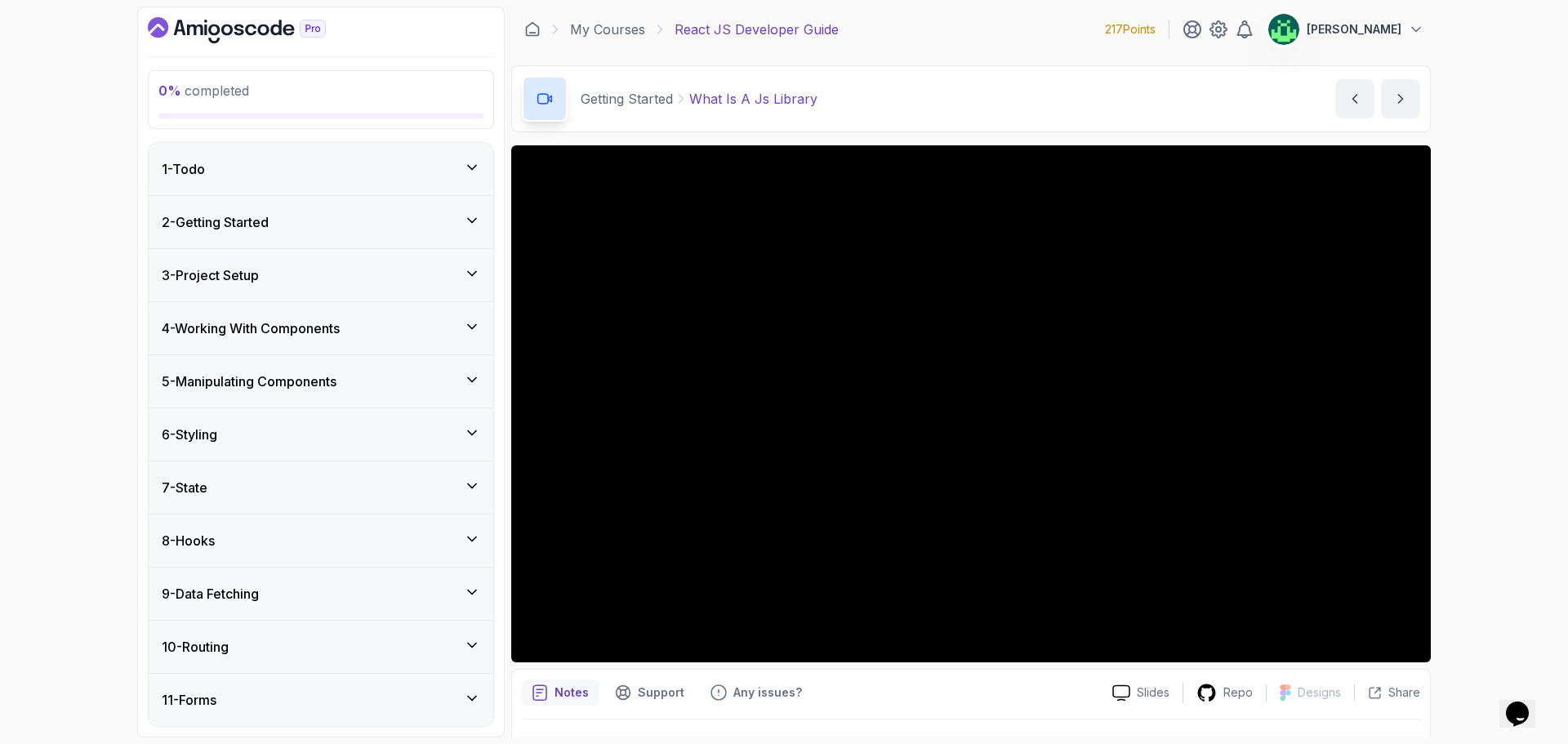
click at [340, 178] on div "1 - Todo" at bounding box center [321, 169] width 319 height 20
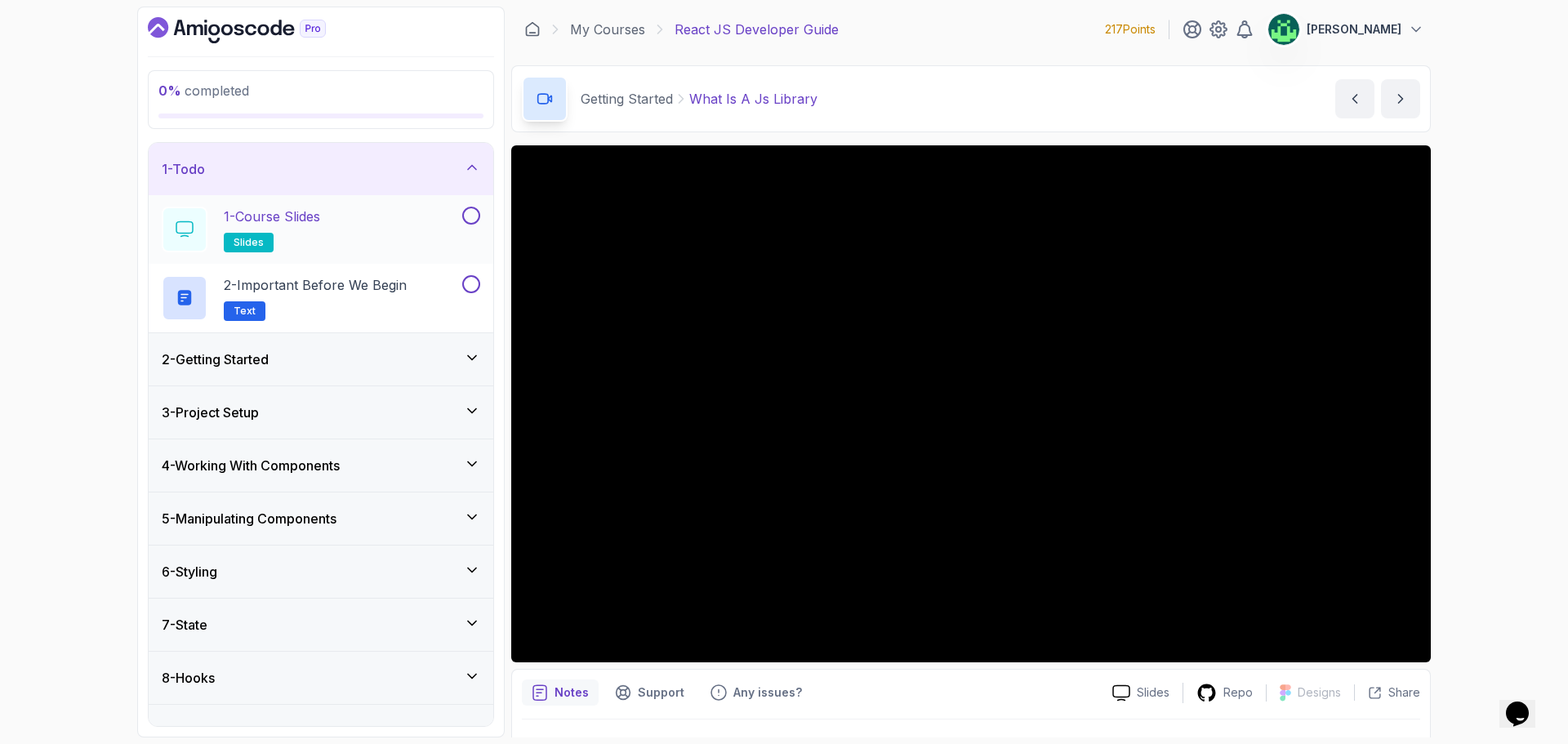
click at [351, 223] on div "1 - Course Slides slides" at bounding box center [310, 230] width 297 height 46
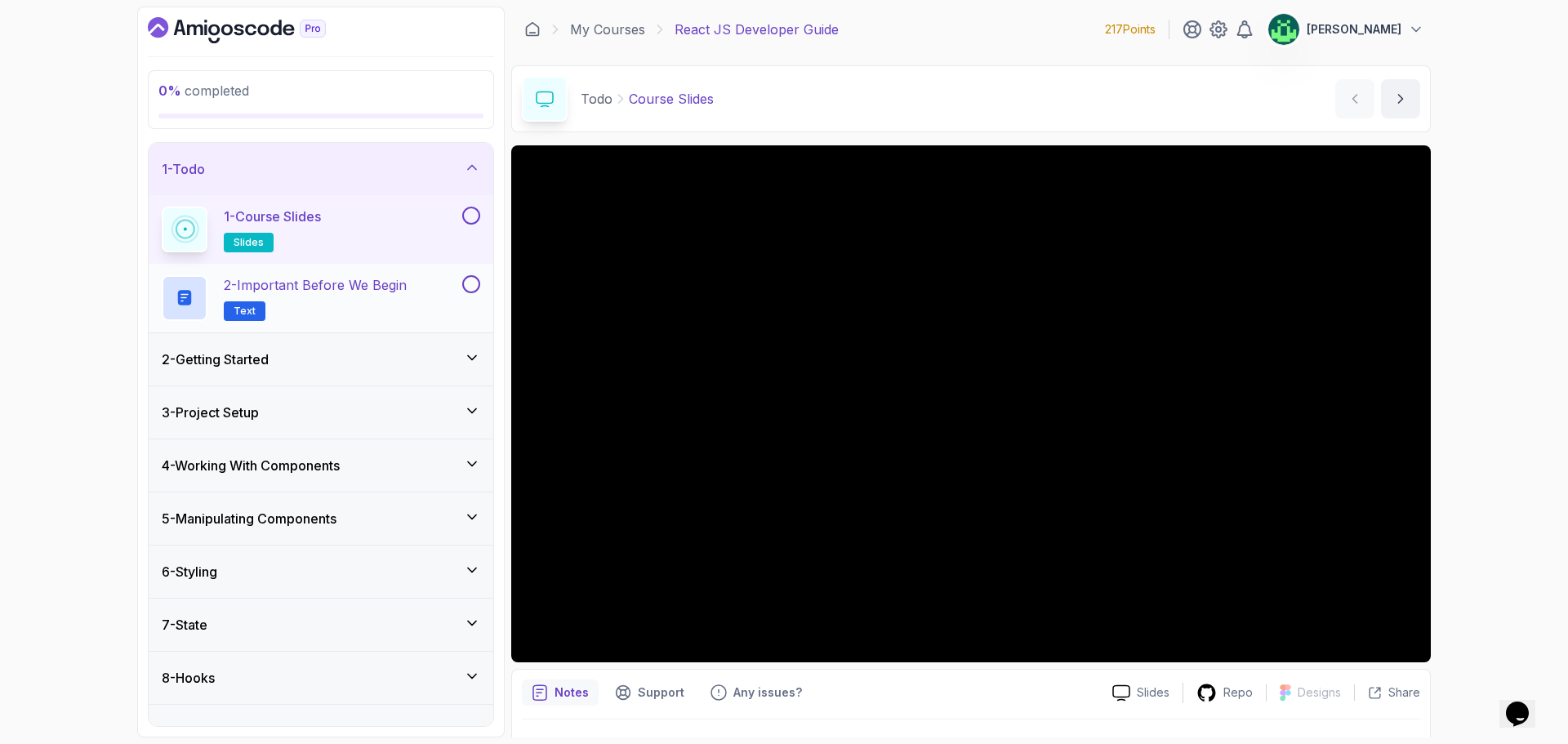
click at [359, 293] on p "2 - Important Before We Begin" at bounding box center [314, 285] width 183 height 20
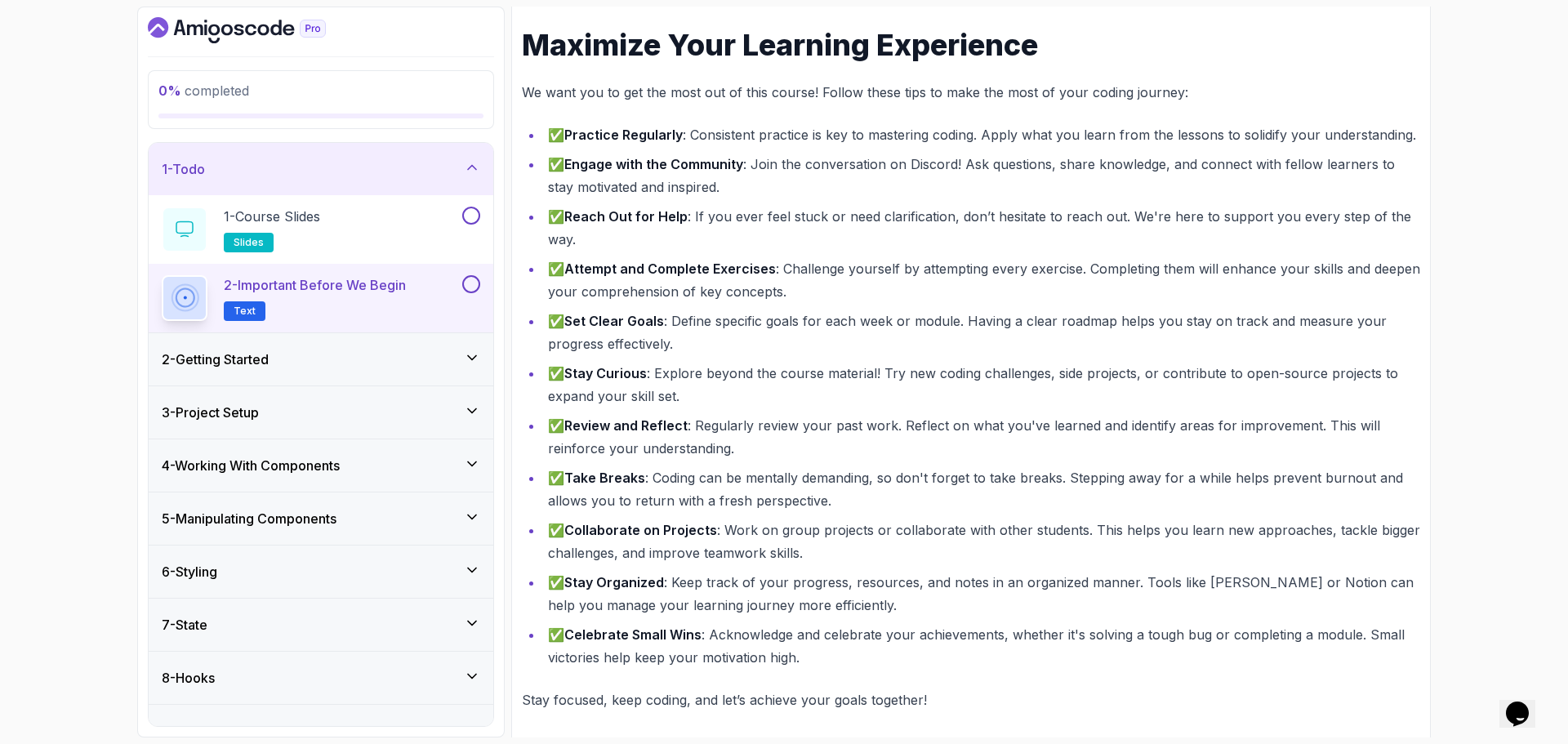
scroll to position [245, 0]
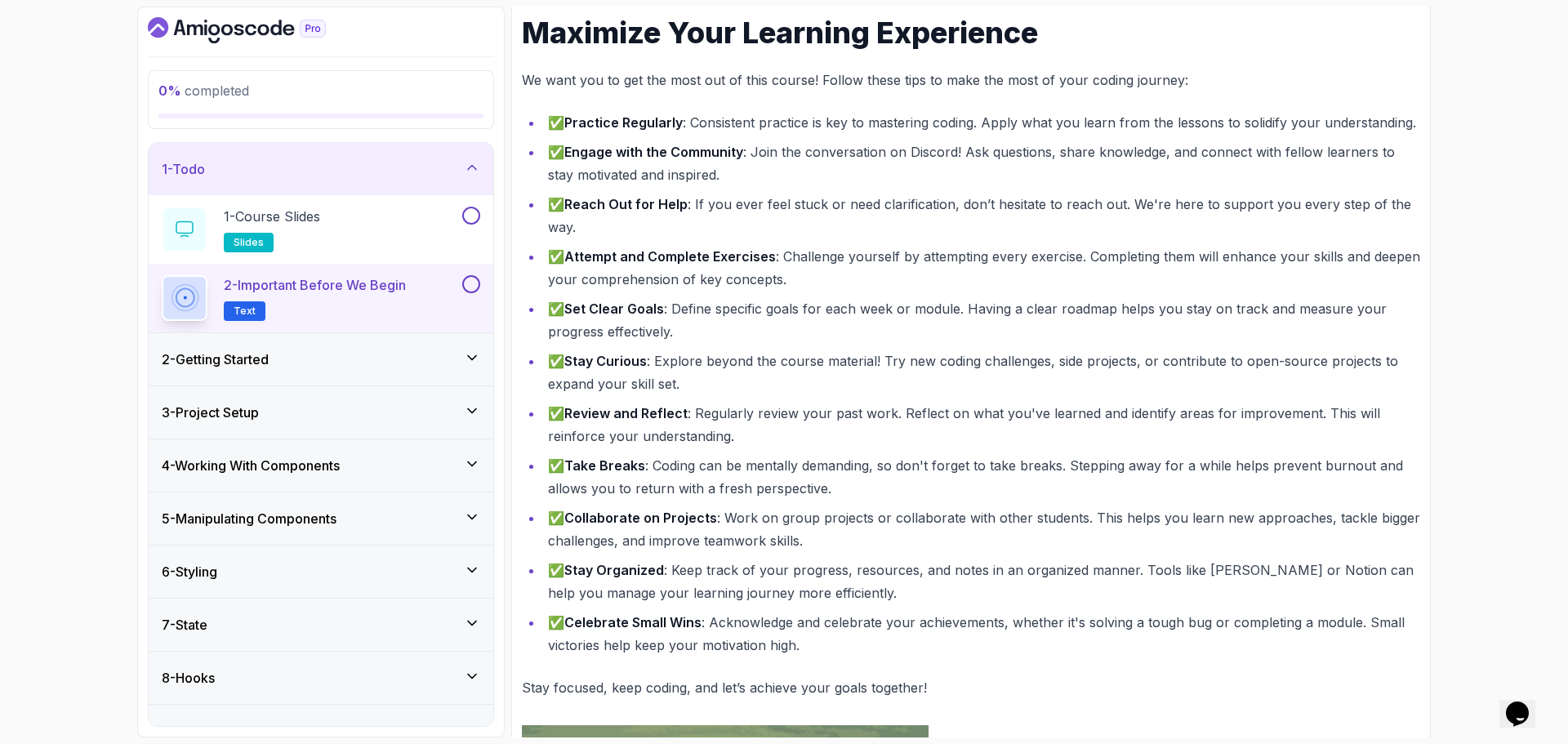
click at [316, 366] on div "2 - Getting Started" at bounding box center [321, 359] width 319 height 20
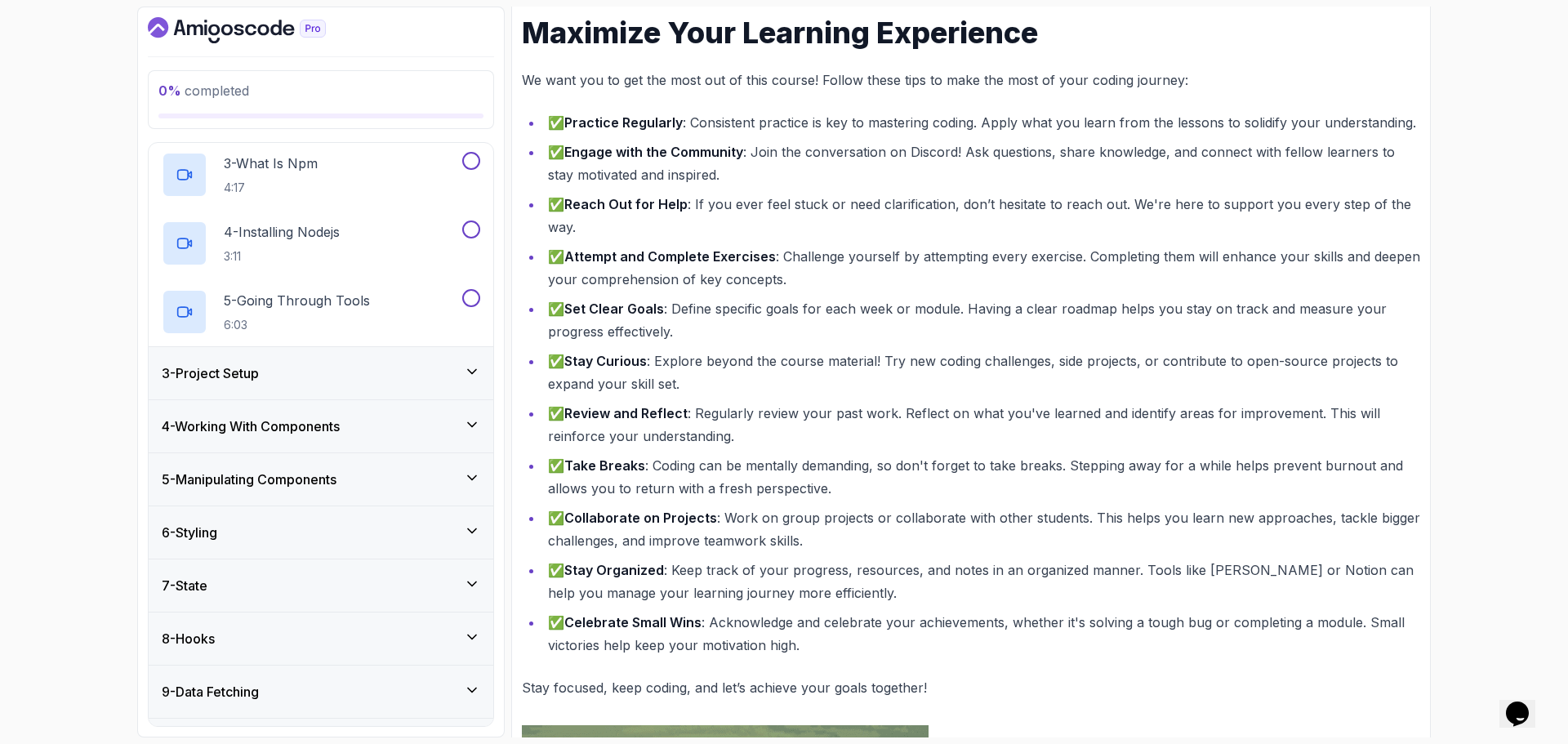
click at [341, 377] on div "3 - Project Setup" at bounding box center [321, 373] width 319 height 20
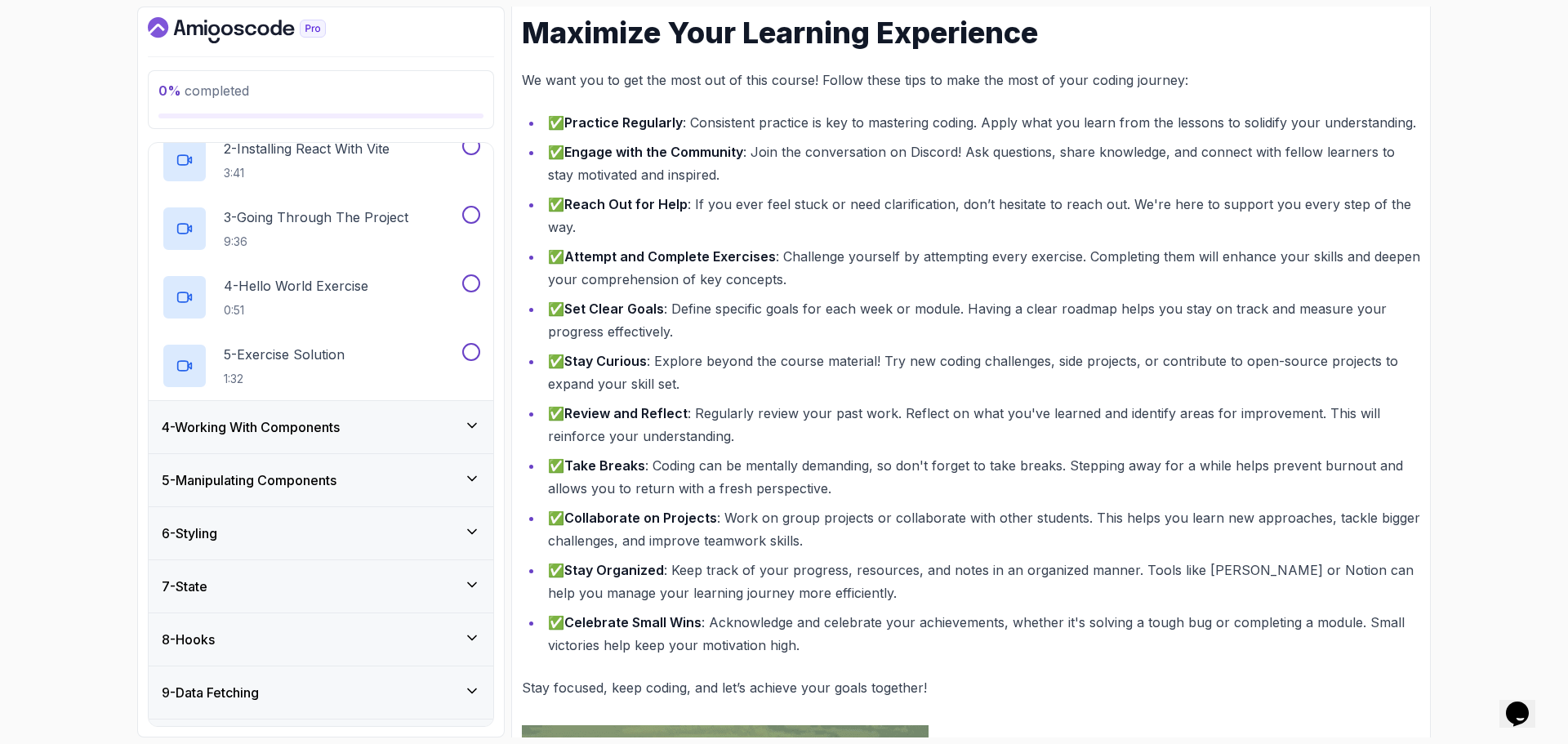
scroll to position [147, 0]
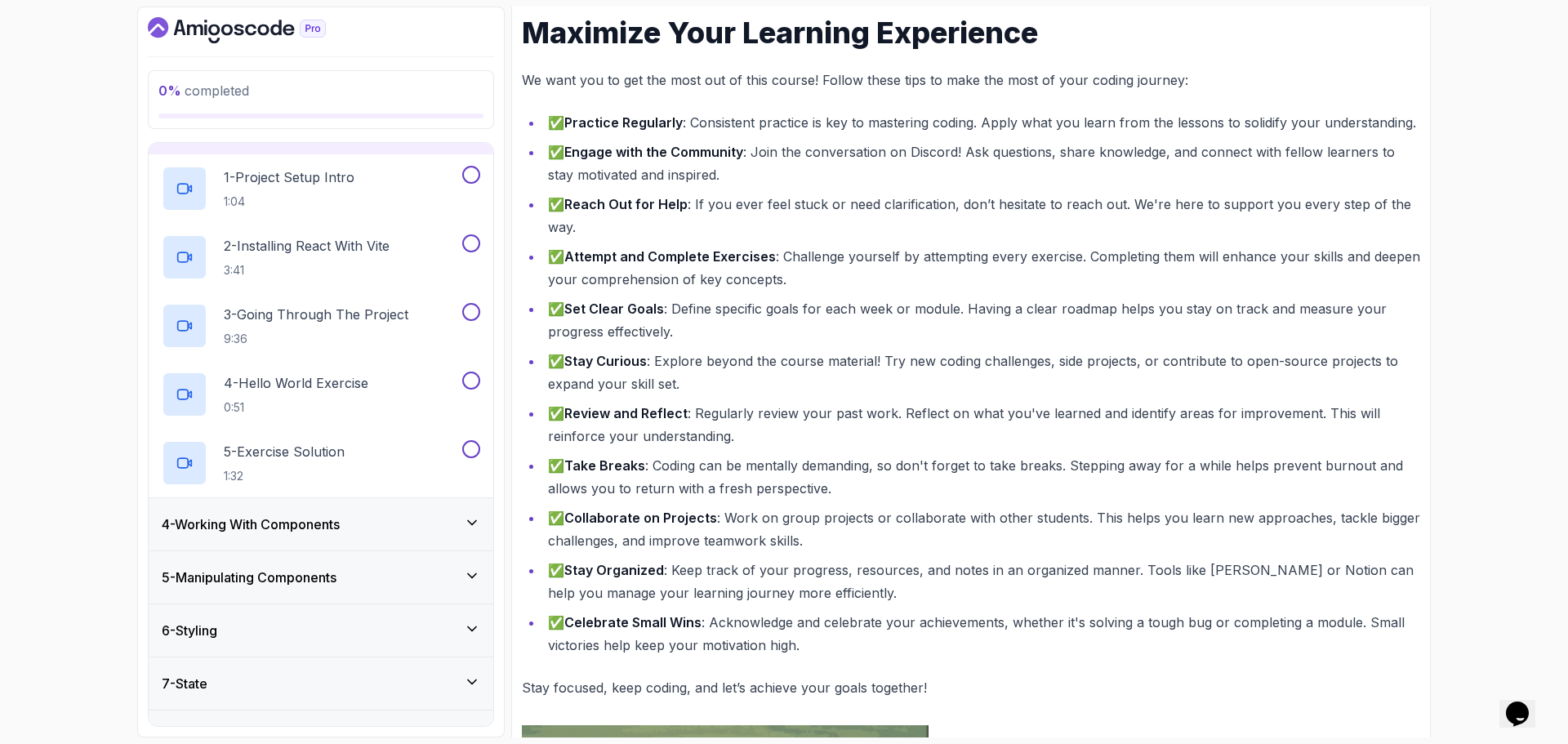
click at [396, 518] on div "4 - Working With Components" at bounding box center [321, 524] width 319 height 20
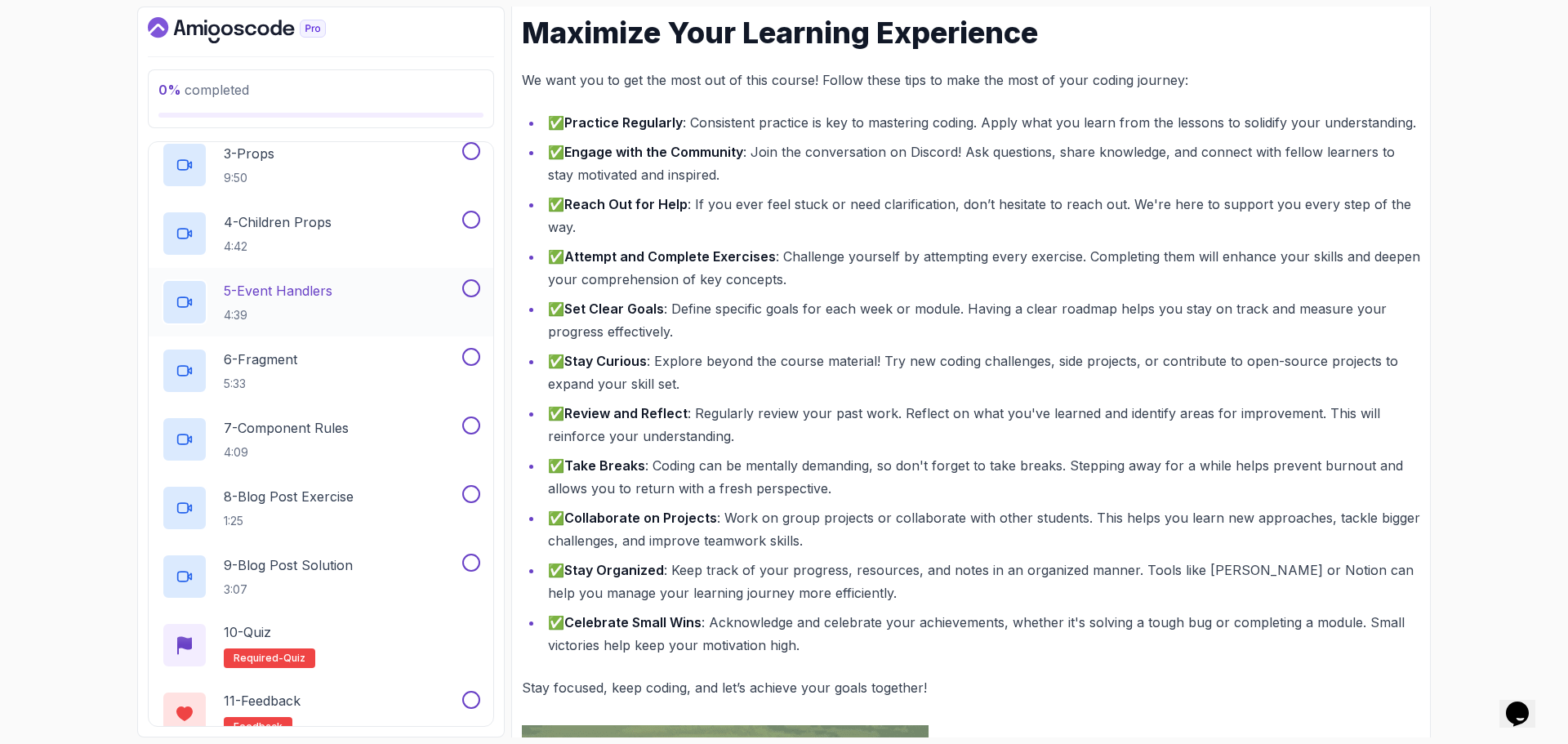
scroll to position [392, 0]
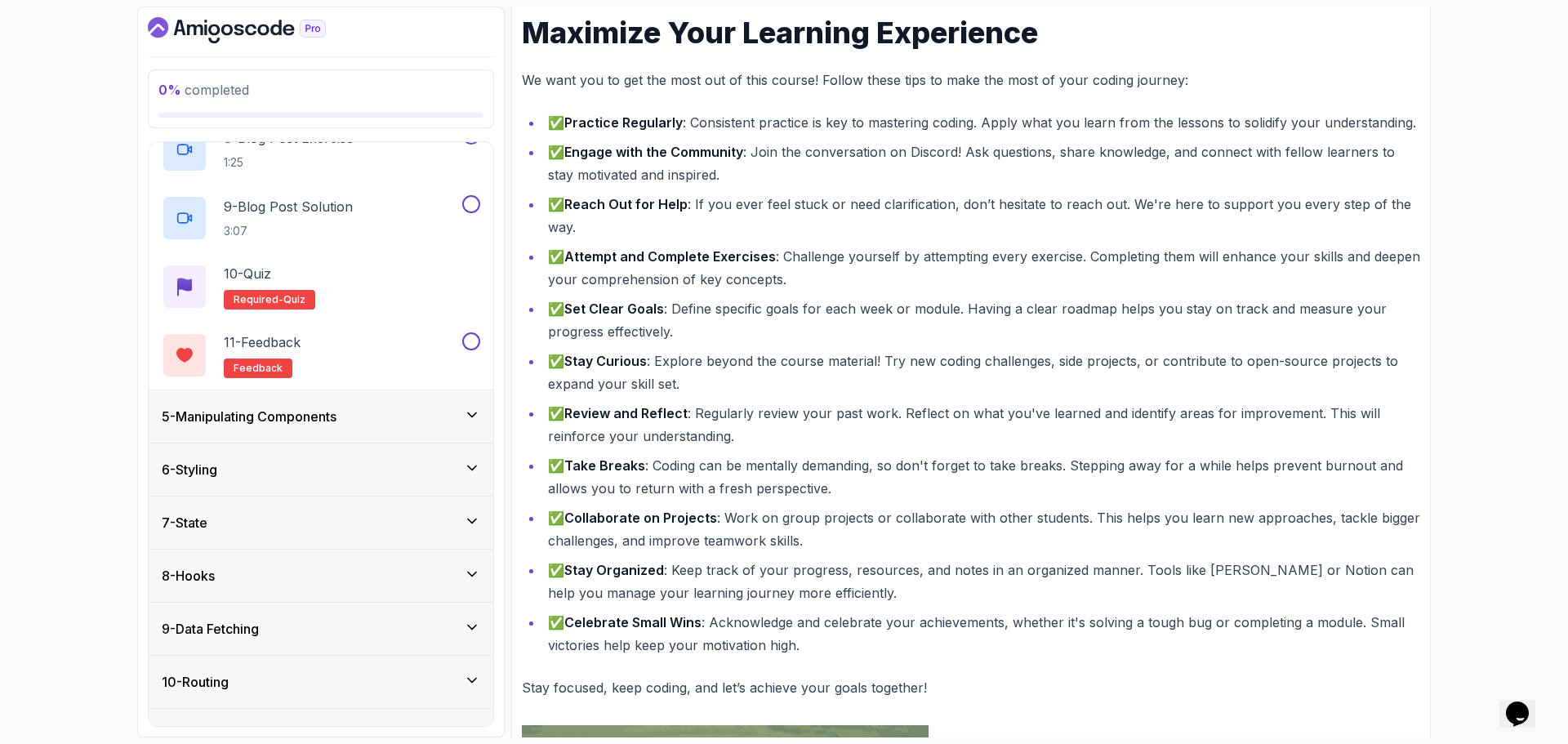
click at [365, 425] on div "5 - Manipulating Components" at bounding box center [321, 417] width 319 height 20
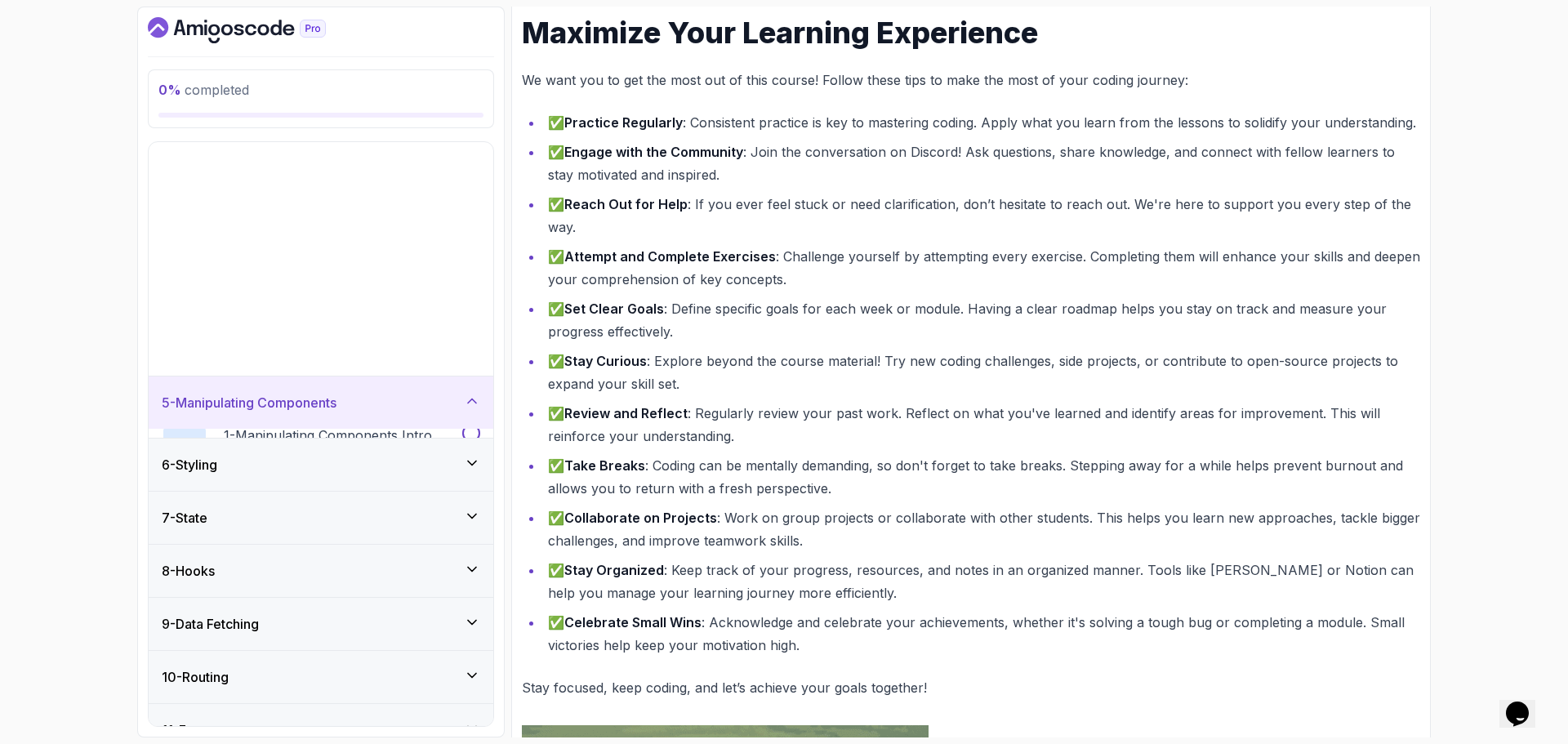
click at [365, 425] on div "1 - Todo 2 - Getting Started 3 - Project Setup 4 - Working With Components 1 - …" at bounding box center [321, 434] width 345 height 584
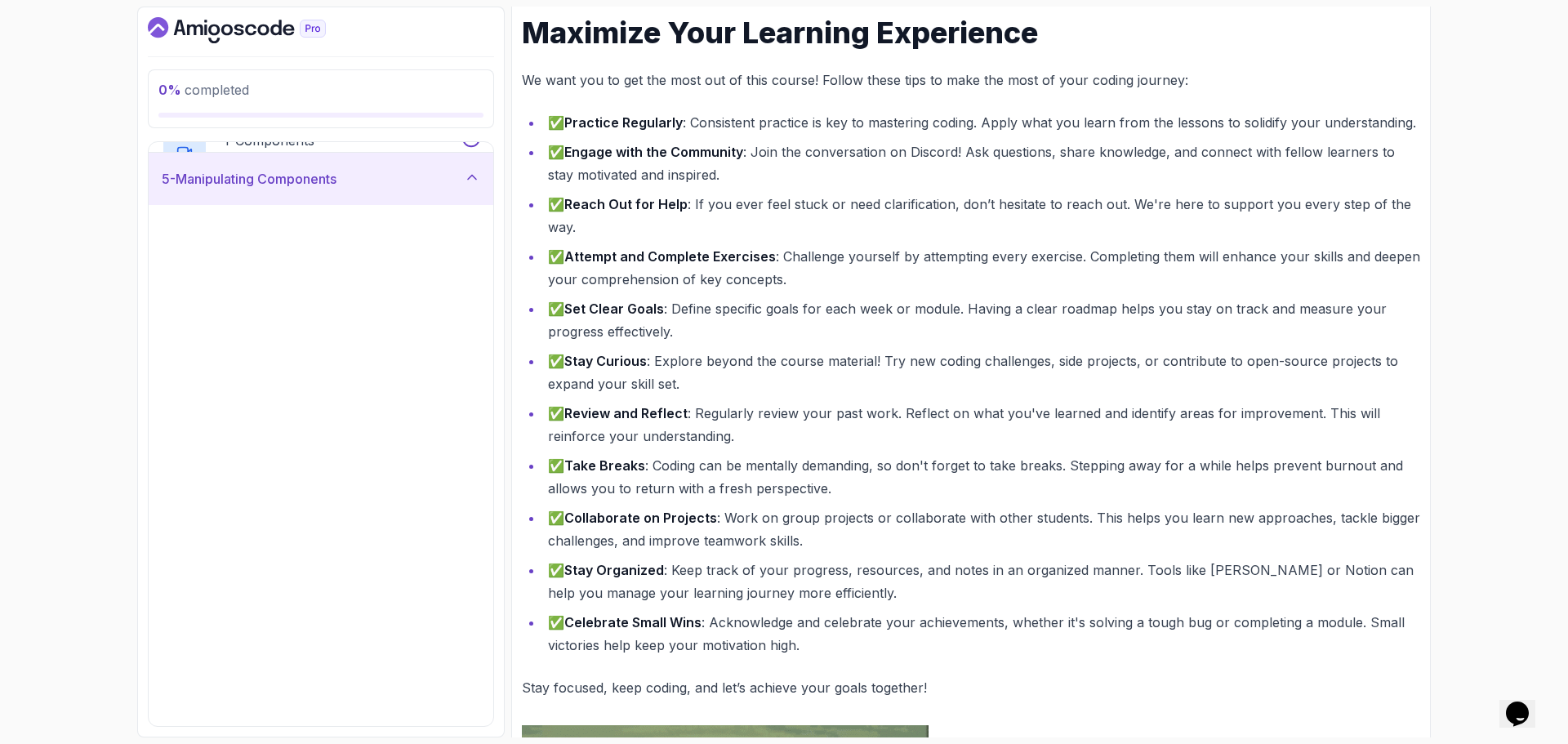
scroll to position [212, 0]
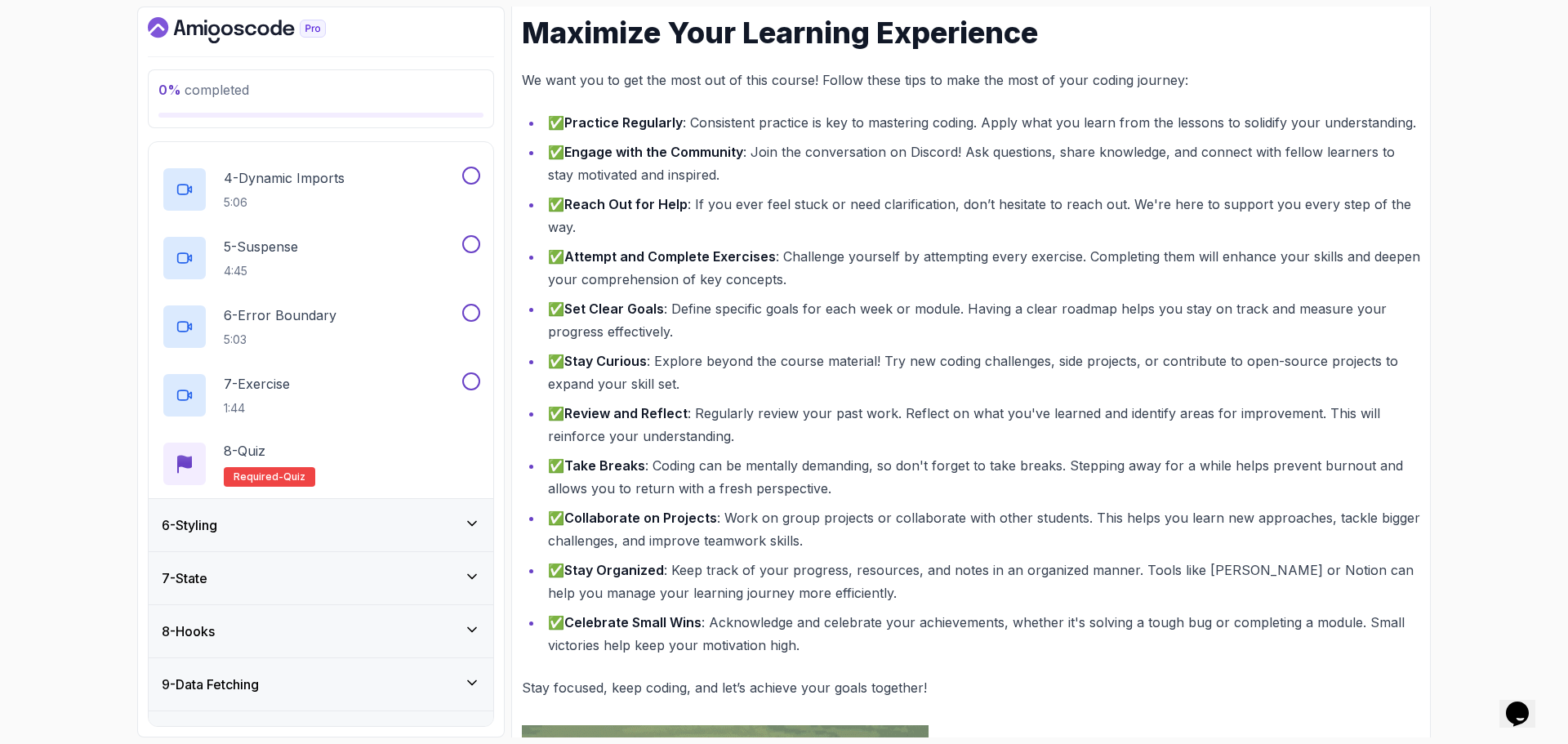
click at [358, 532] on div "6 - Styling" at bounding box center [321, 525] width 319 height 20
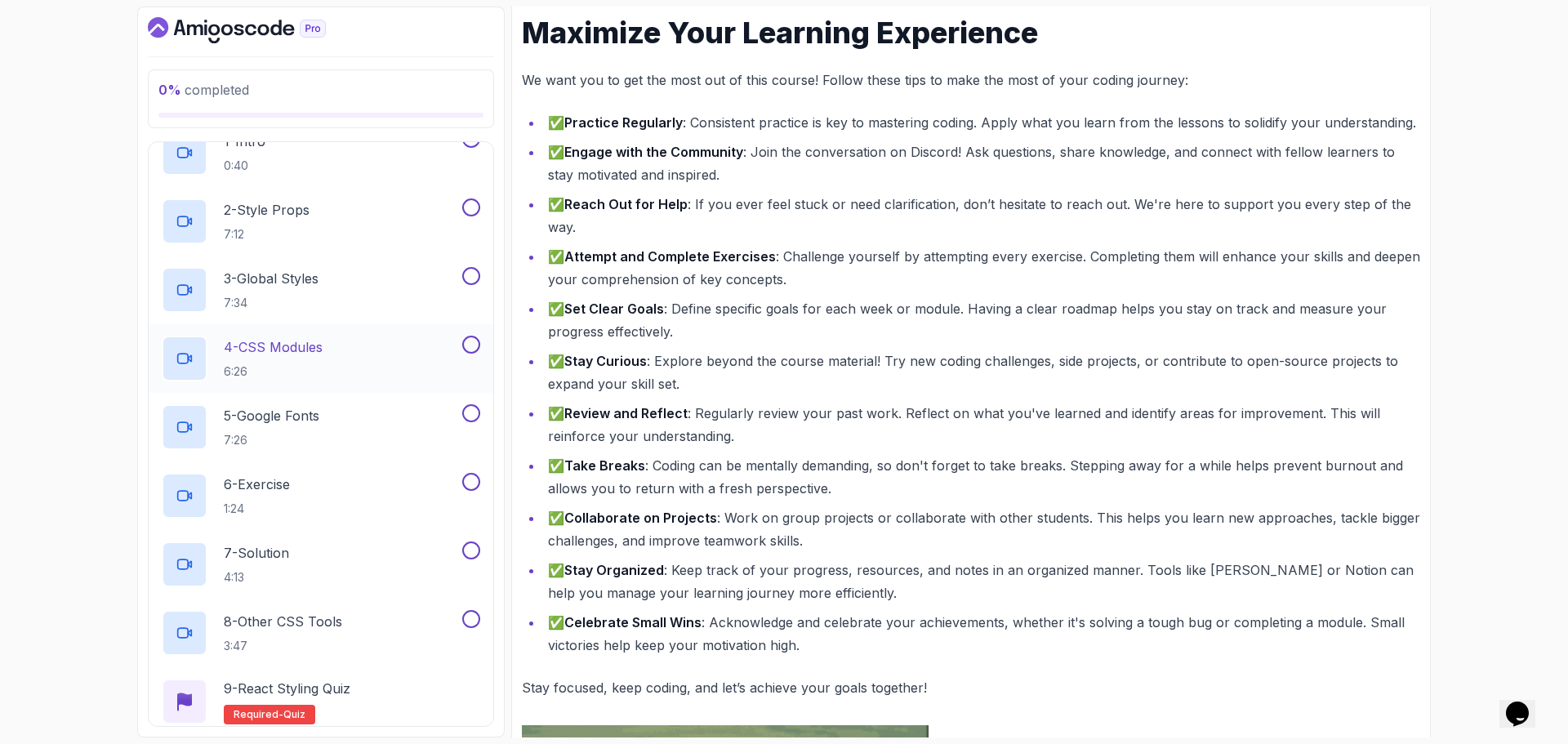
scroll to position [376, 0]
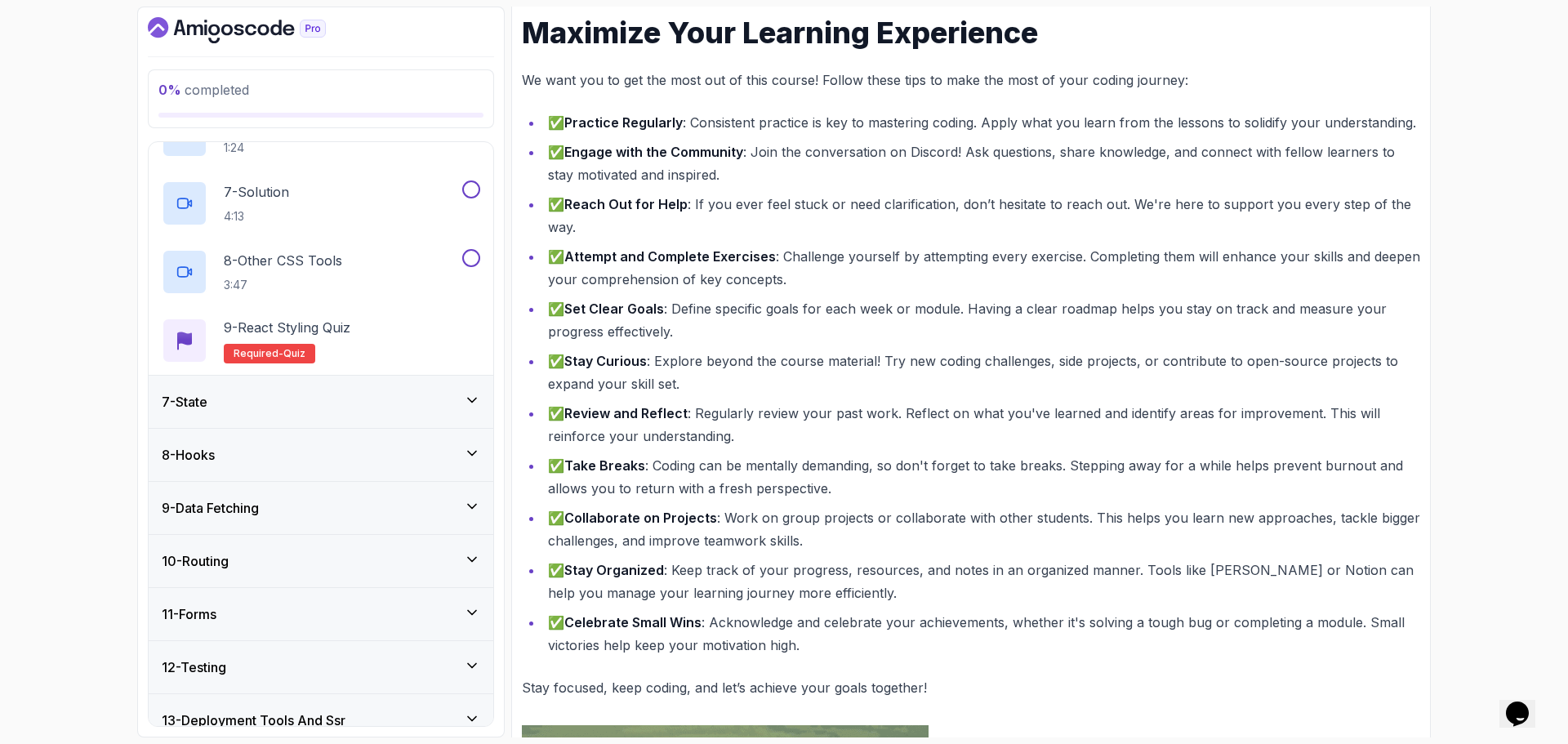
click at [361, 402] on div "7 - State" at bounding box center [321, 402] width 319 height 20
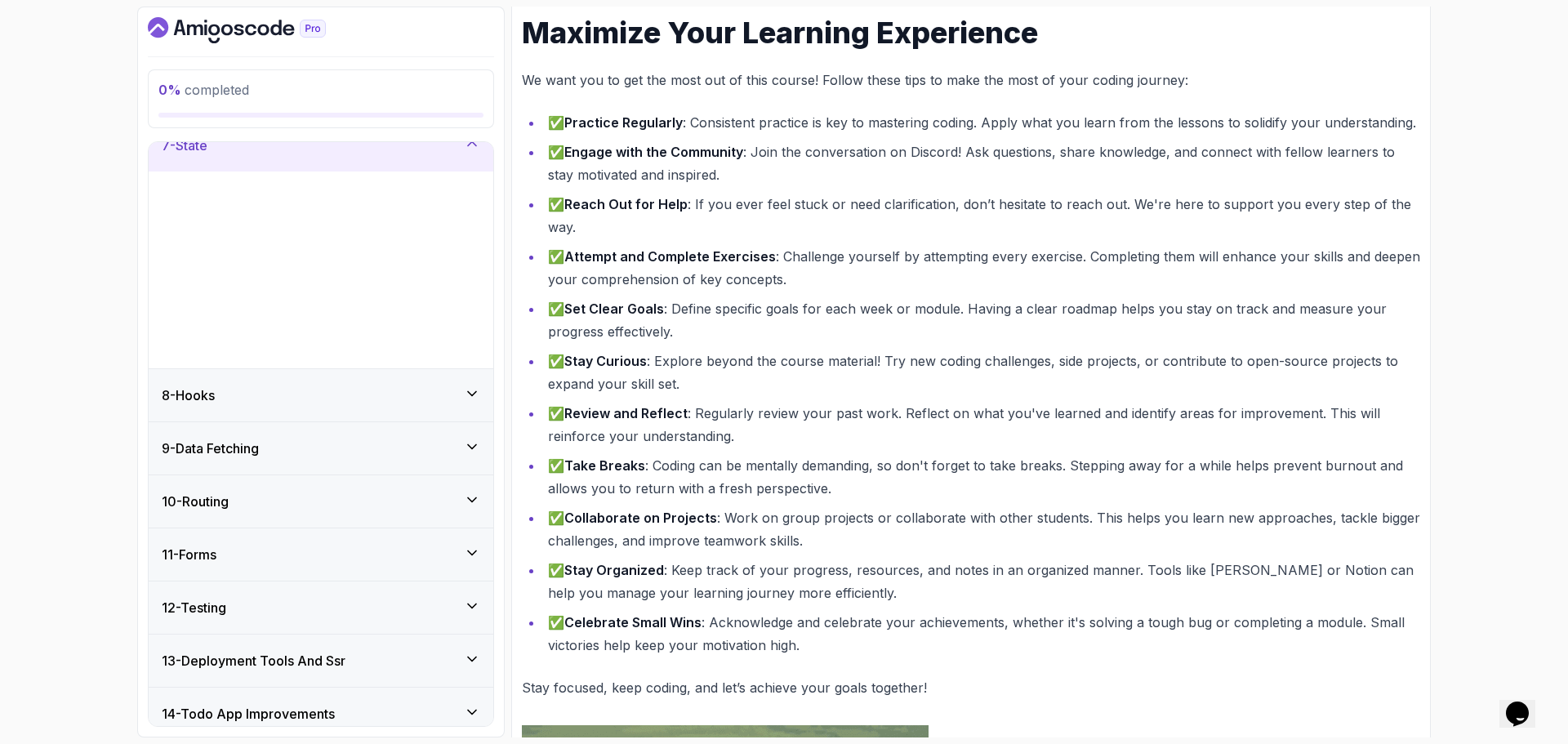
scroll to position [212, 0]
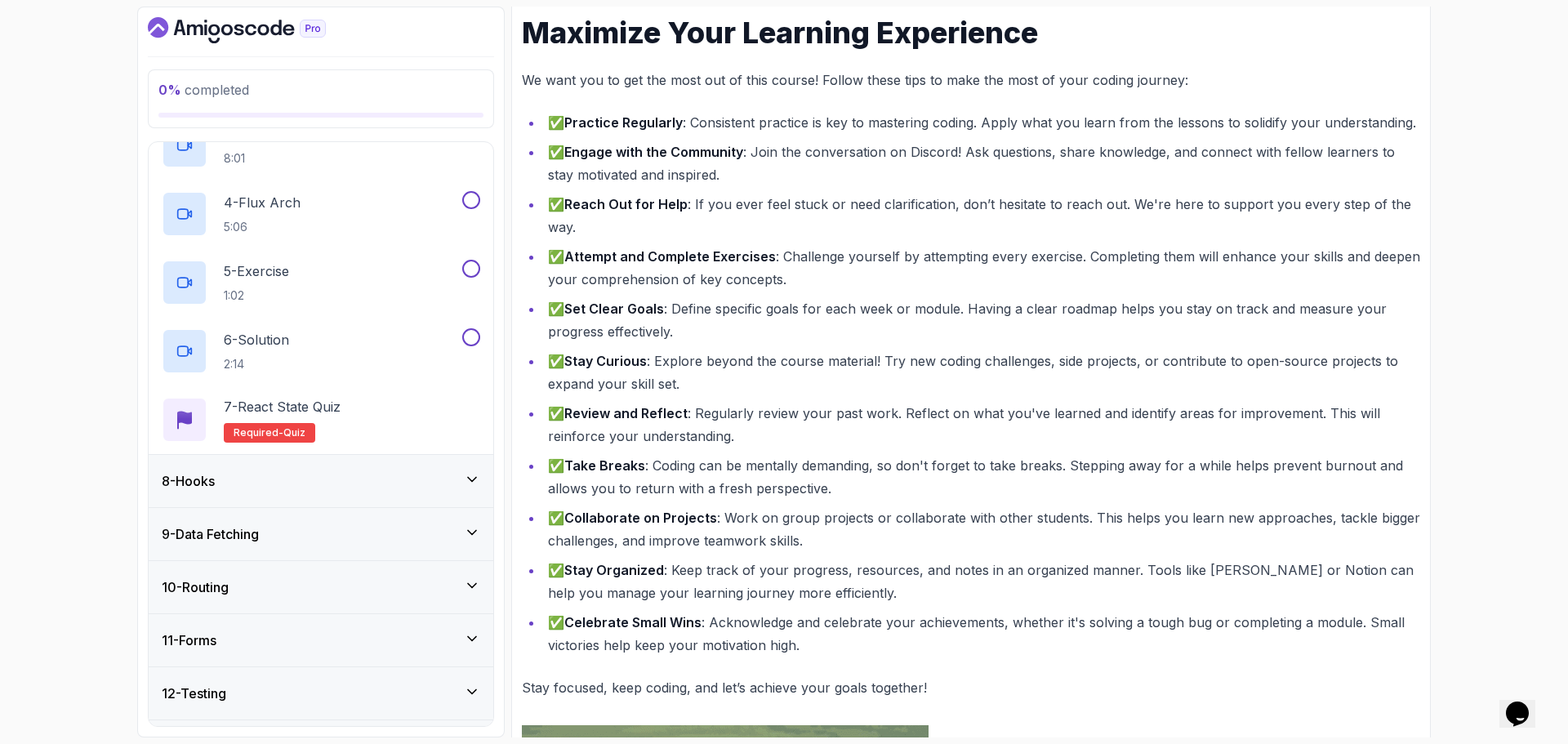
click at [369, 488] on div "8 - Hooks" at bounding box center [321, 481] width 319 height 20
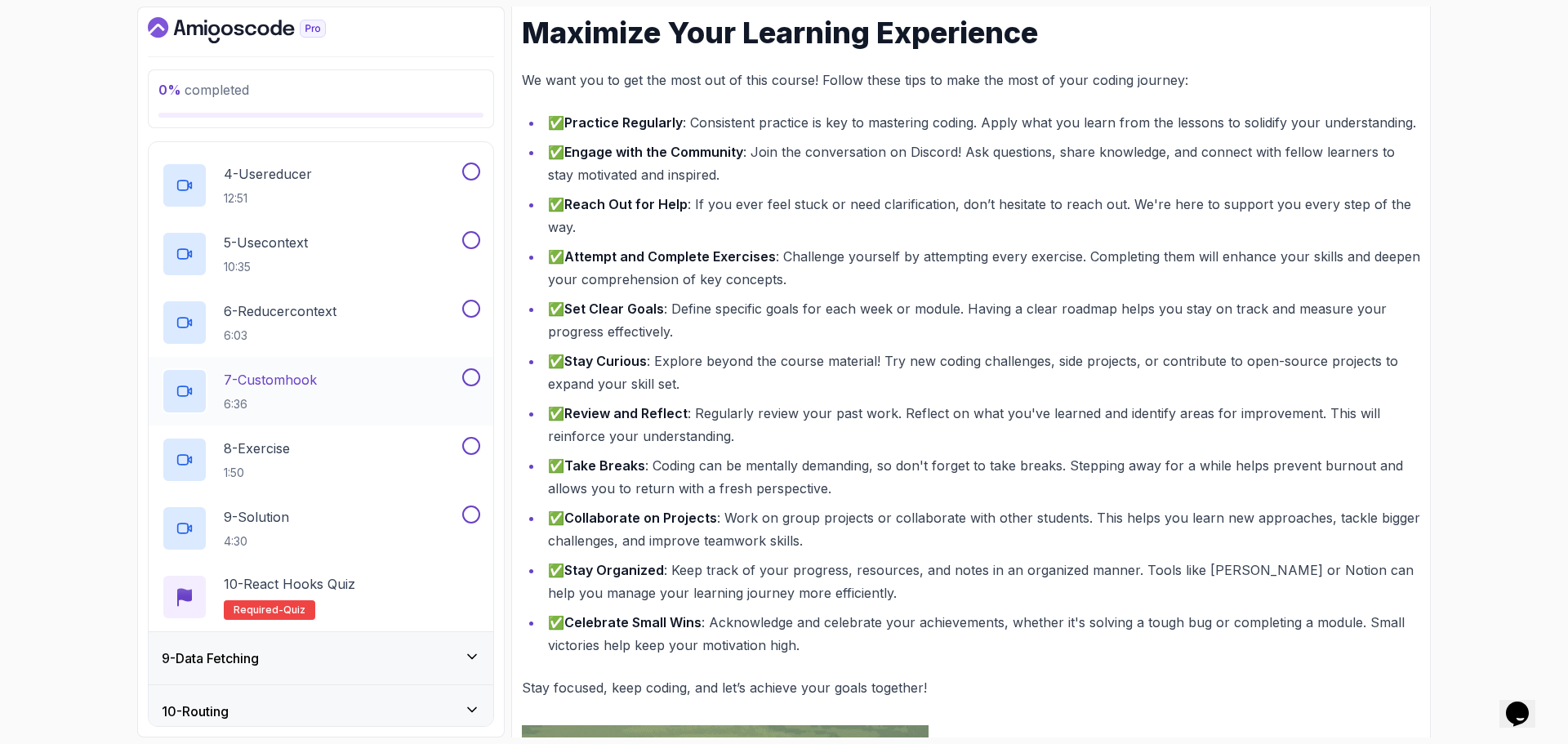
scroll to position [866, 0]
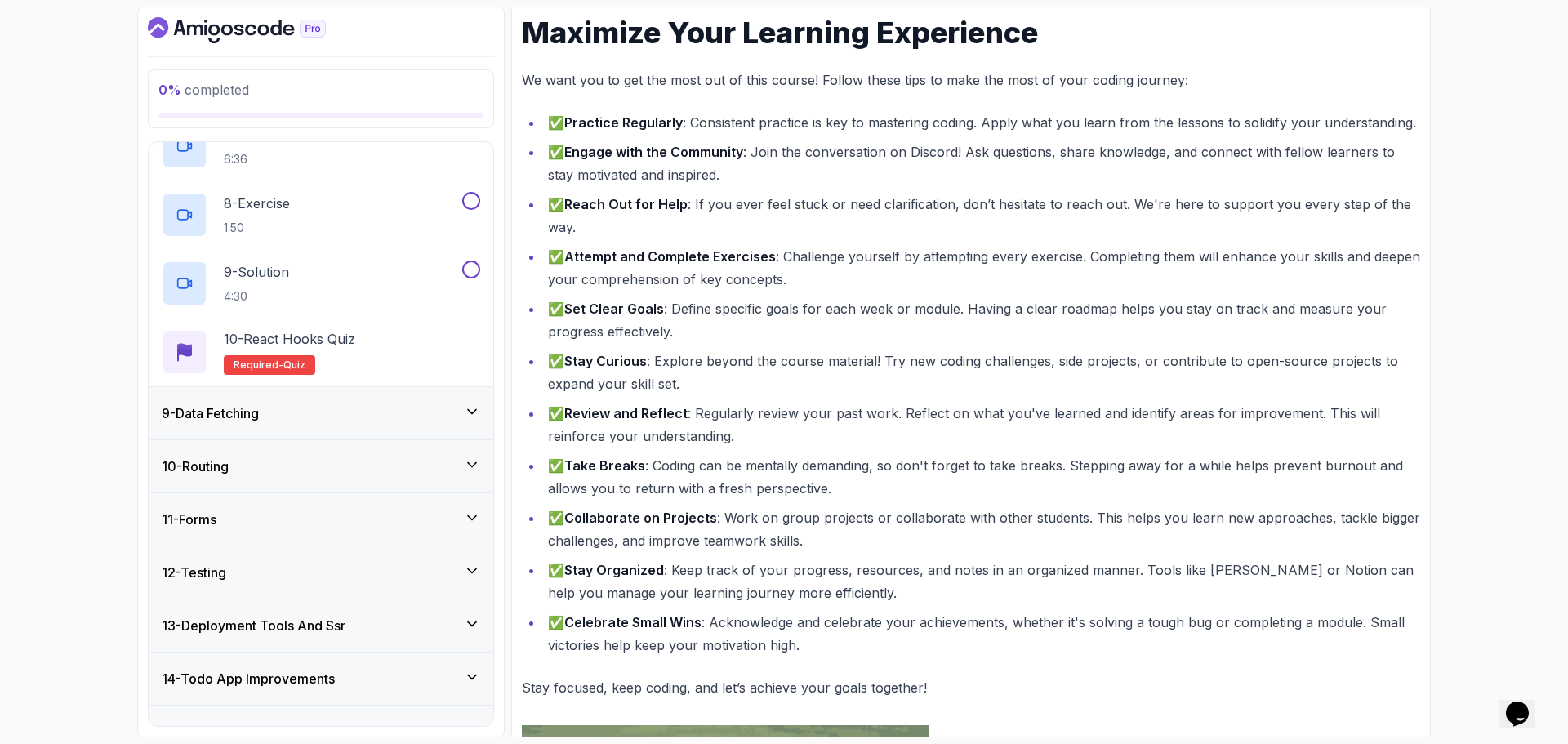
click at [372, 421] on div "9 - Data Fetching" at bounding box center [321, 413] width 319 height 20
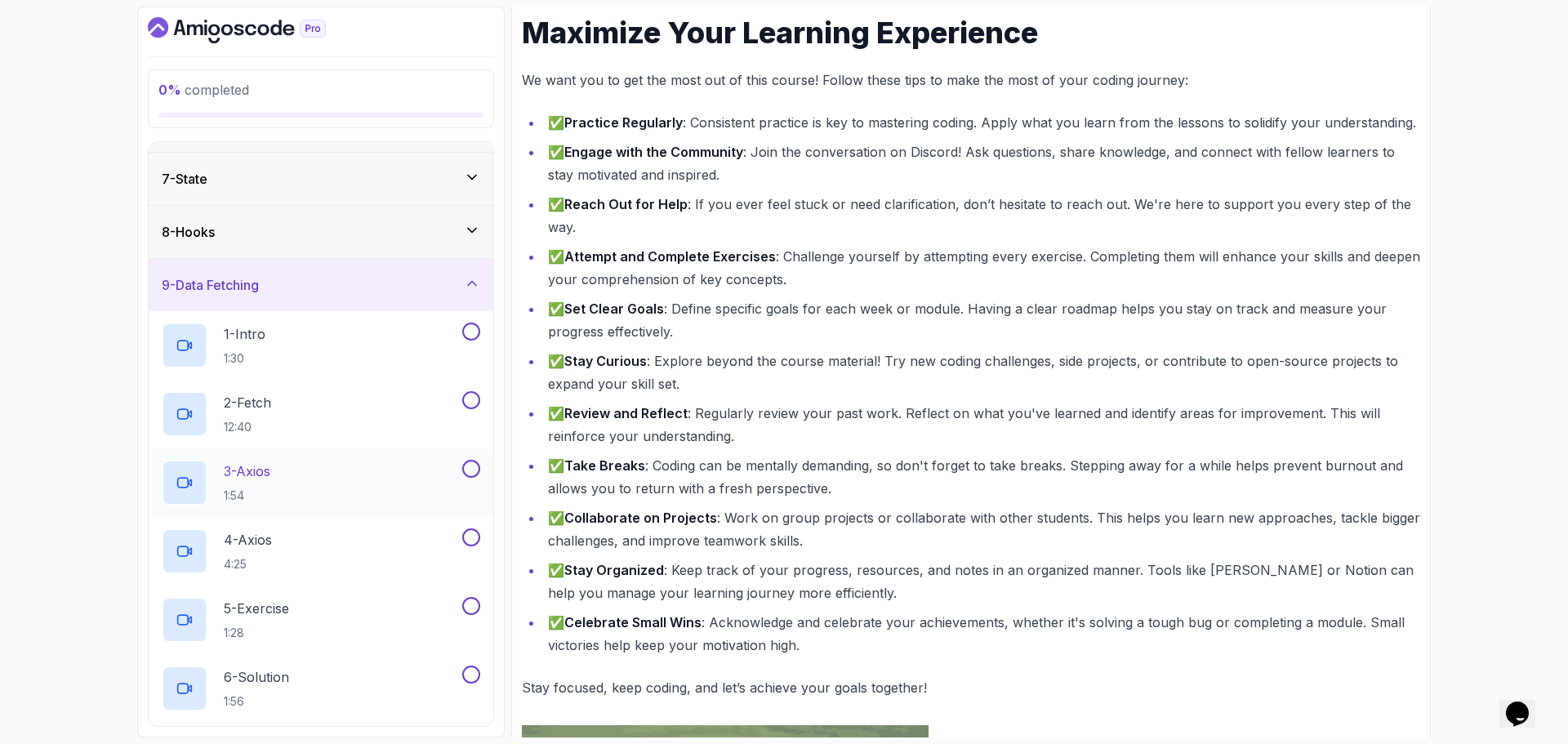
scroll to position [457, 0]
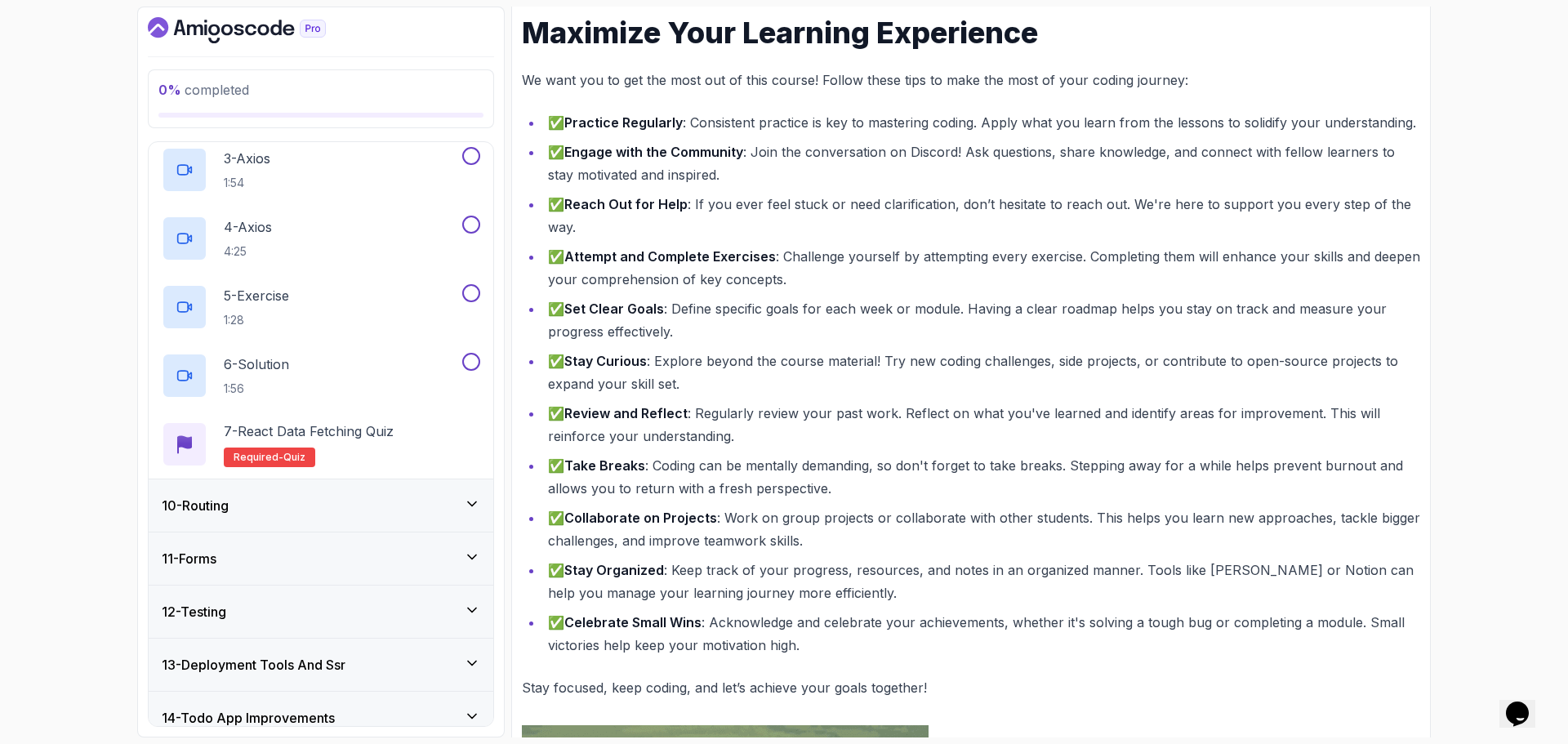
click at [371, 500] on div "10 - Routing" at bounding box center [321, 506] width 319 height 20
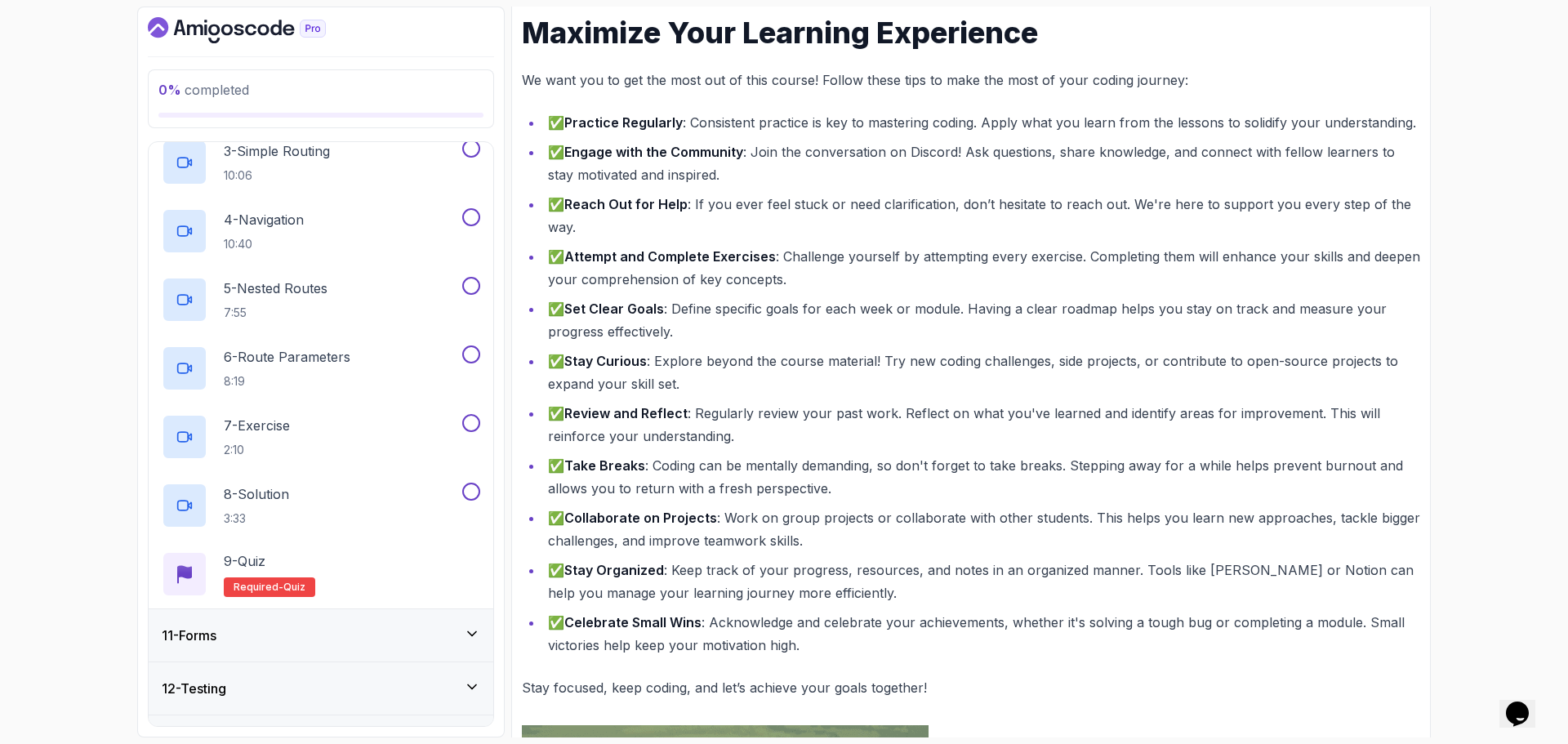
scroll to position [702, 0]
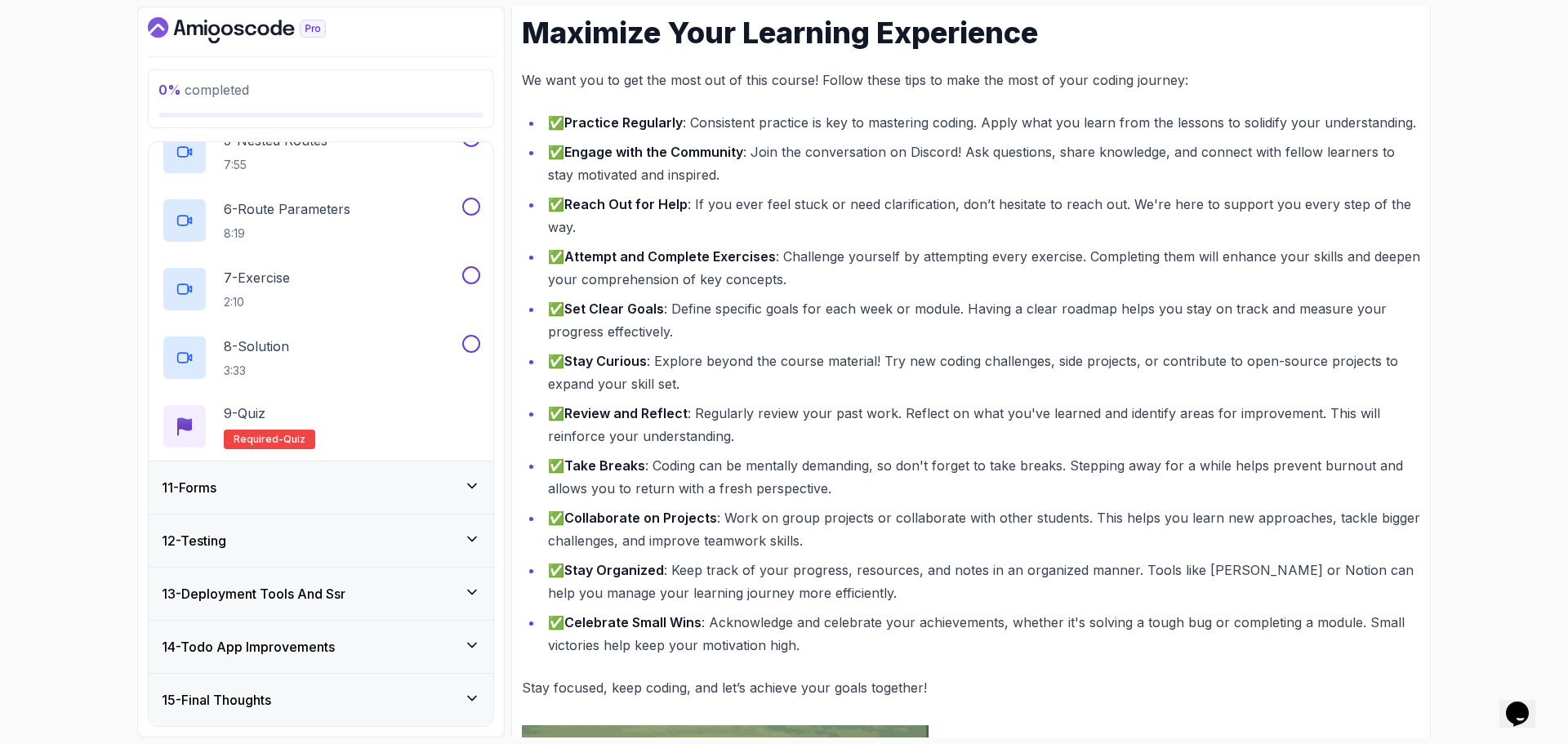
click at [393, 486] on div "11 - Forms" at bounding box center [321, 488] width 319 height 20
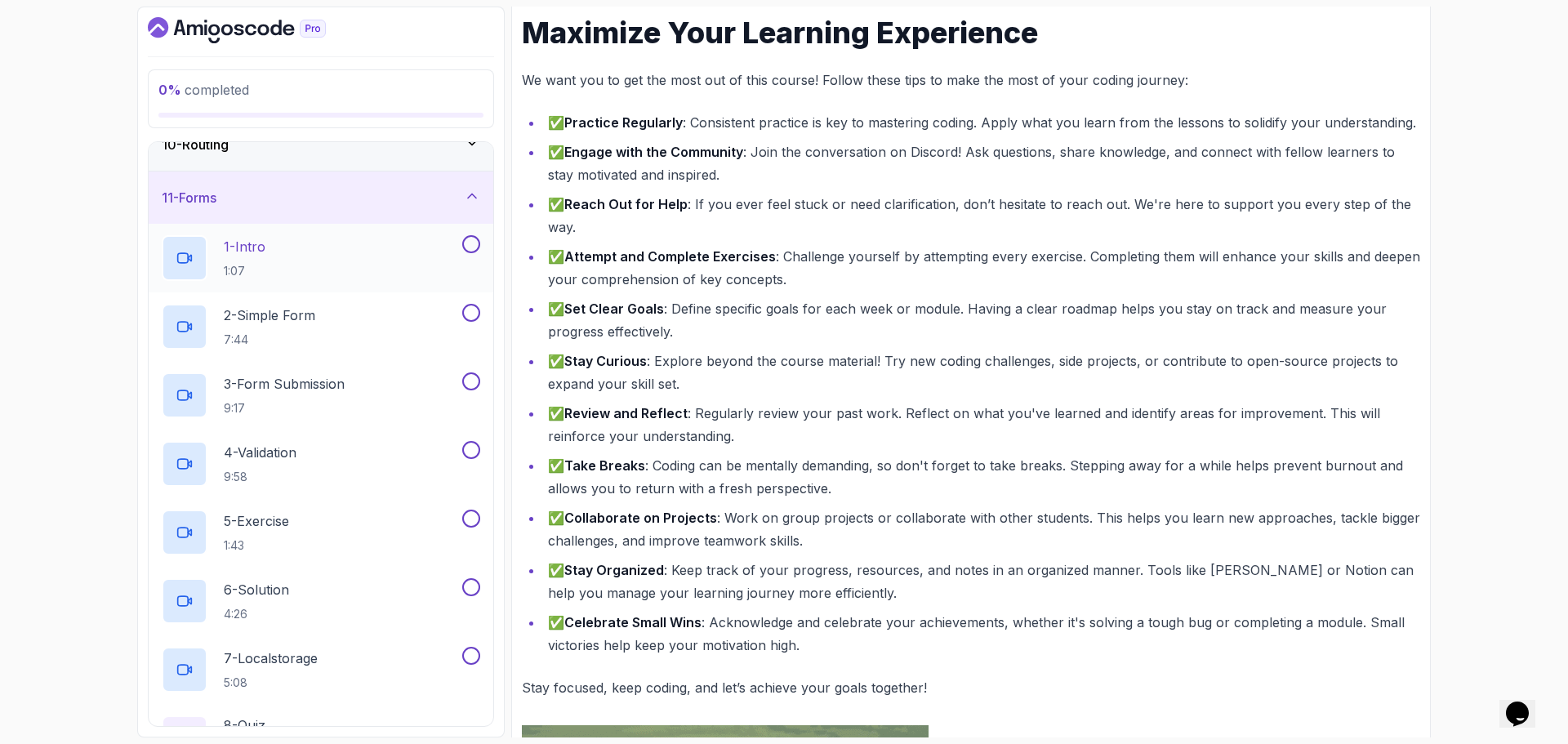
scroll to position [540, 0]
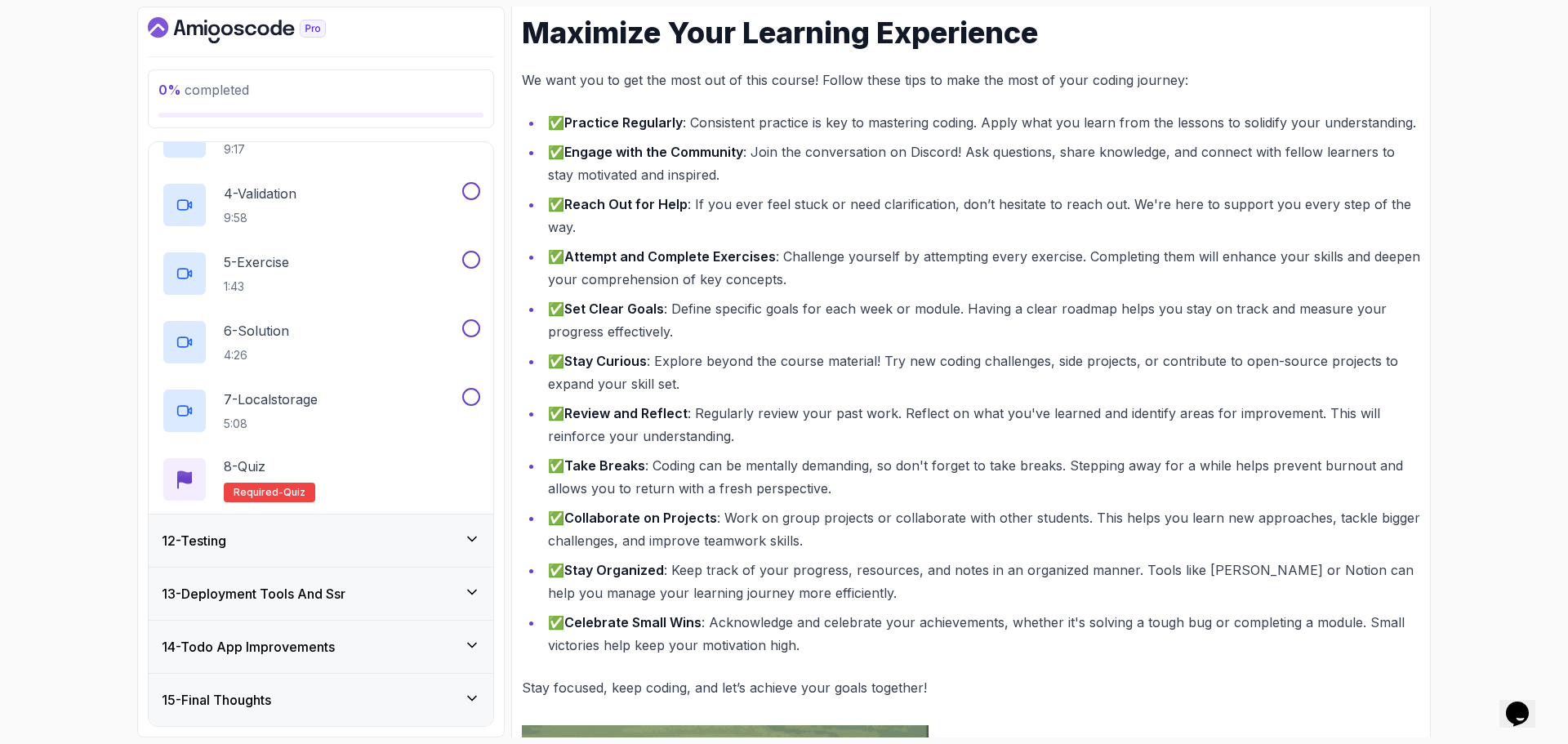
click at [390, 553] on div "12 - Testing" at bounding box center [321, 540] width 345 height 52
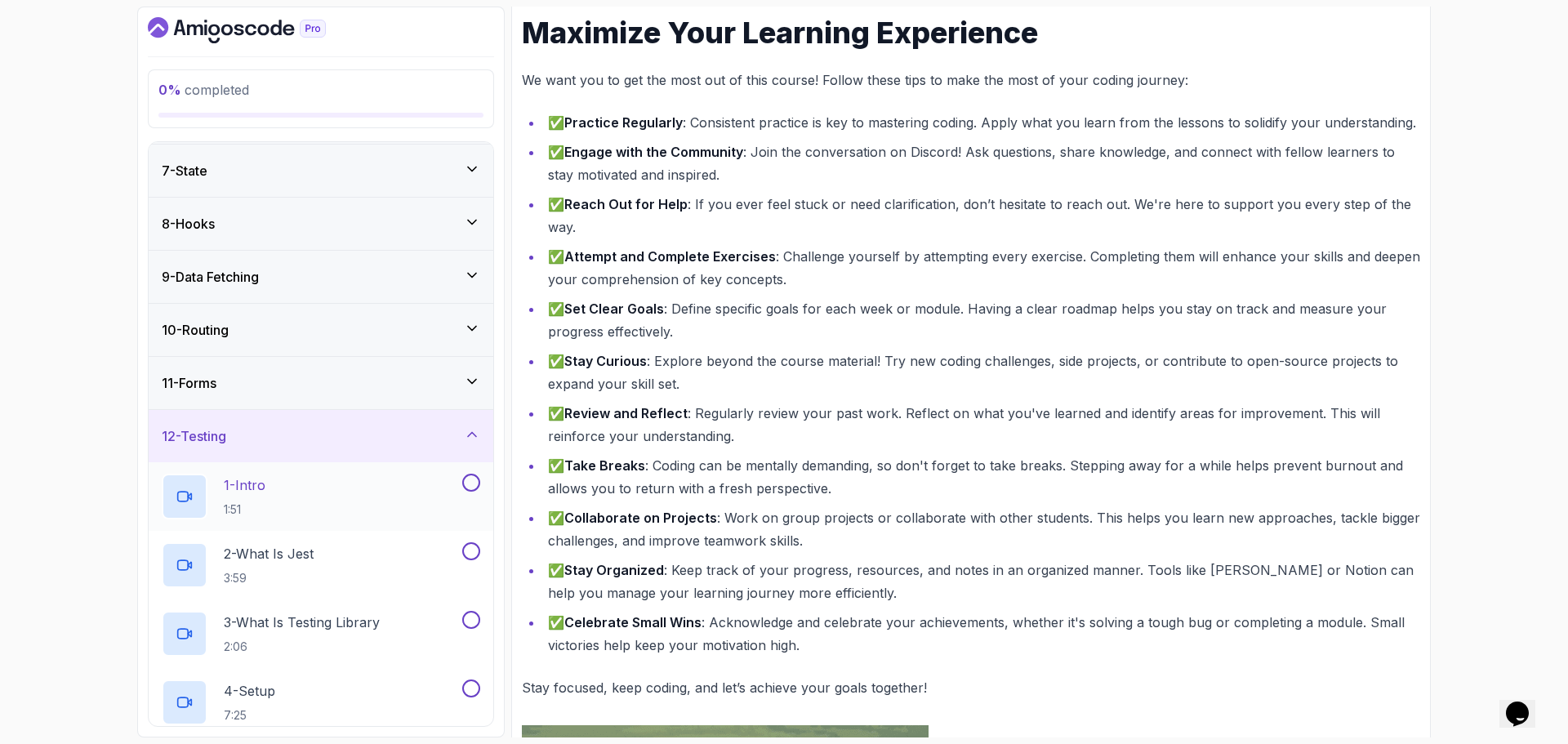
scroll to position [457, 0]
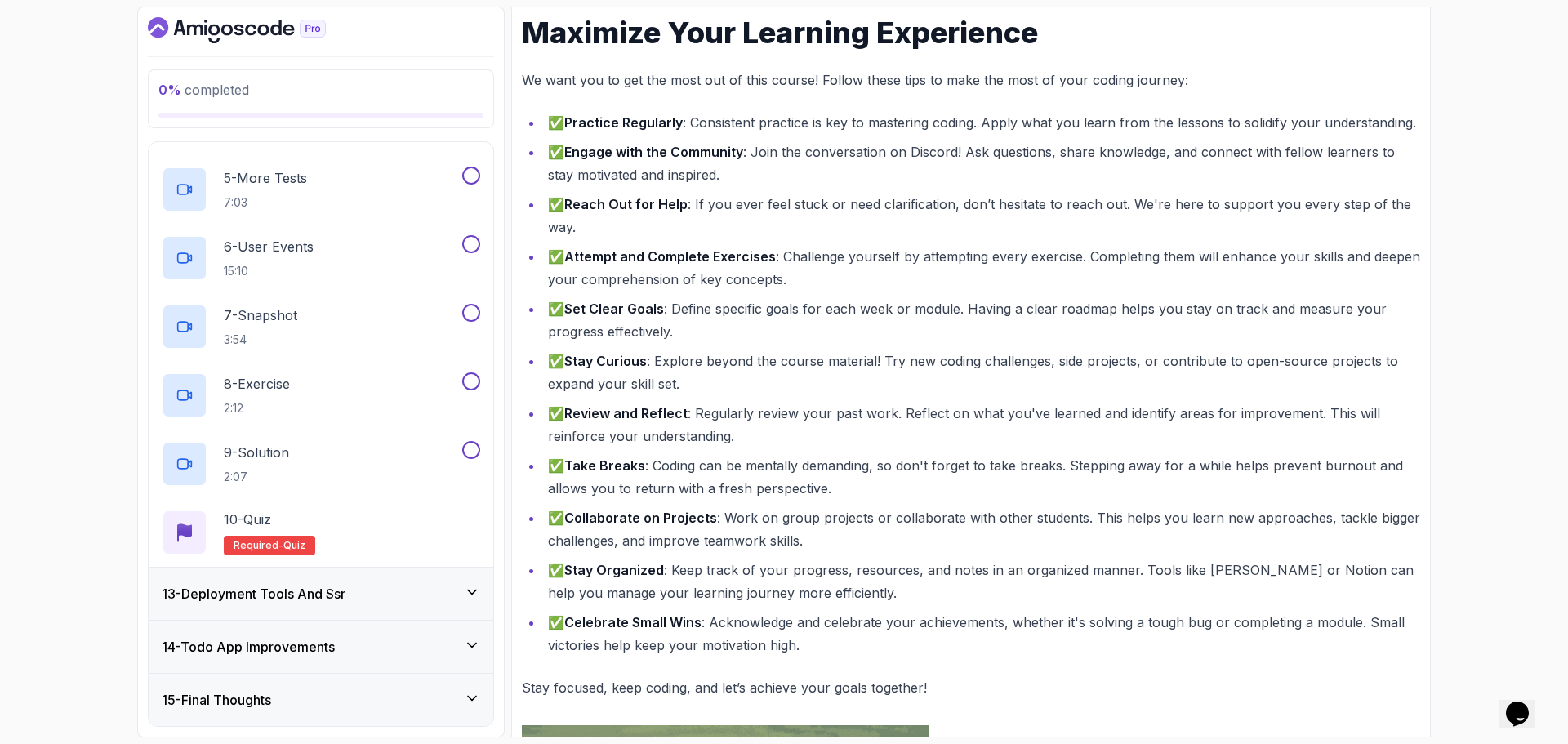
click at [356, 595] on div "13 - Deployment Tools And Ssr" at bounding box center [321, 593] width 319 height 20
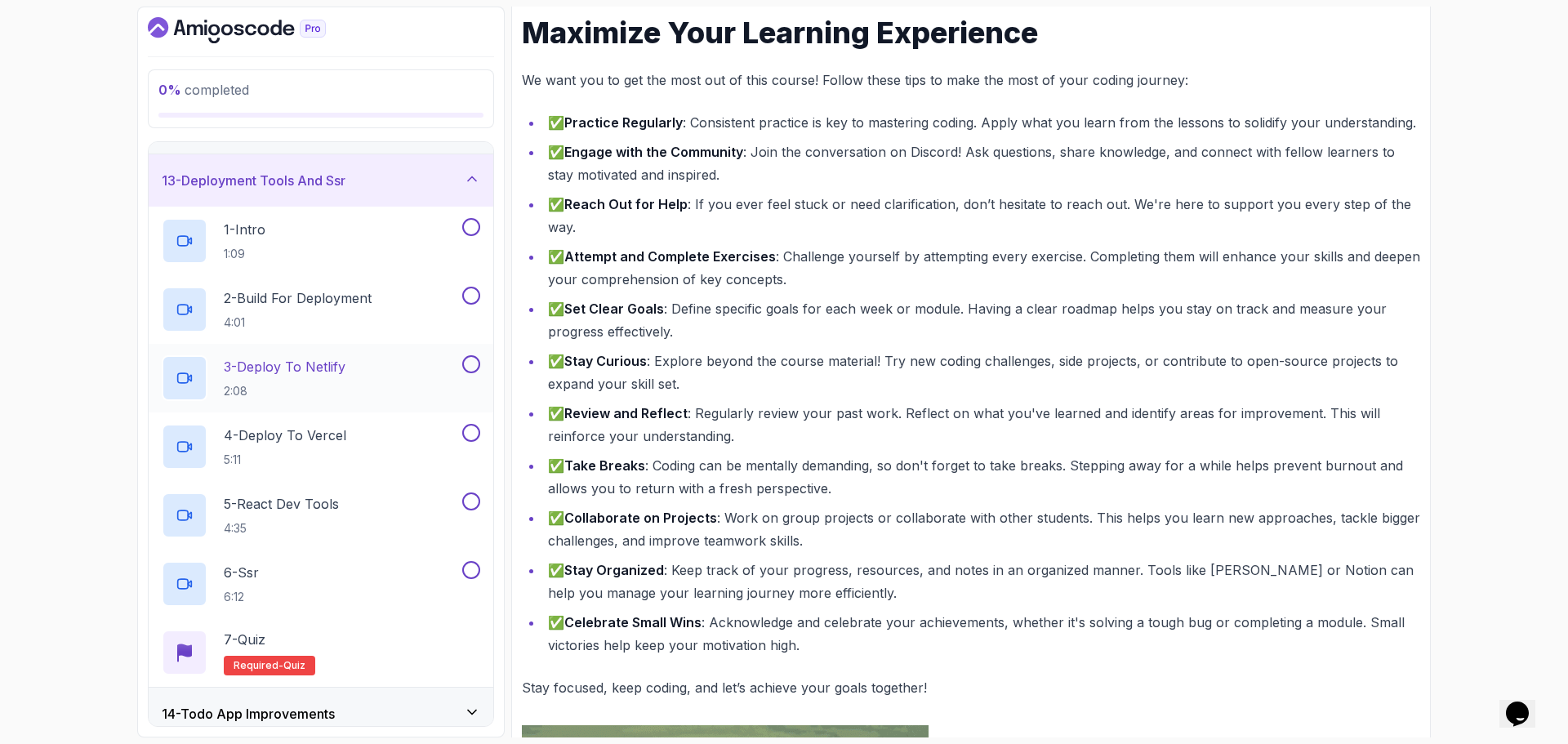
scroll to position [692, 0]
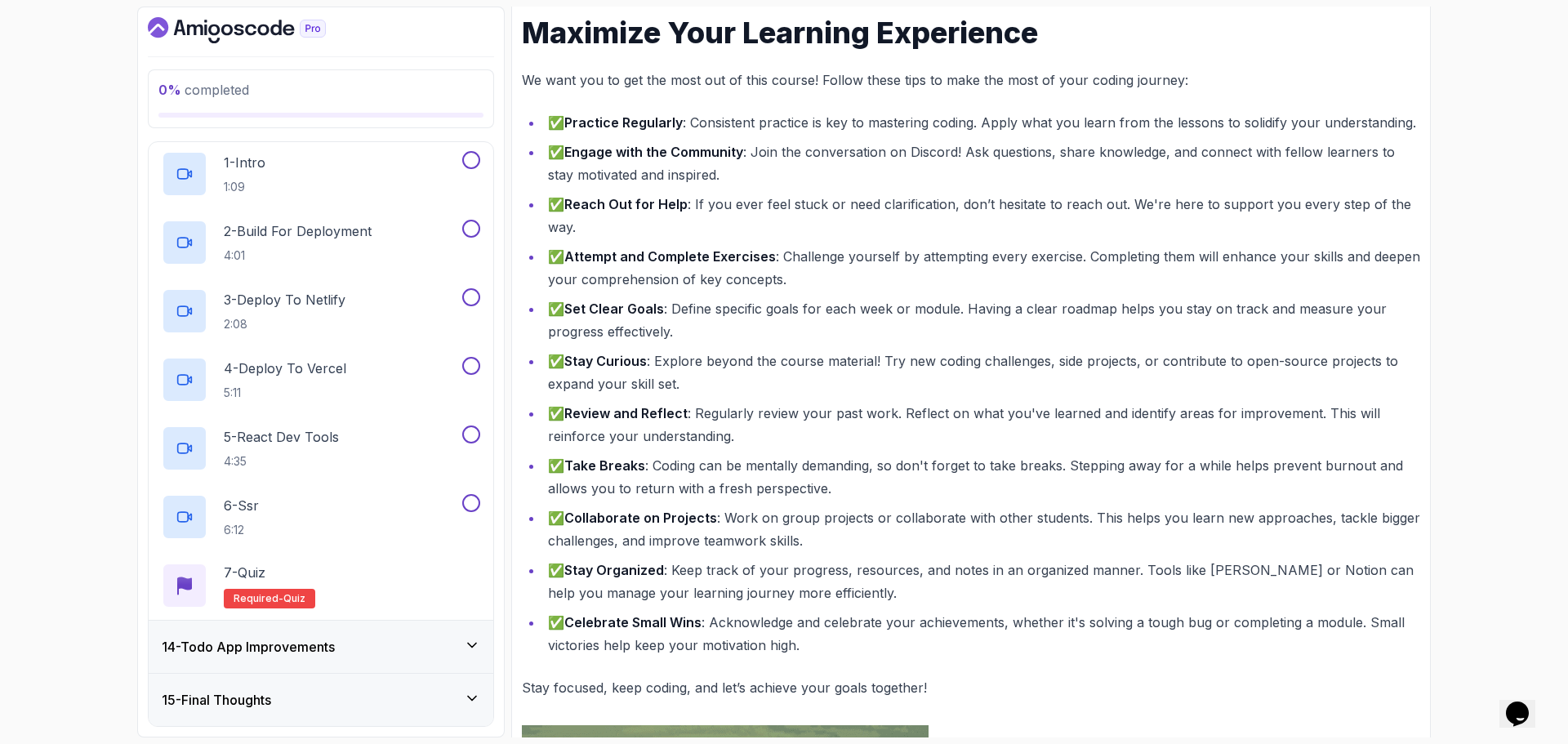
click at [353, 636] on div "14 - Todo App Improvements" at bounding box center [321, 647] width 345 height 52
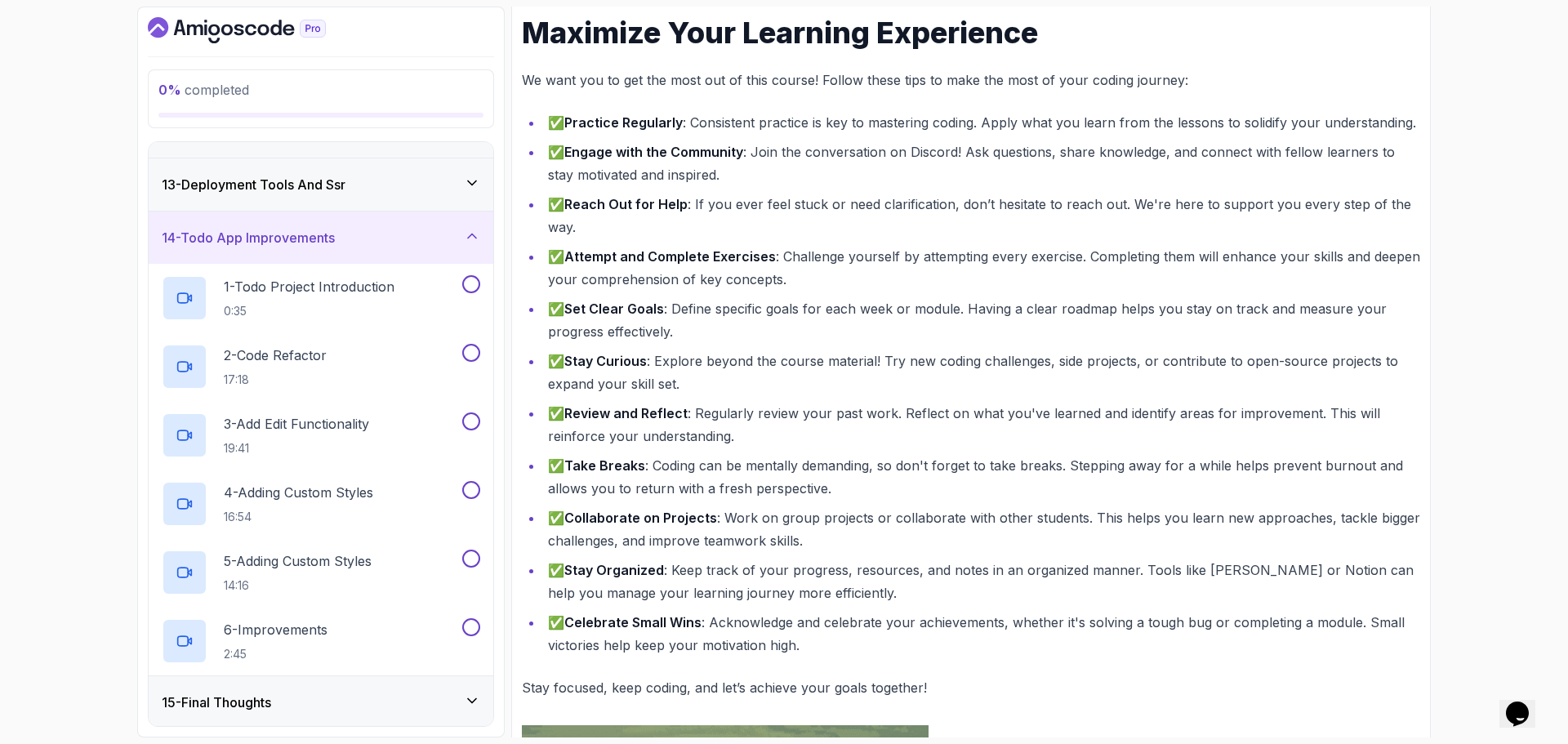
scroll to position [624, 0]
click at [361, 694] on div "15 - Final Thoughts" at bounding box center [321, 700] width 319 height 20
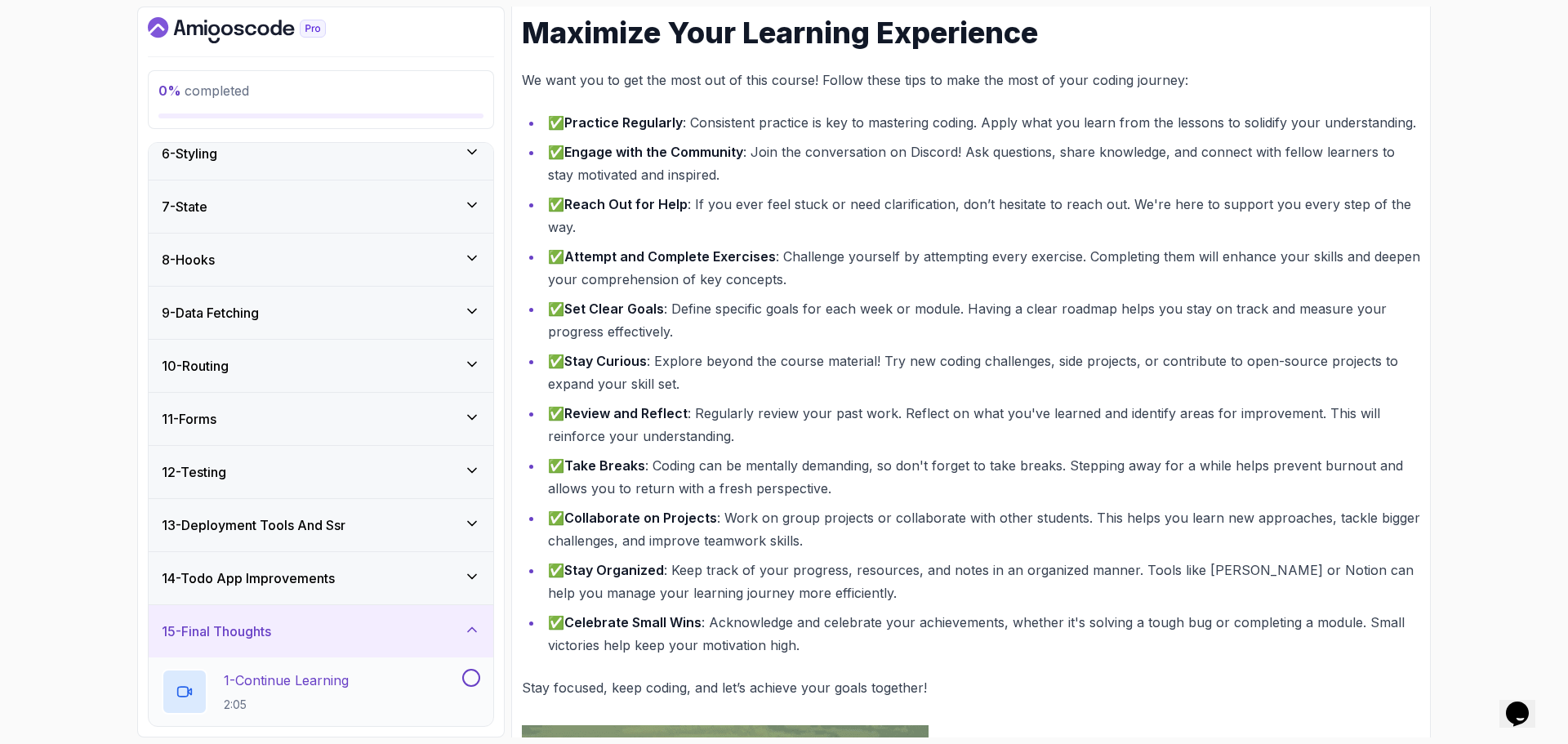
scroll to position [281, 0]
click at [424, 633] on div "15 - Final Thoughts" at bounding box center [321, 631] width 319 height 20
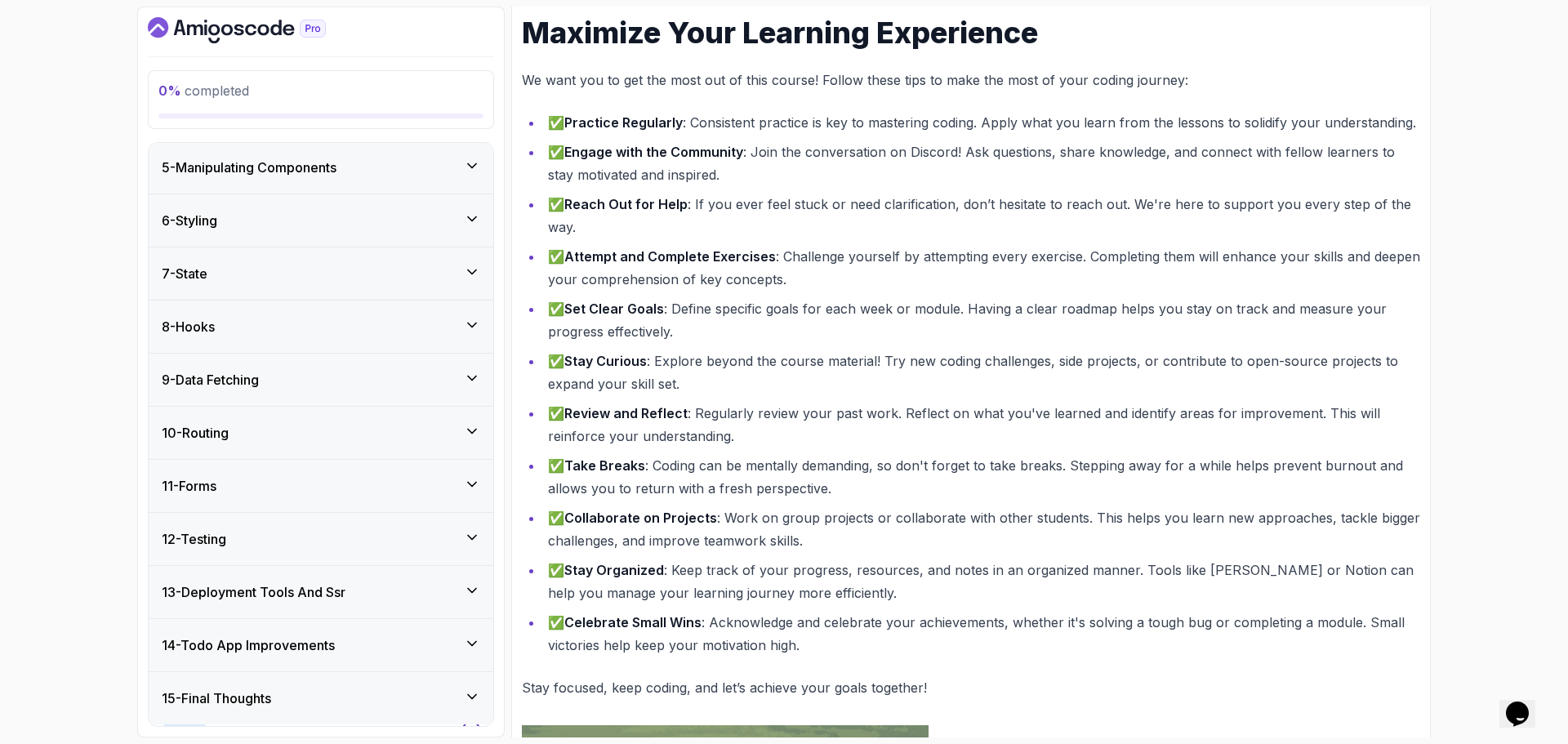
scroll to position [212, 0]
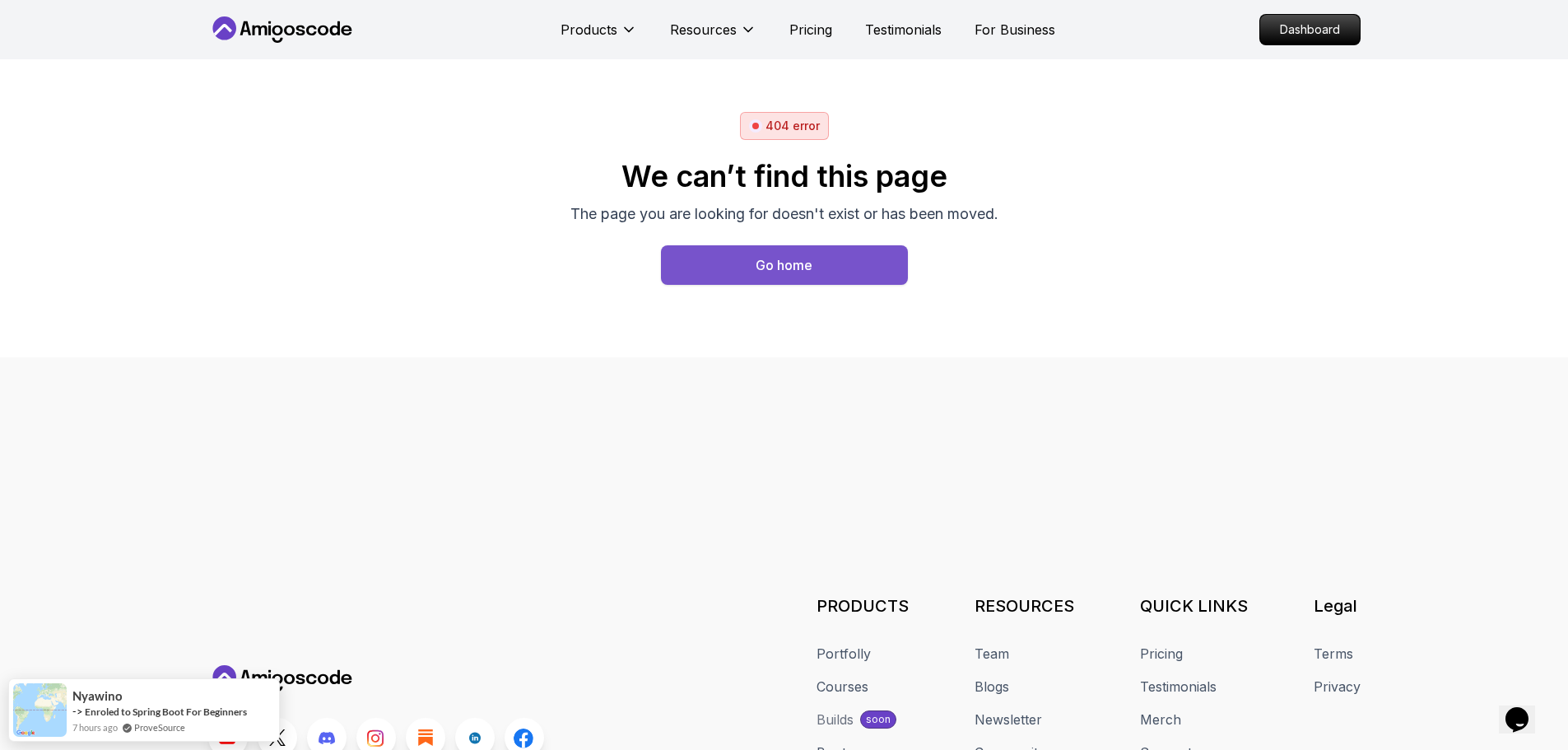
click at [801, 265] on div "Go home" at bounding box center [784, 265] width 57 height 20
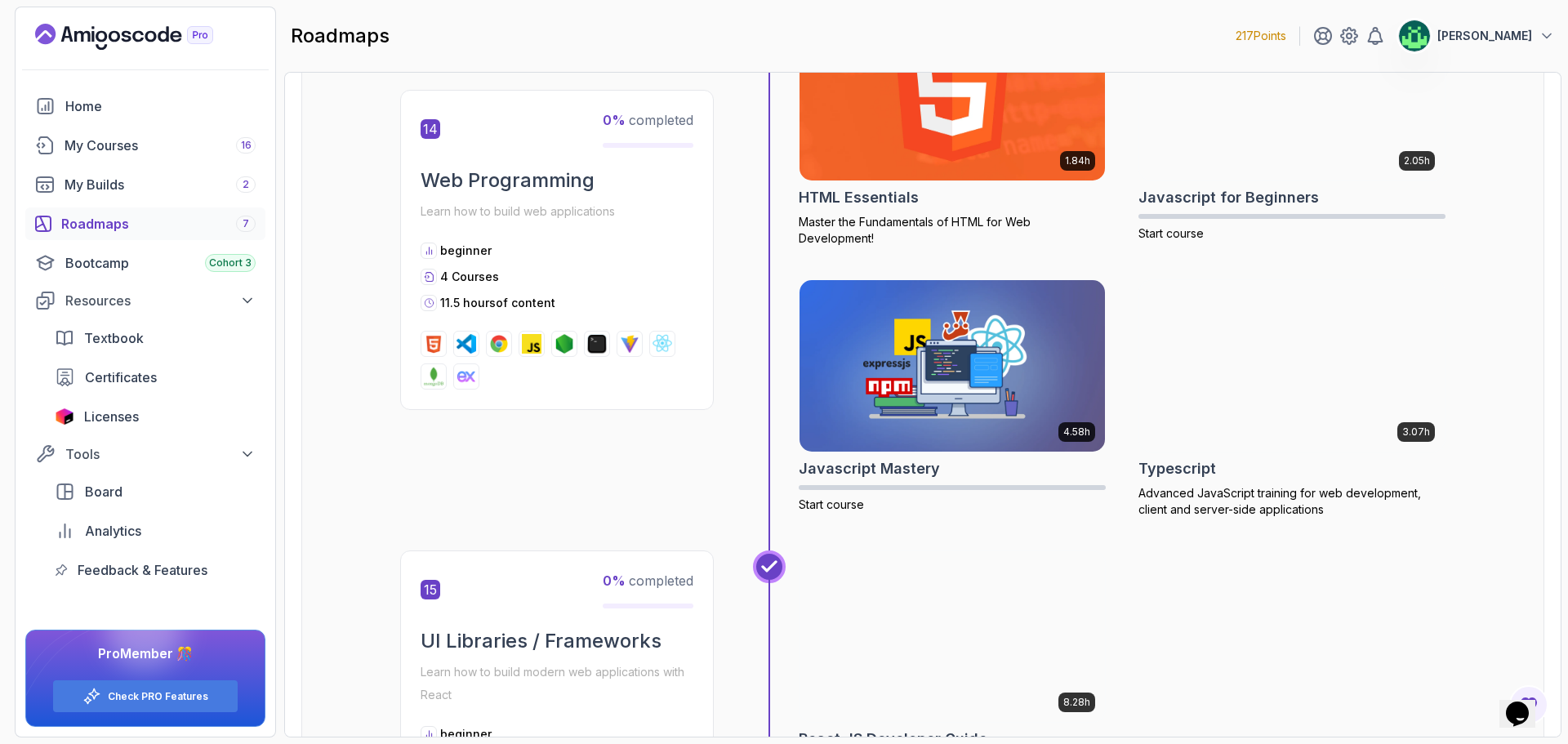
scroll to position [5875, 0]
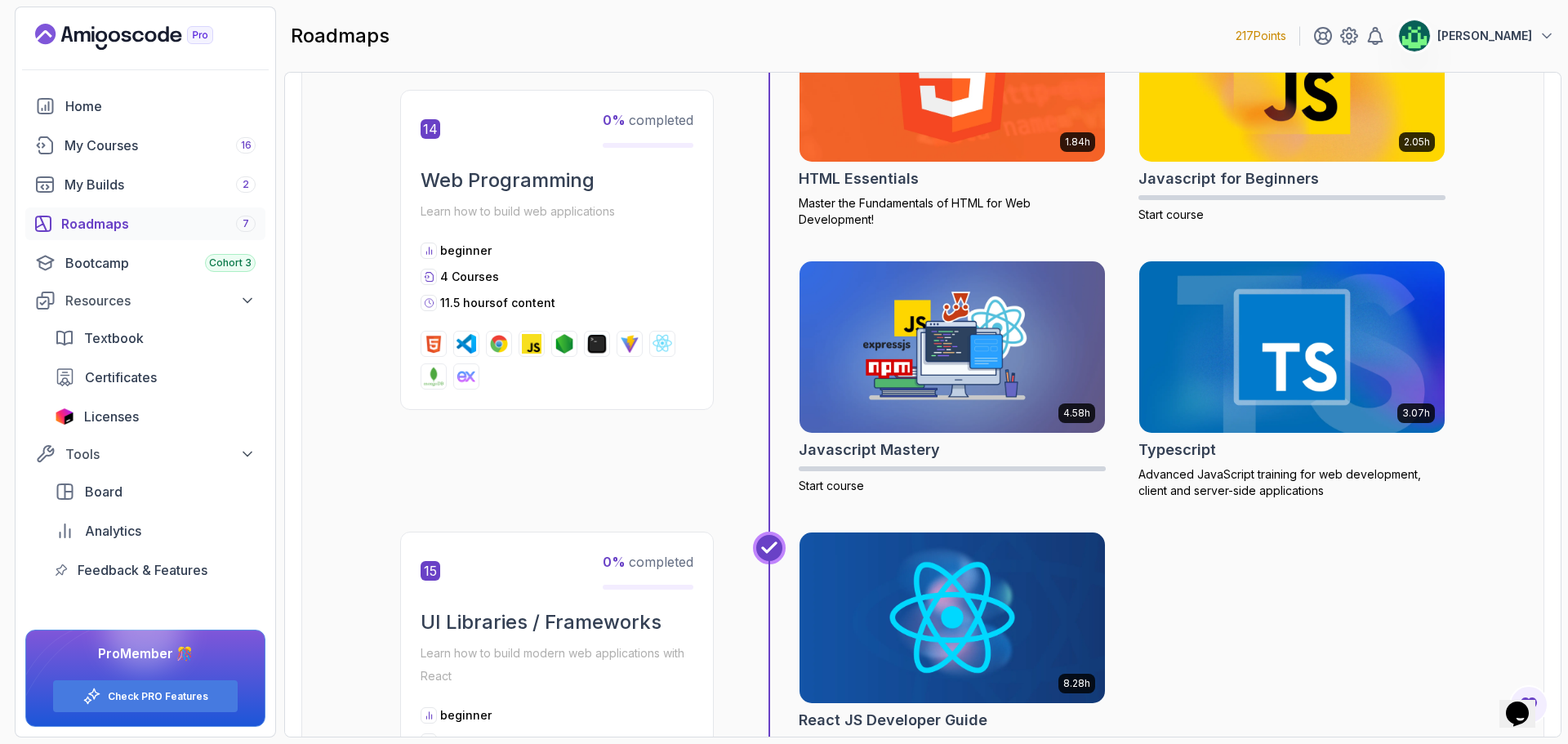
click at [468, 346] on img at bounding box center [466, 343] width 20 height 20
click at [496, 346] on img at bounding box center [499, 343] width 20 height 20
click at [545, 346] on div at bounding box center [557, 359] width 273 height 59
click at [648, 345] on div at bounding box center [557, 359] width 273 height 59
click at [668, 343] on img at bounding box center [662, 343] width 20 height 20
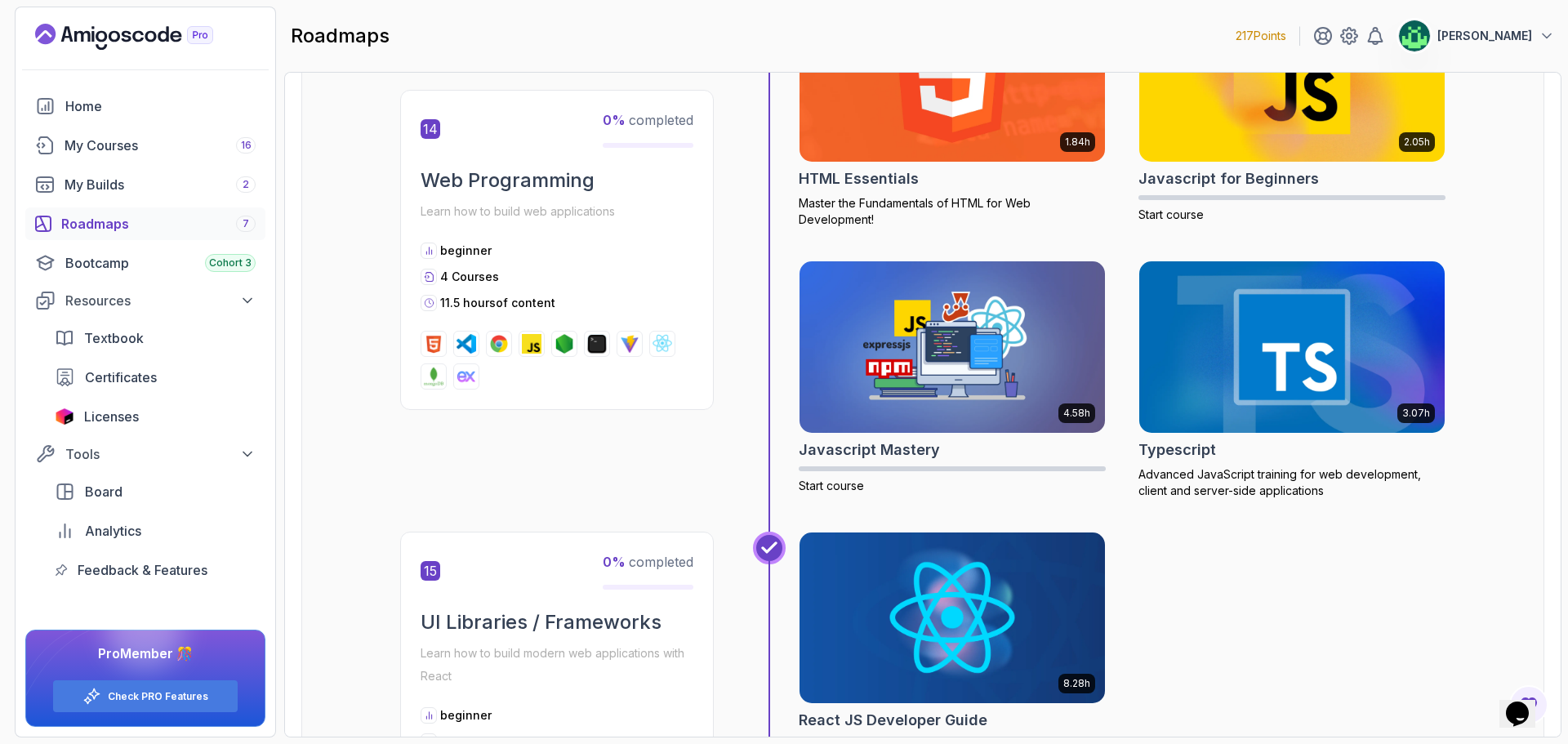
click at [434, 376] on img at bounding box center [434, 376] width 20 height 20
click at [473, 378] on img at bounding box center [466, 376] width 20 height 20
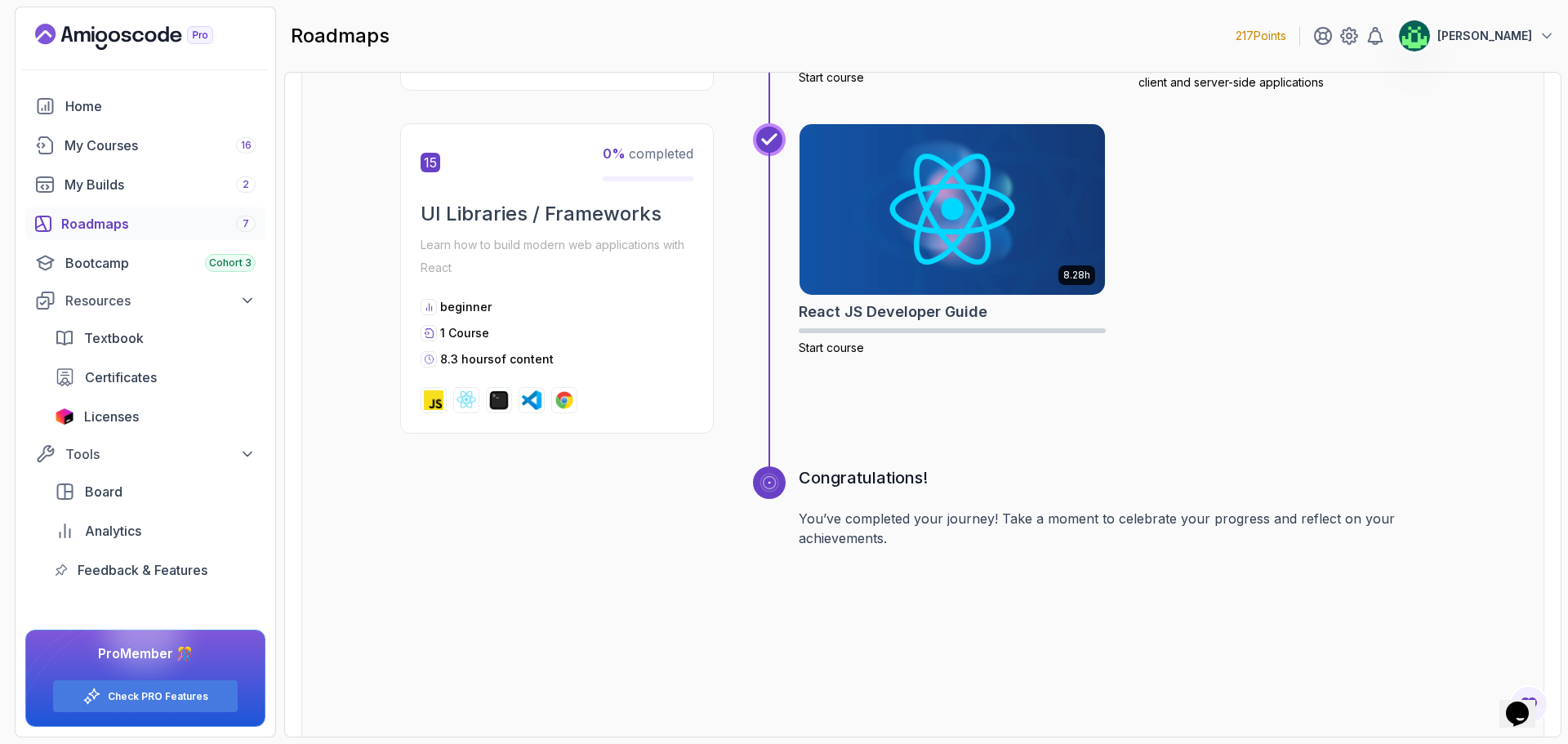
scroll to position [6365, 0]
